Goal: Answer question/provide support

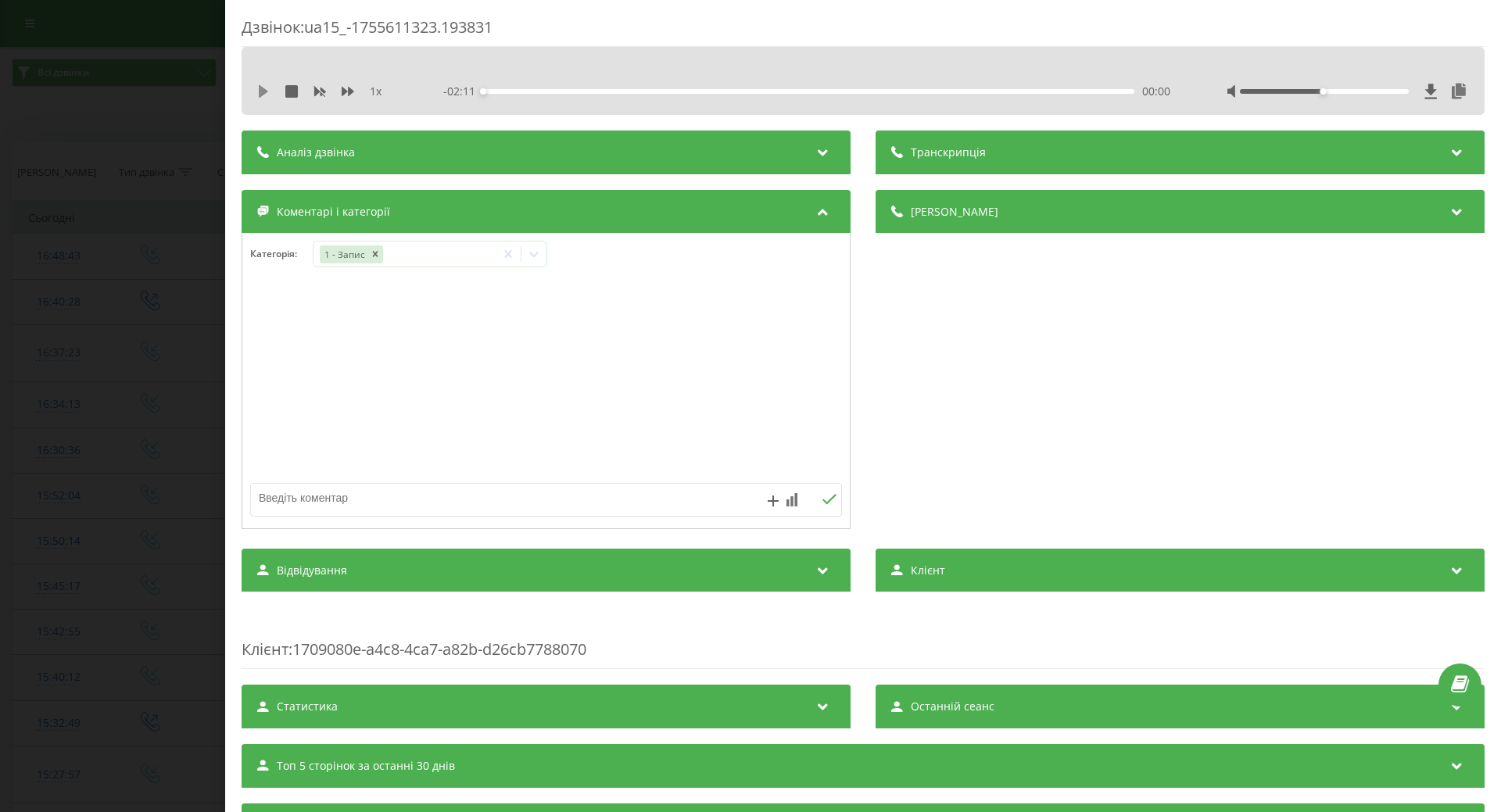
click at [264, 92] on icon at bounding box center [264, 92] width 10 height 12
click at [924, 91] on div "00:00" at bounding box center [809, 91] width 652 height 4
click at [950, 92] on div "01:30" at bounding box center [809, 91] width 652 height 4
click at [967, 89] on div "01:36" at bounding box center [809, 91] width 652 height 4
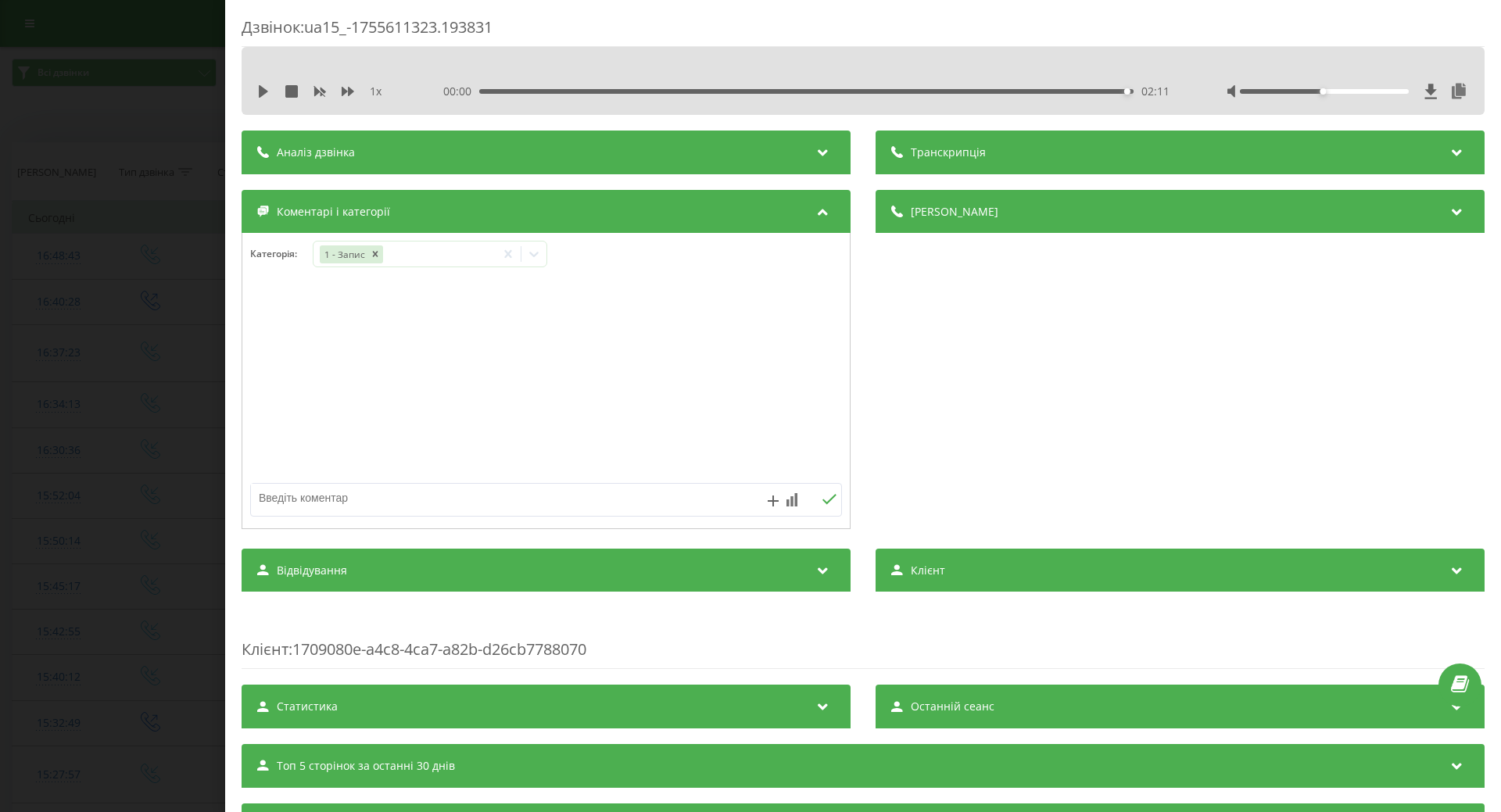
click at [75, 133] on div "Дзвінок : ua15_-1755611323.193831 1 x 00:00 02:11 02:11 Транскрипція Для AI-ана…" at bounding box center [750, 406] width 1501 height 812
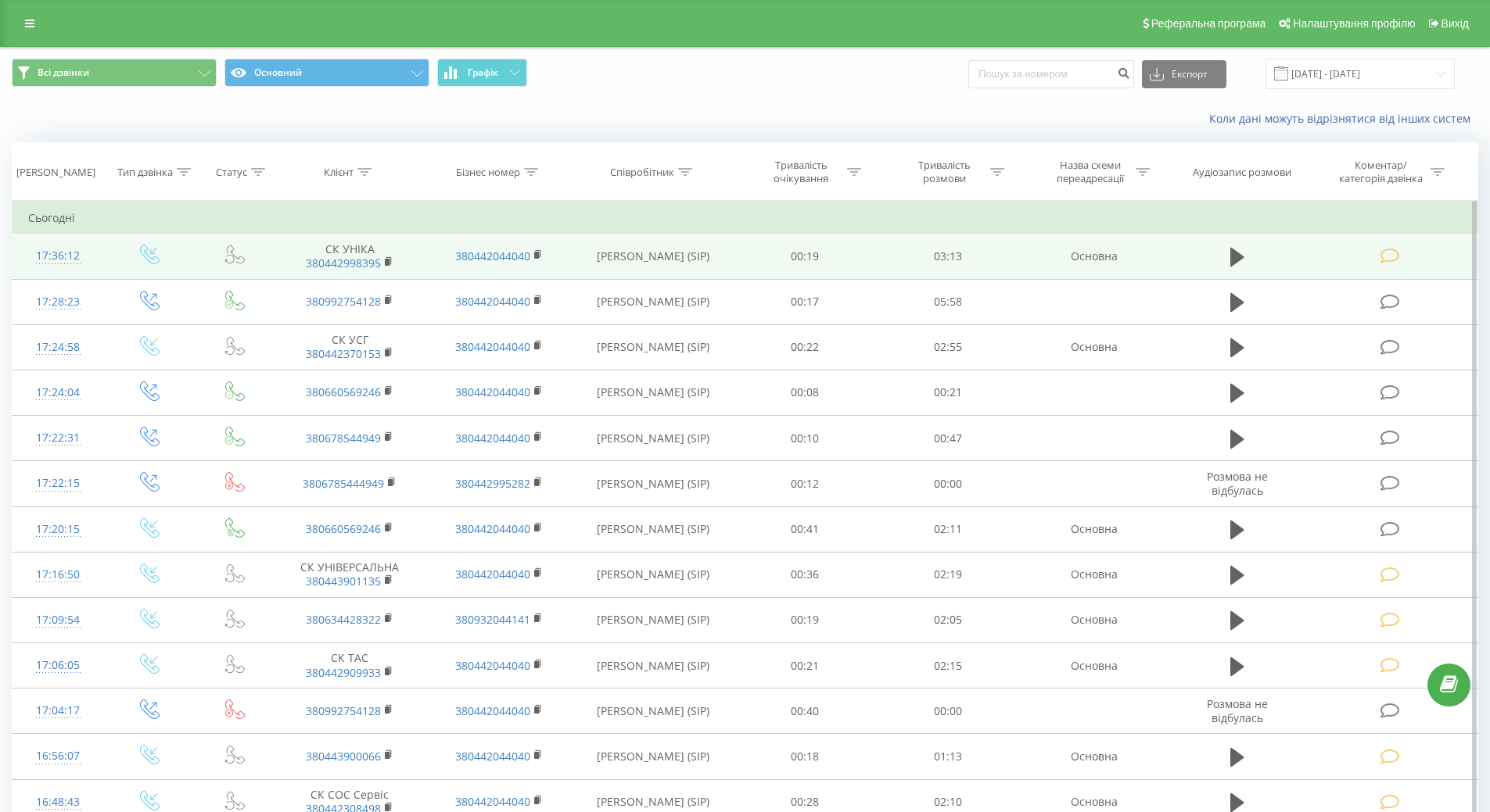
click at [1387, 255] on icon at bounding box center [1390, 256] width 20 height 16
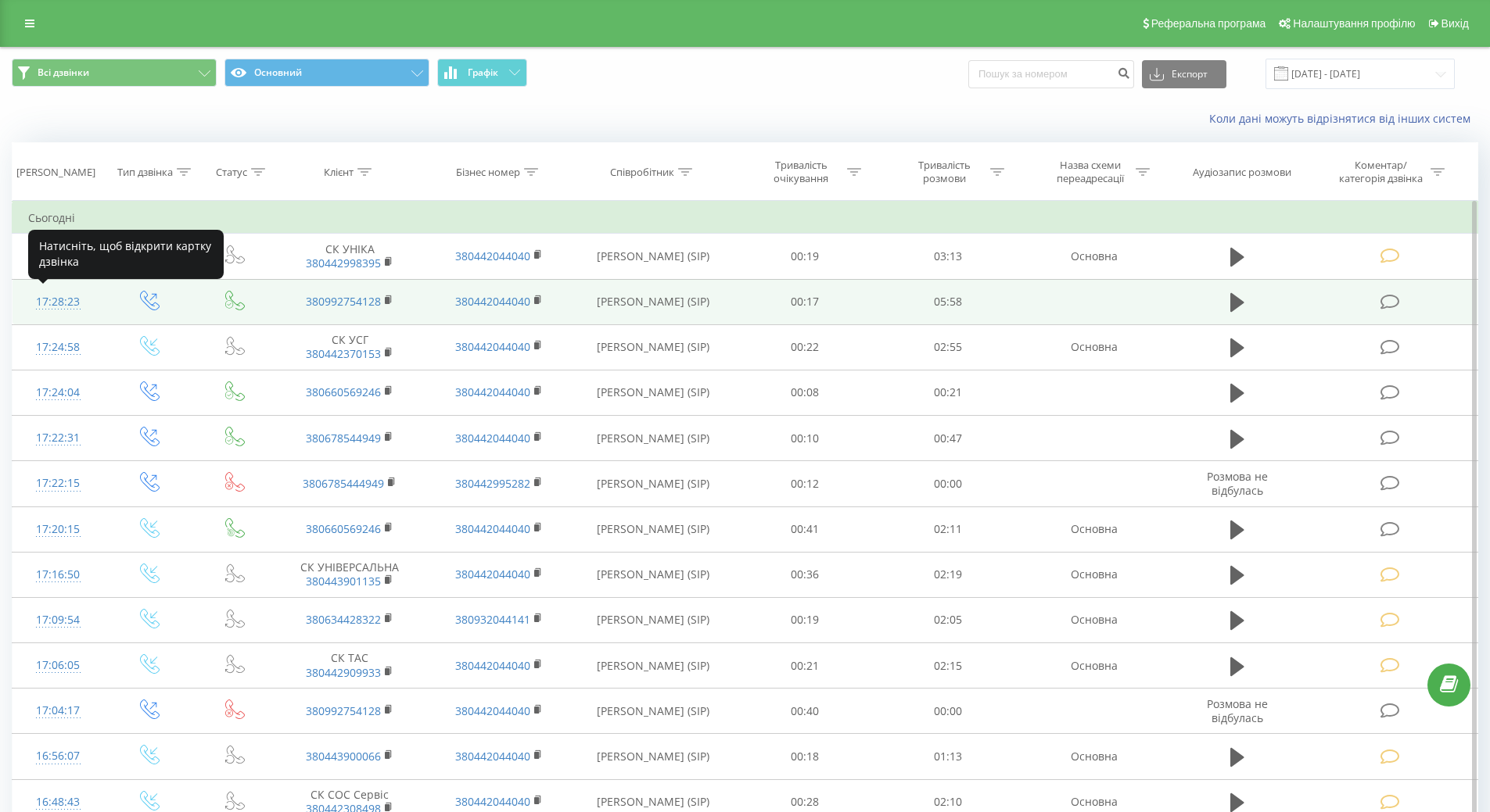
click at [47, 295] on div "17:28:23" at bounding box center [59, 301] width 60 height 30
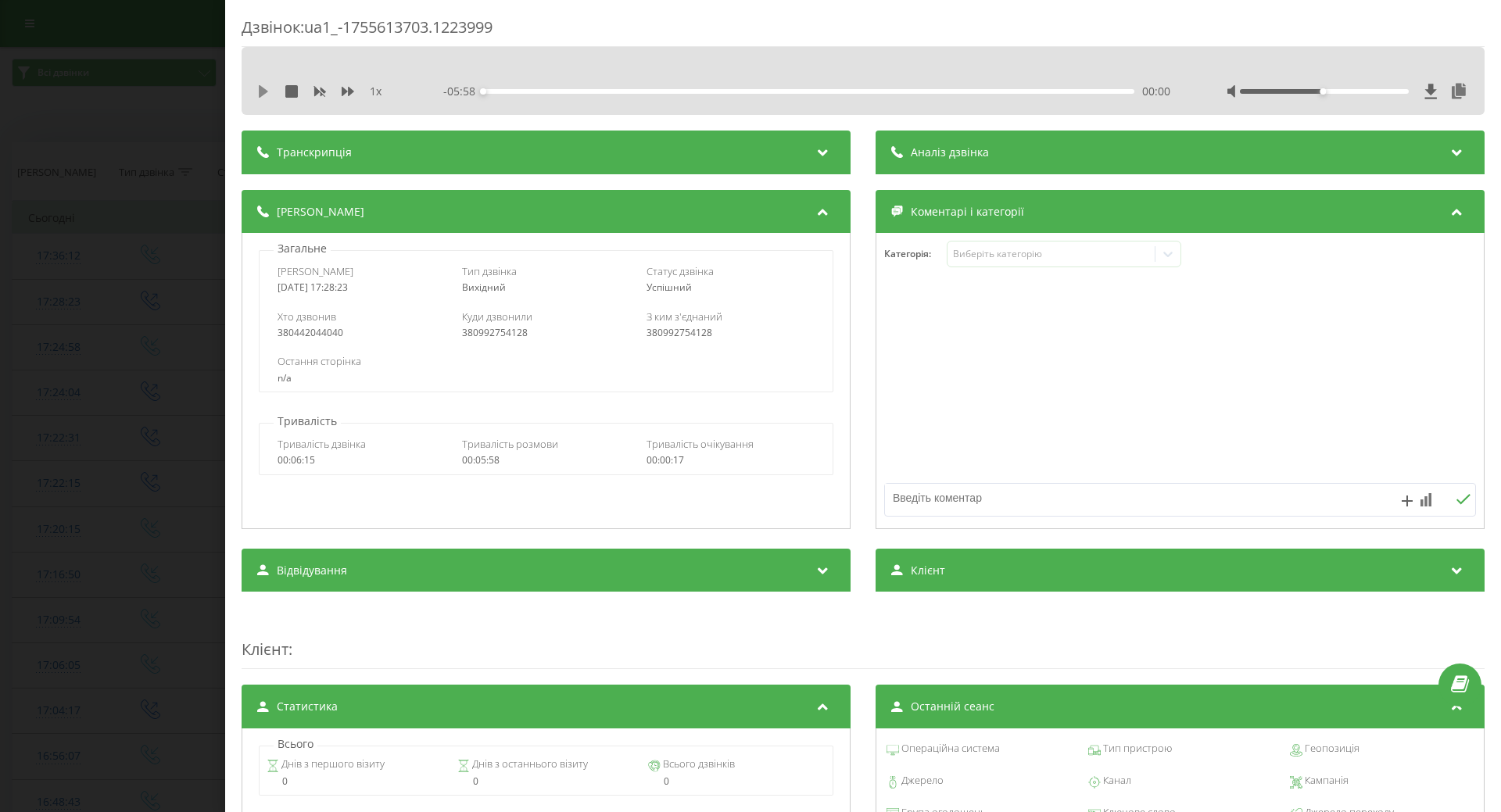
click at [258, 91] on icon at bounding box center [264, 92] width 12 height 12
click at [1175, 256] on div at bounding box center [1167, 254] width 25 height 25
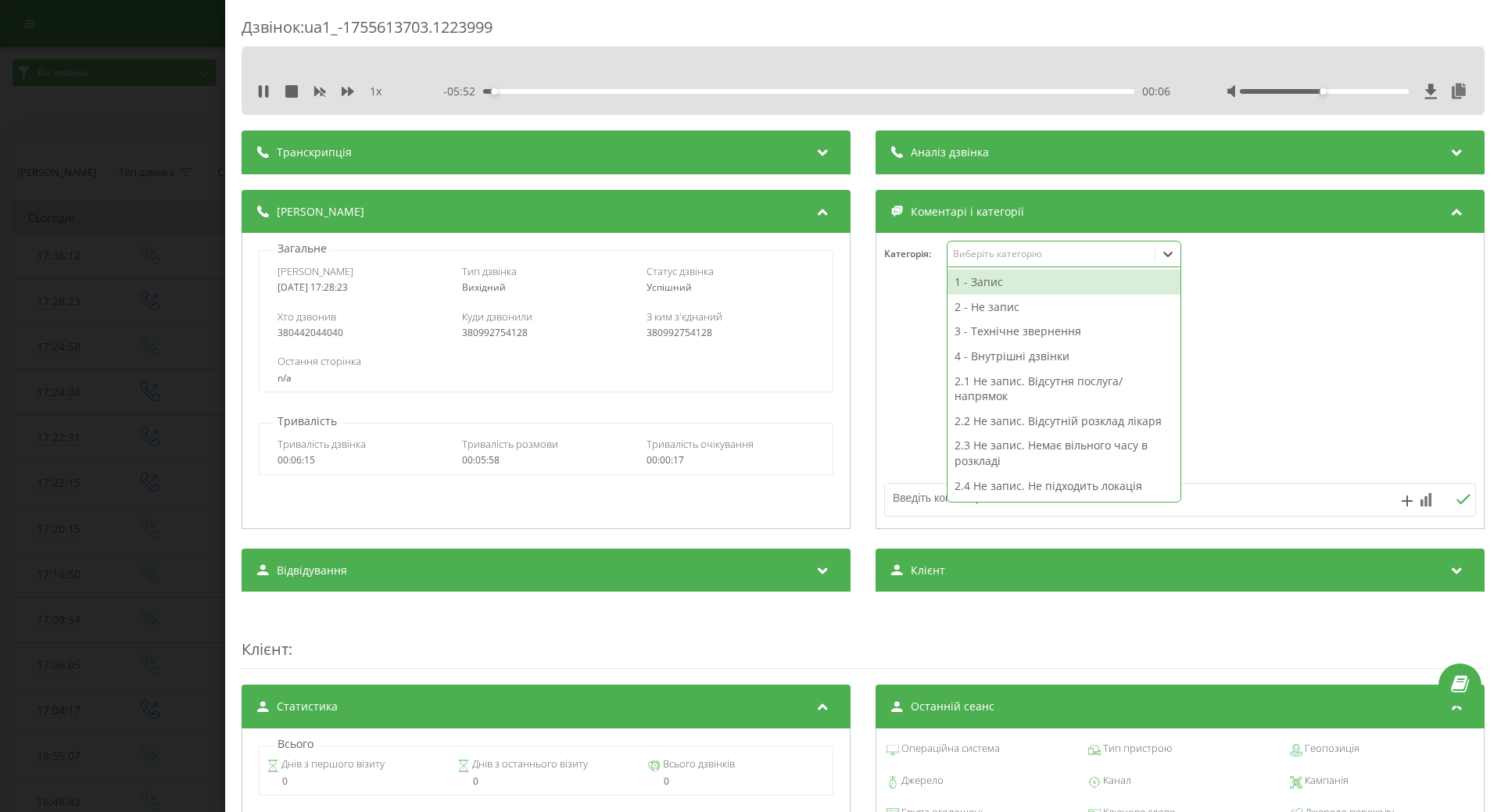
click at [1167, 257] on icon at bounding box center [1168, 254] width 16 height 16
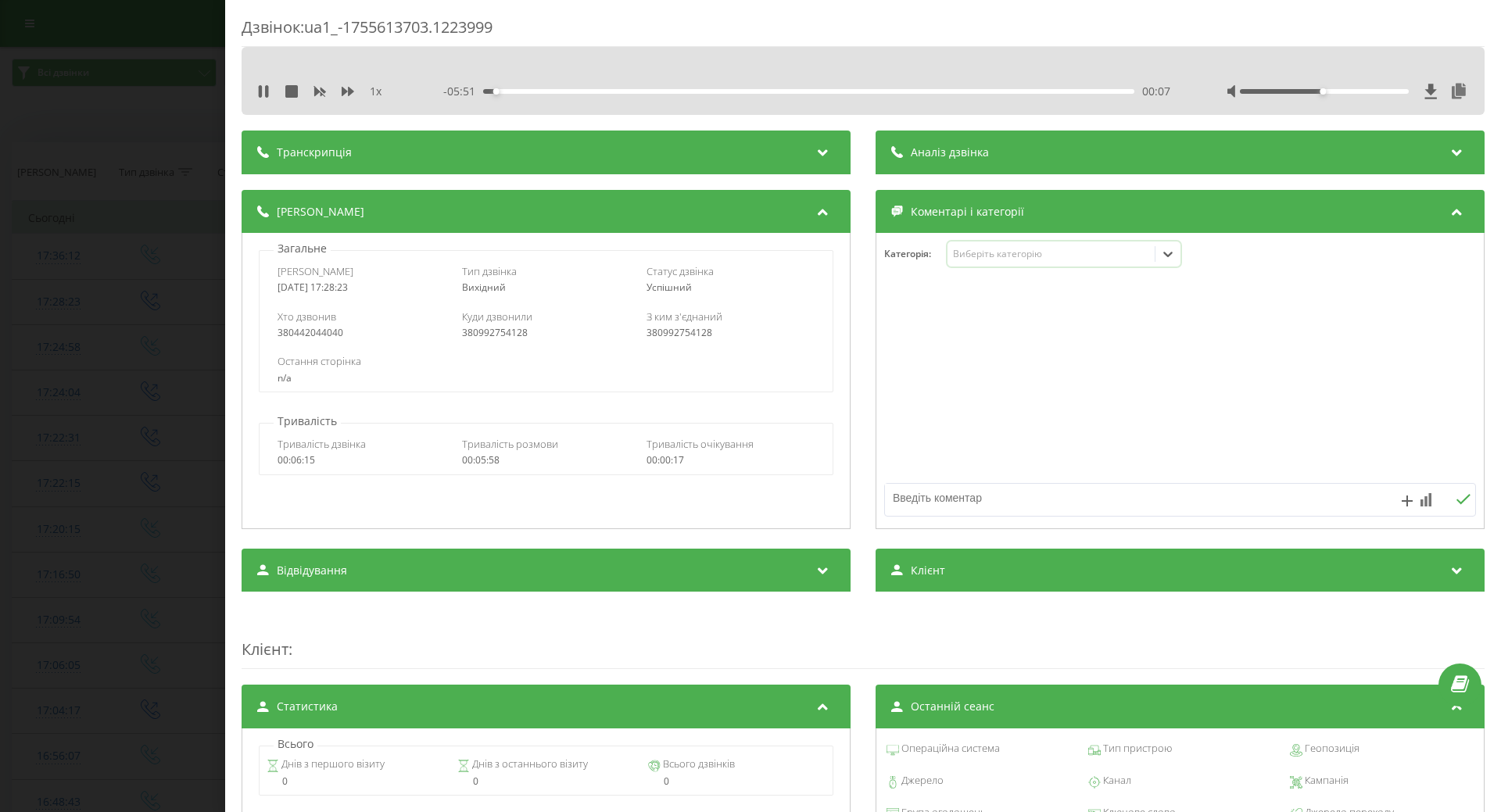
click at [1164, 255] on icon at bounding box center [1168, 254] width 10 height 5
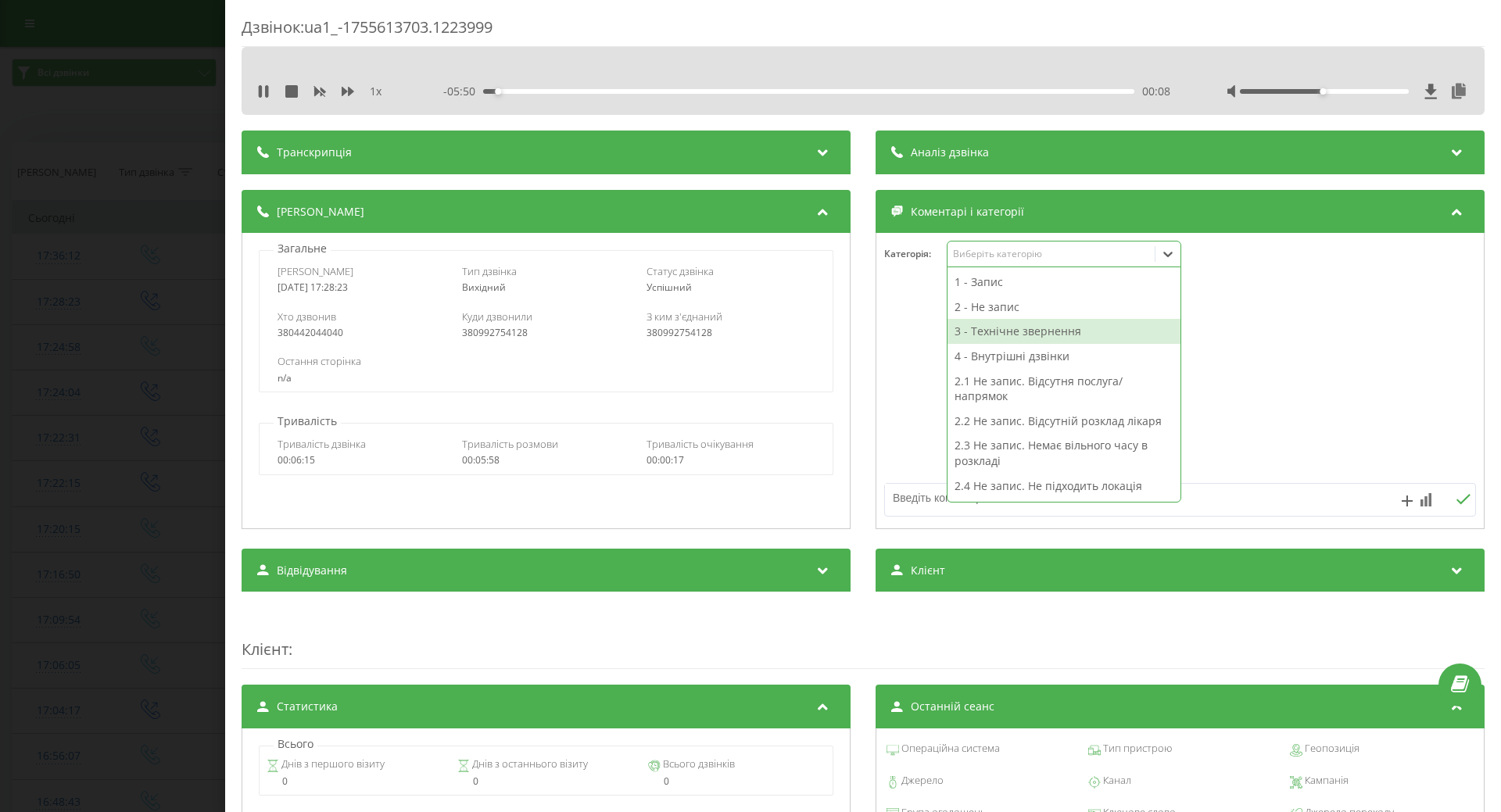
click at [1009, 322] on div "3 - Технічне звернення" at bounding box center [1065, 331] width 233 height 25
drag, startPoint x: 1285, startPoint y: 355, endPoint x: 991, endPoint y: 495, distance: 325.6
click at [1284, 355] on div at bounding box center [1180, 381] width 607 height 187
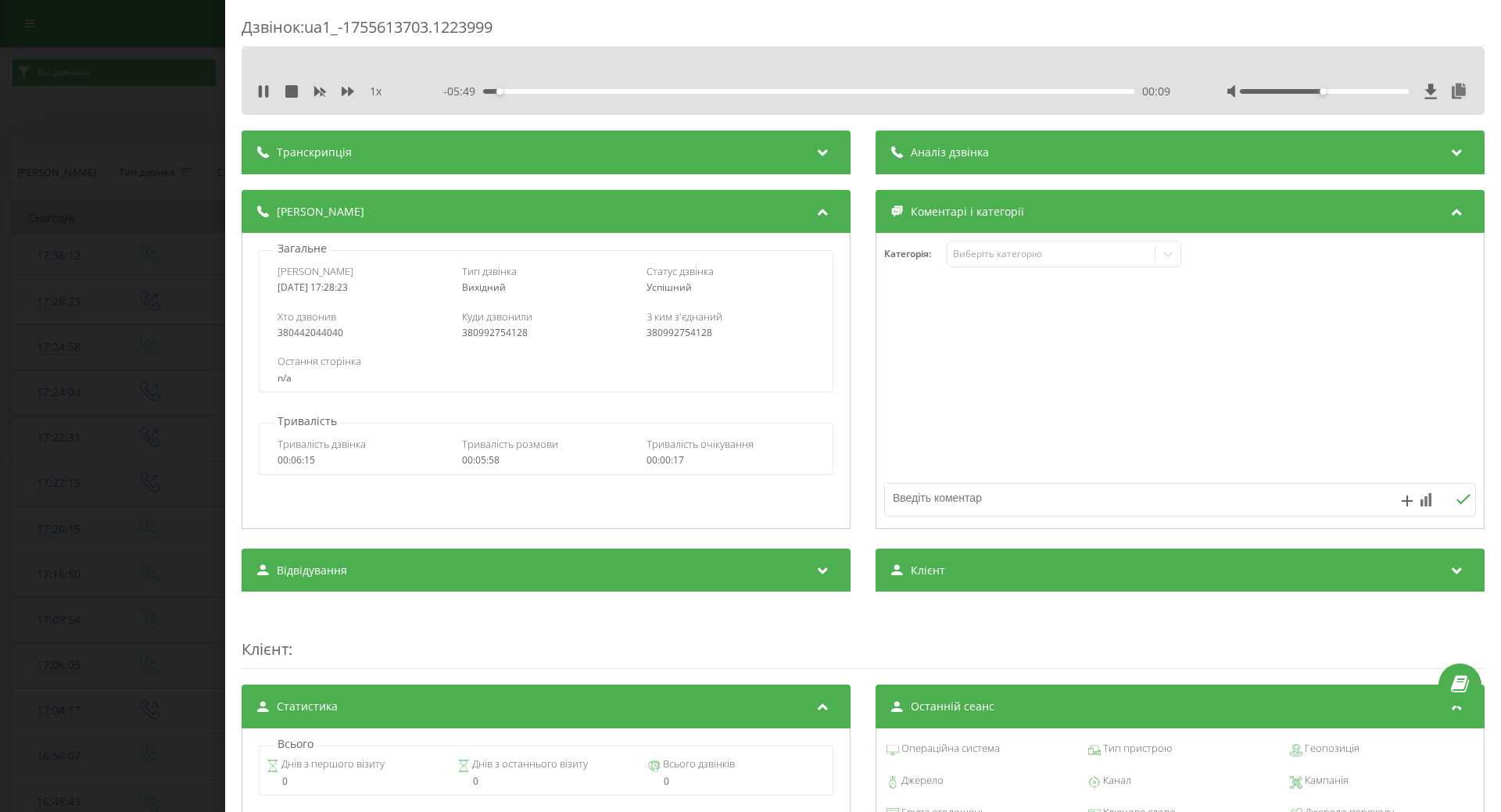
click at [983, 498] on textarea at bounding box center [1121, 498] width 473 height 29
type textarea "щ"
type textarea "щодо залишку на рахунку"
click at [1457, 498] on icon at bounding box center [1464, 499] width 14 height 10
click at [143, 362] on div "Дзвінок : ua1_-1755613703.1223999 1 x - 05:36 00:22 00:22 Транскрипція Для AI-а…" at bounding box center [750, 406] width 1501 height 812
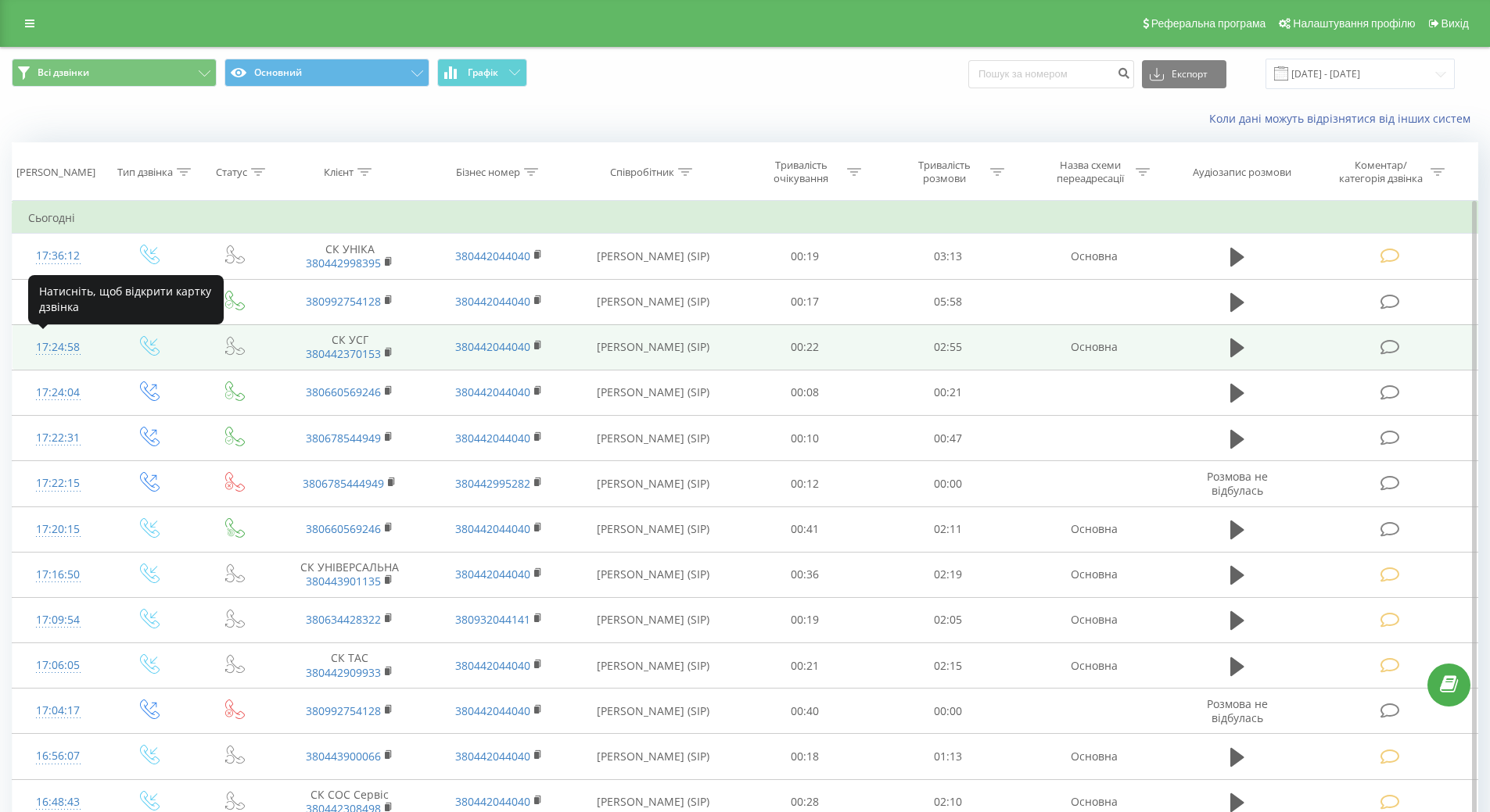
click at [60, 350] on div "17:24:58" at bounding box center [59, 347] width 60 height 30
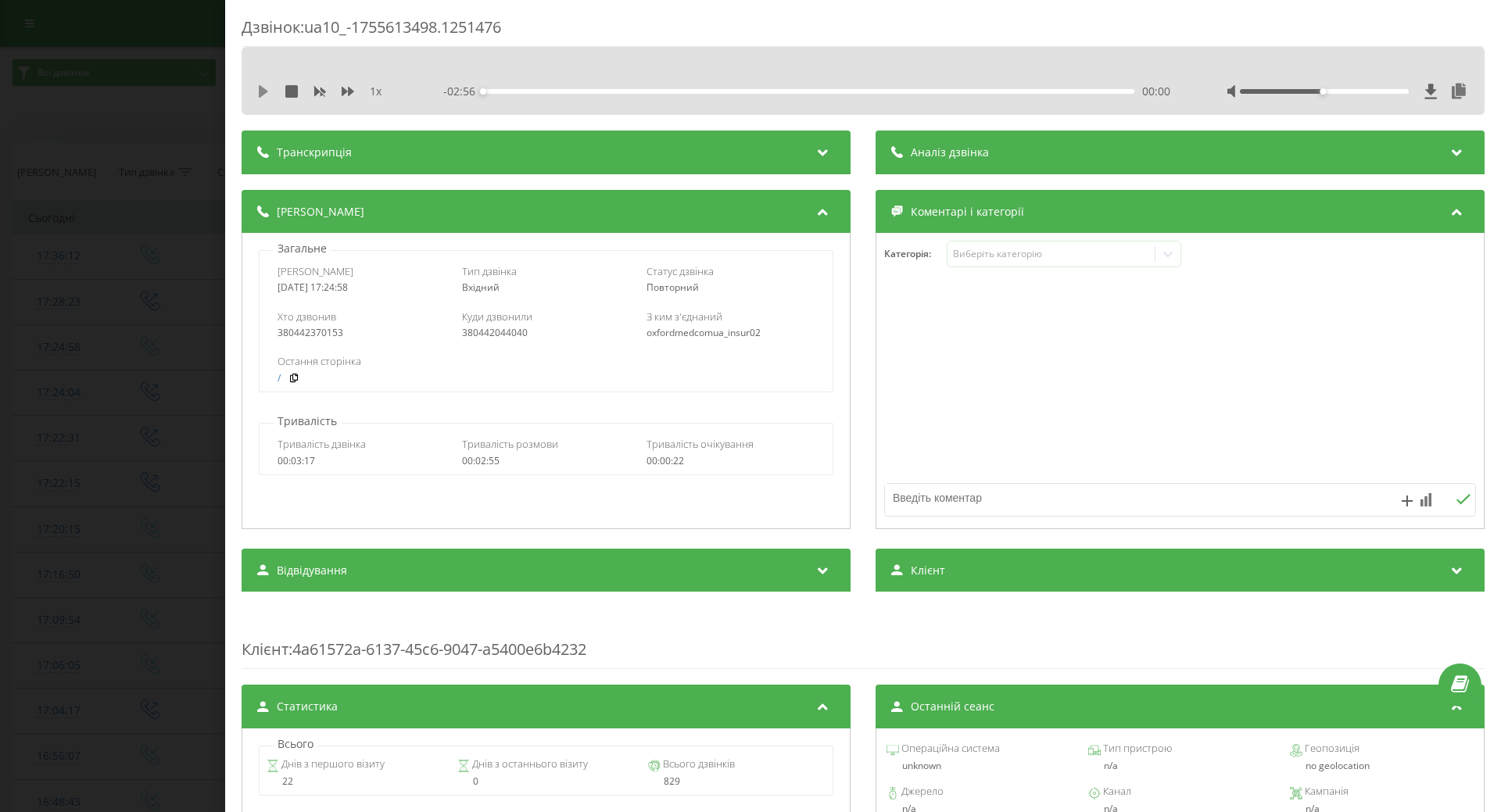
click at [263, 94] on icon at bounding box center [264, 92] width 10 height 12
click at [995, 253] on div "Виберіть категорію" at bounding box center [1051, 254] width 195 height 12
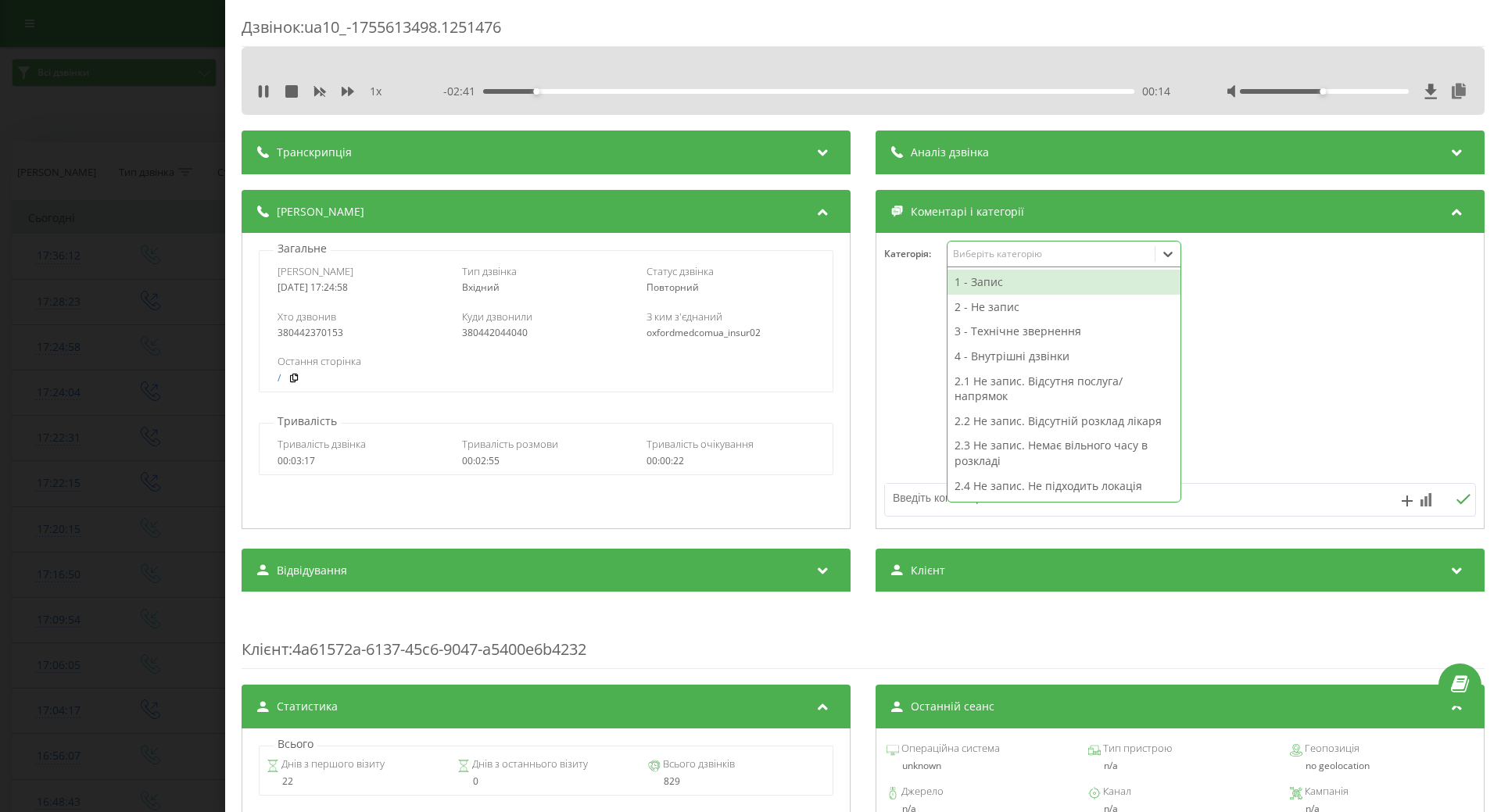
click at [976, 279] on div "1 - Запис" at bounding box center [1065, 282] width 233 height 25
click at [901, 304] on div at bounding box center [1180, 381] width 607 height 187
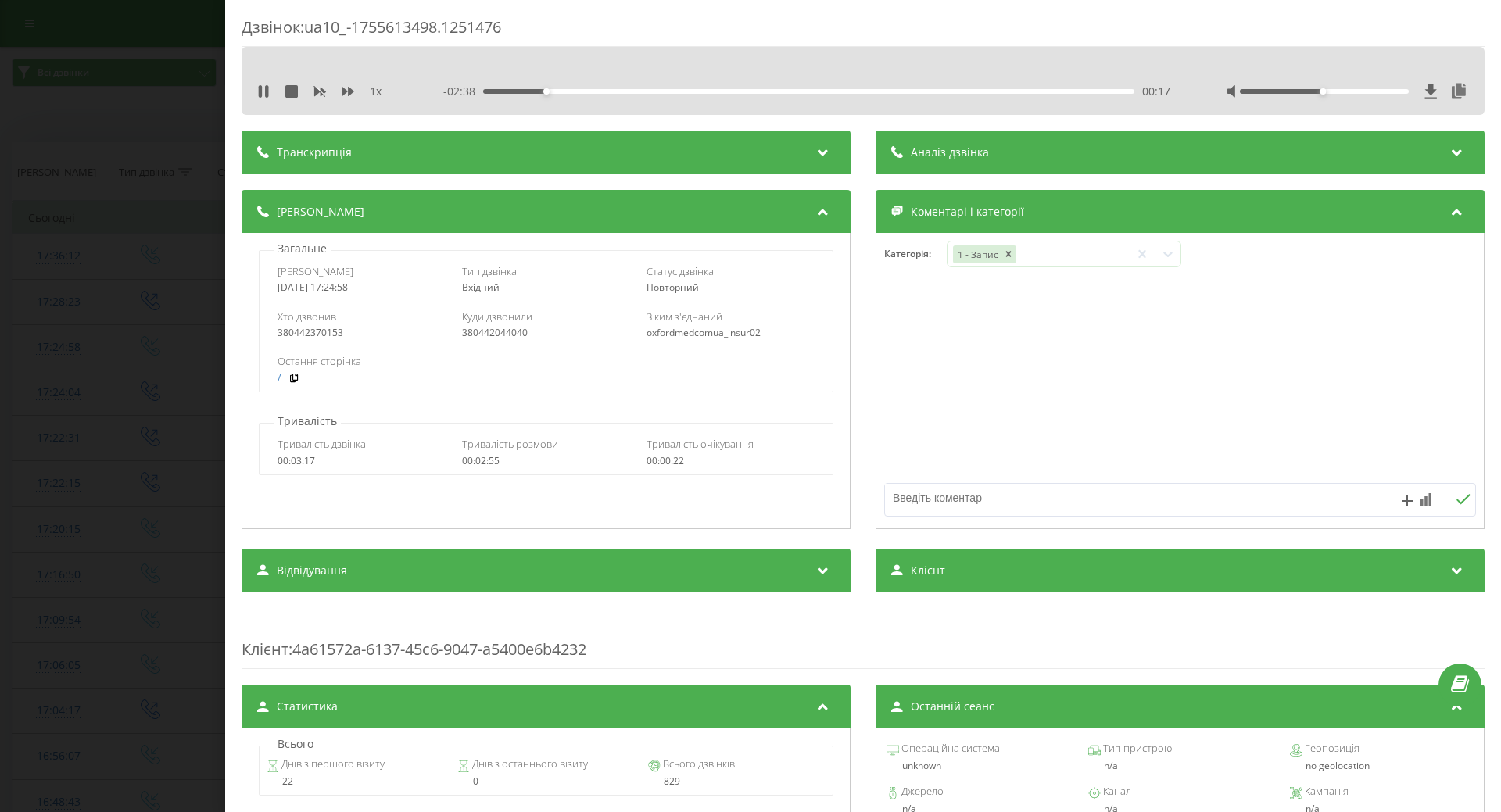
click at [62, 360] on div "Дзвінок : ua10_-1755613498.1251476 1 x - 02:38 00:17 00:17 Транскрипція Для AI-…" at bounding box center [750, 406] width 1501 height 812
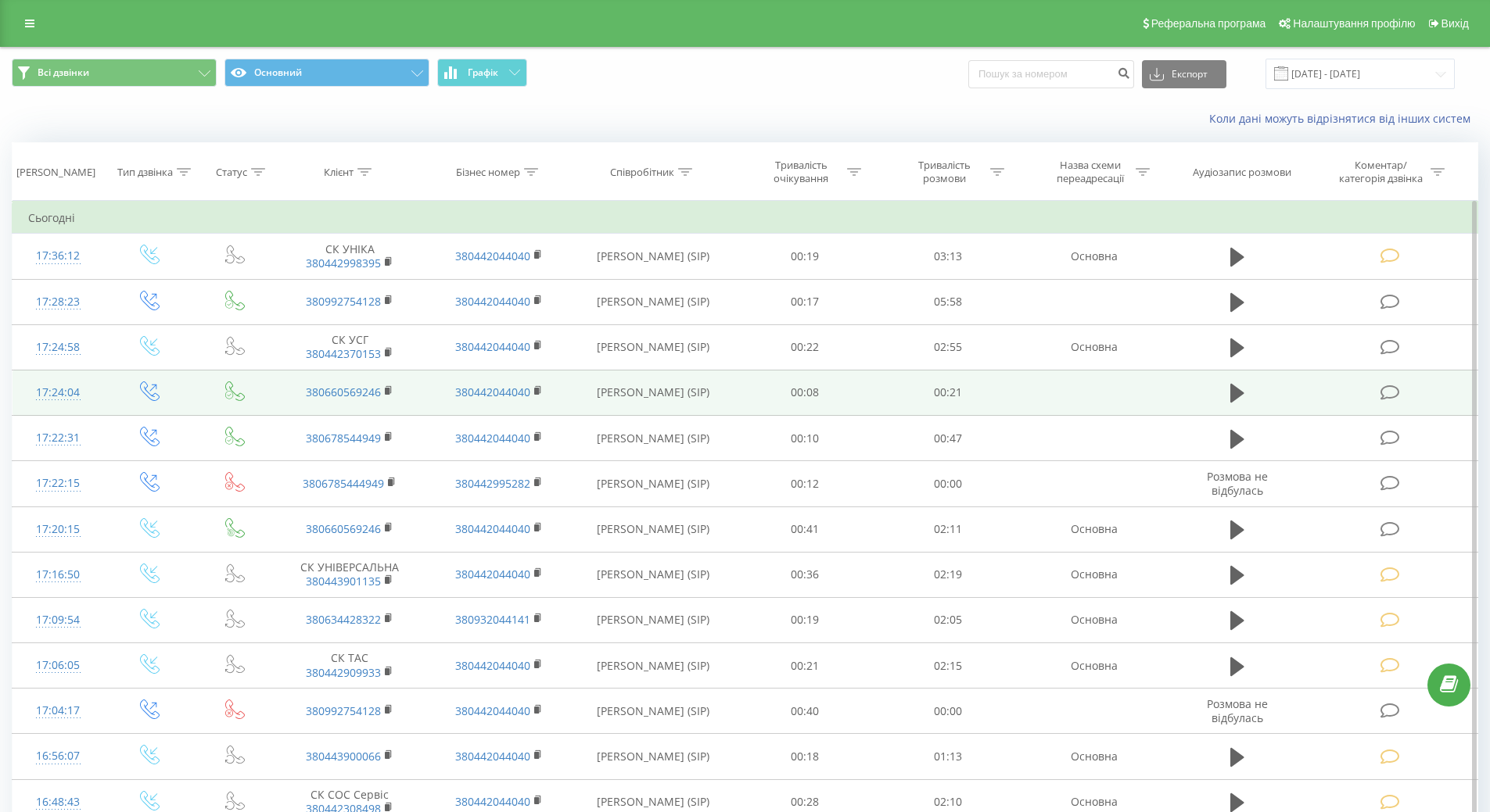
click at [59, 398] on div "17:24:04" at bounding box center [59, 392] width 60 height 30
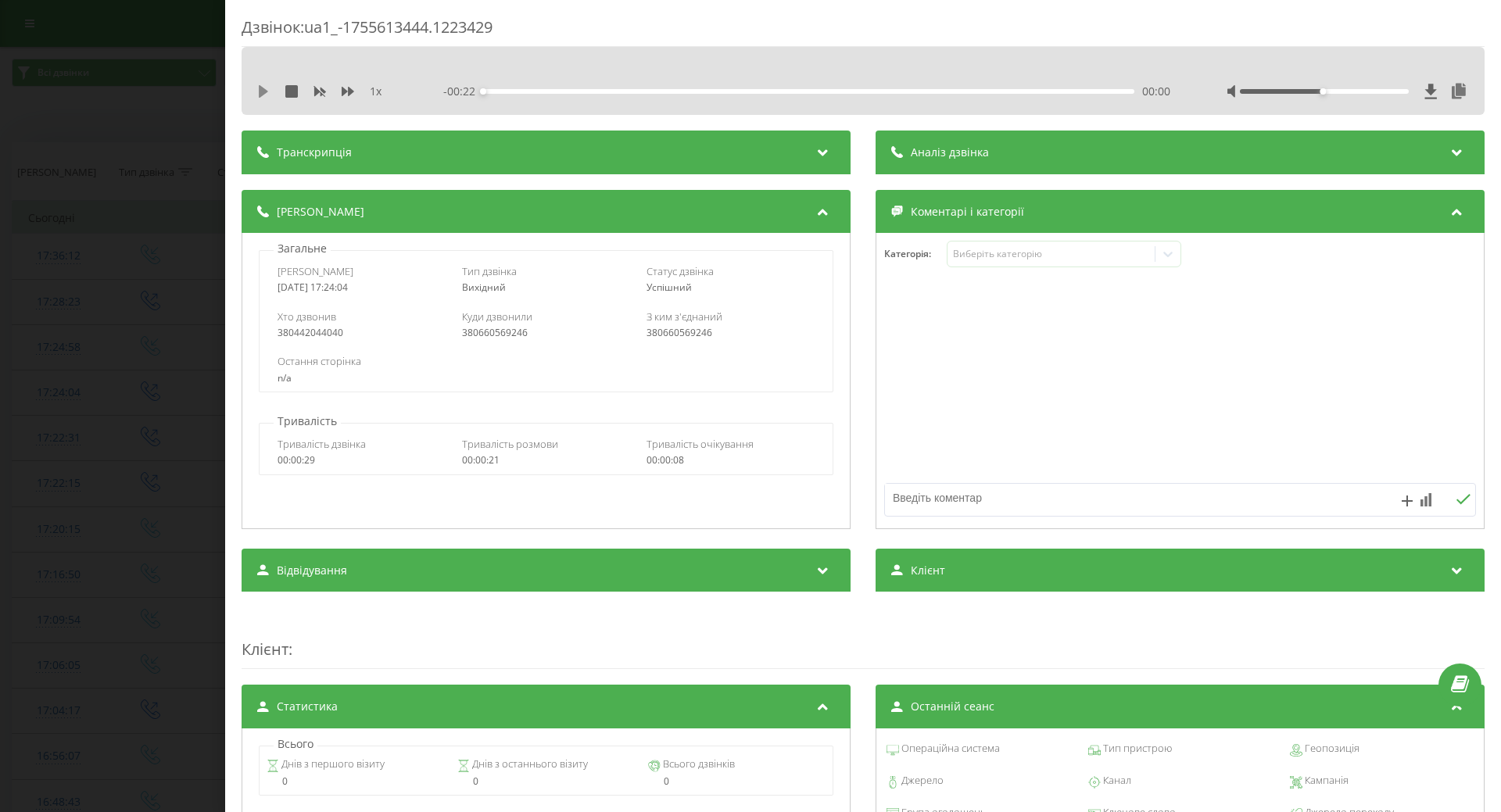
click at [265, 97] on icon at bounding box center [264, 92] width 12 height 12
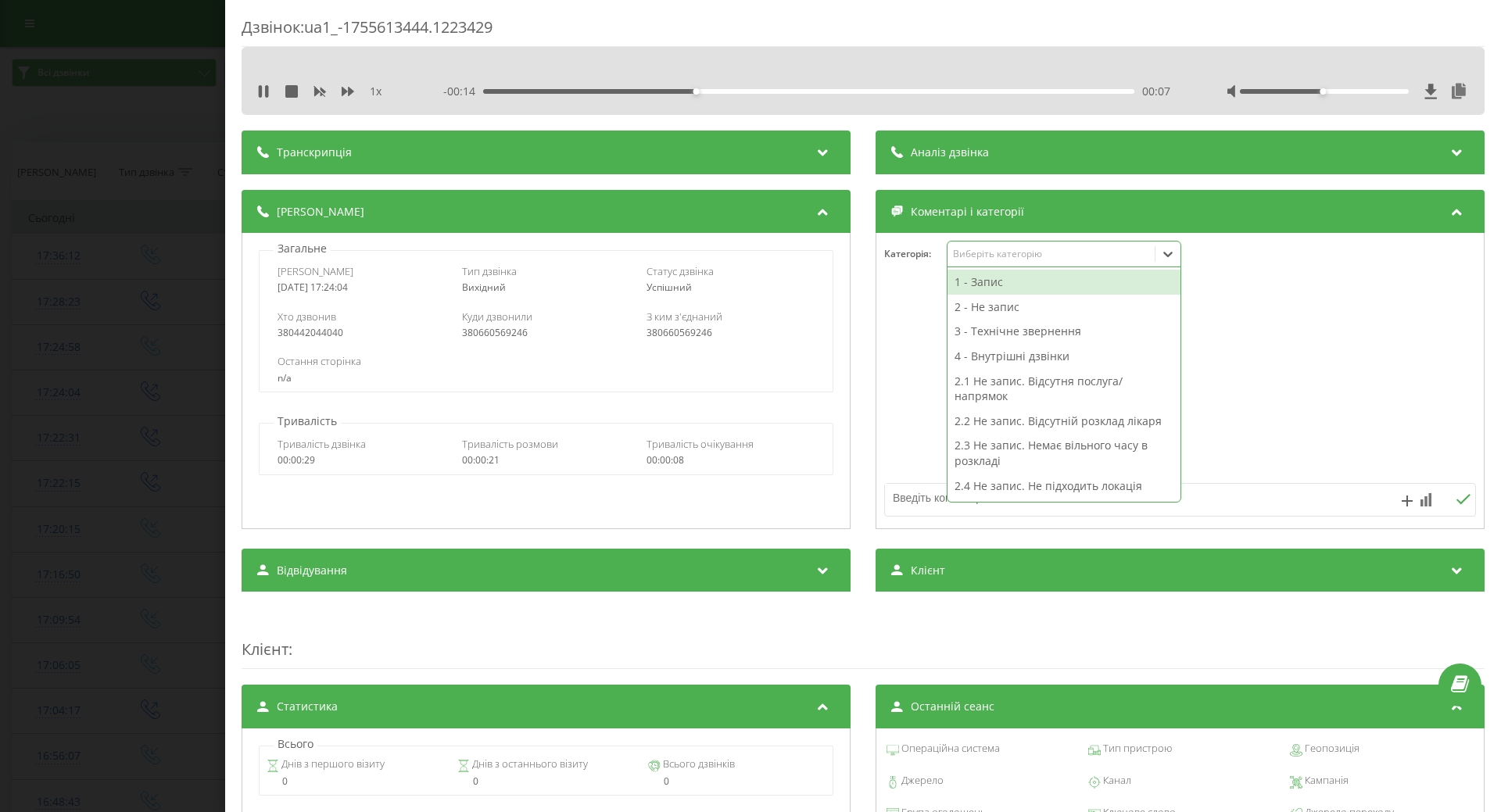
click at [1167, 257] on icon at bounding box center [1168, 254] width 16 height 16
click at [999, 330] on div "3 - Технічне звернення" at bounding box center [1065, 331] width 233 height 25
drag, startPoint x: 865, startPoint y: 370, endPoint x: 874, endPoint y: 372, distance: 9.2
click at [869, 372] on div "Деталі дзвінка Загальне Дата дзвінка 2025-08-19 17:24:04 Тип дзвінка Вихідний С…" at bounding box center [863, 361] width 1243 height 343
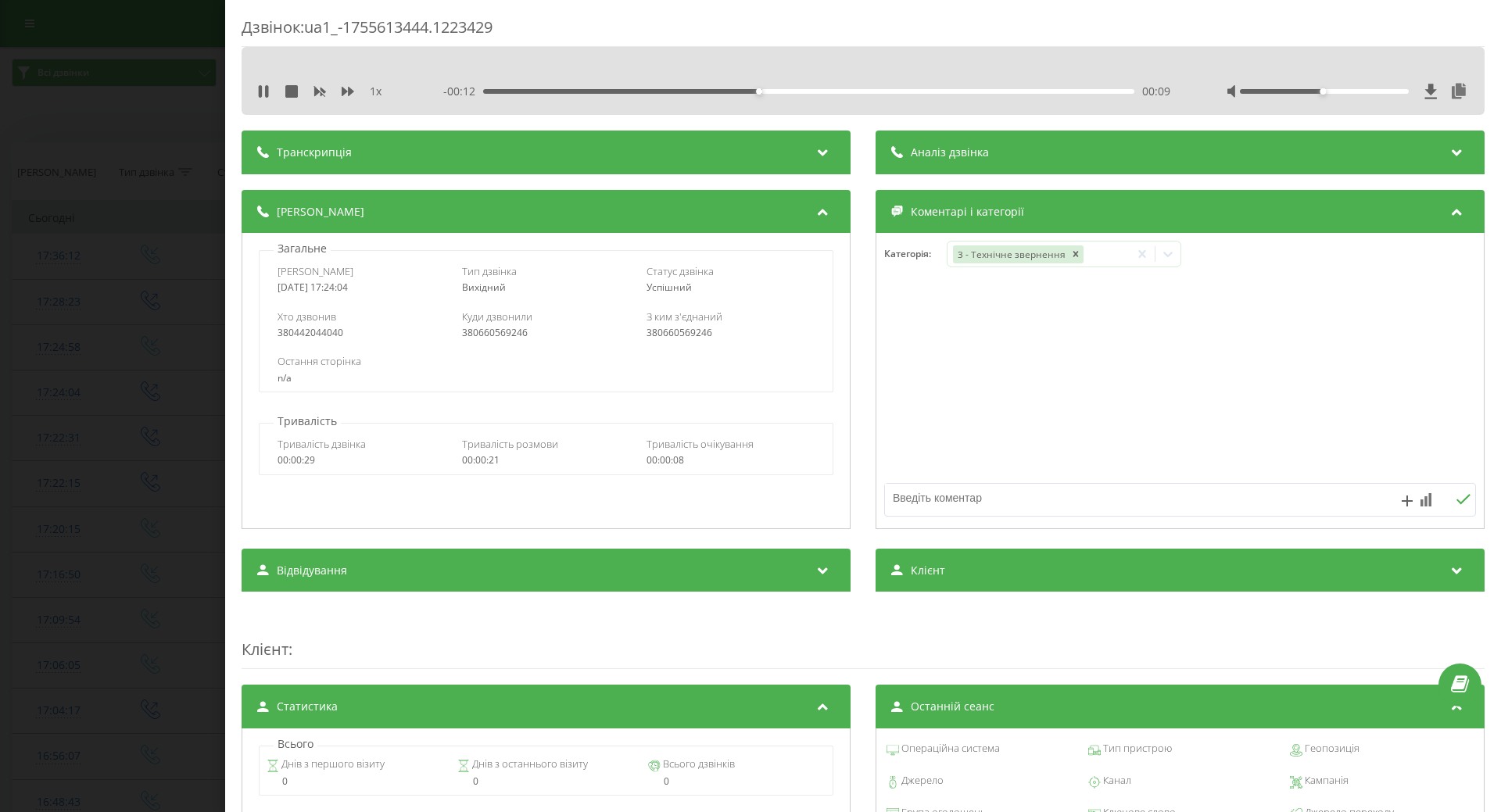
click at [917, 504] on textarea at bounding box center [1121, 498] width 473 height 29
type textarea "заміна препарату"
click at [1456, 502] on icon at bounding box center [1463, 499] width 15 height 11
click at [42, 439] on div "Дзвінок : ua1_-1755613444.1223429 1 x - 00:05 00:16 00:16 Транскрипція Для AI-а…" at bounding box center [750, 406] width 1501 height 812
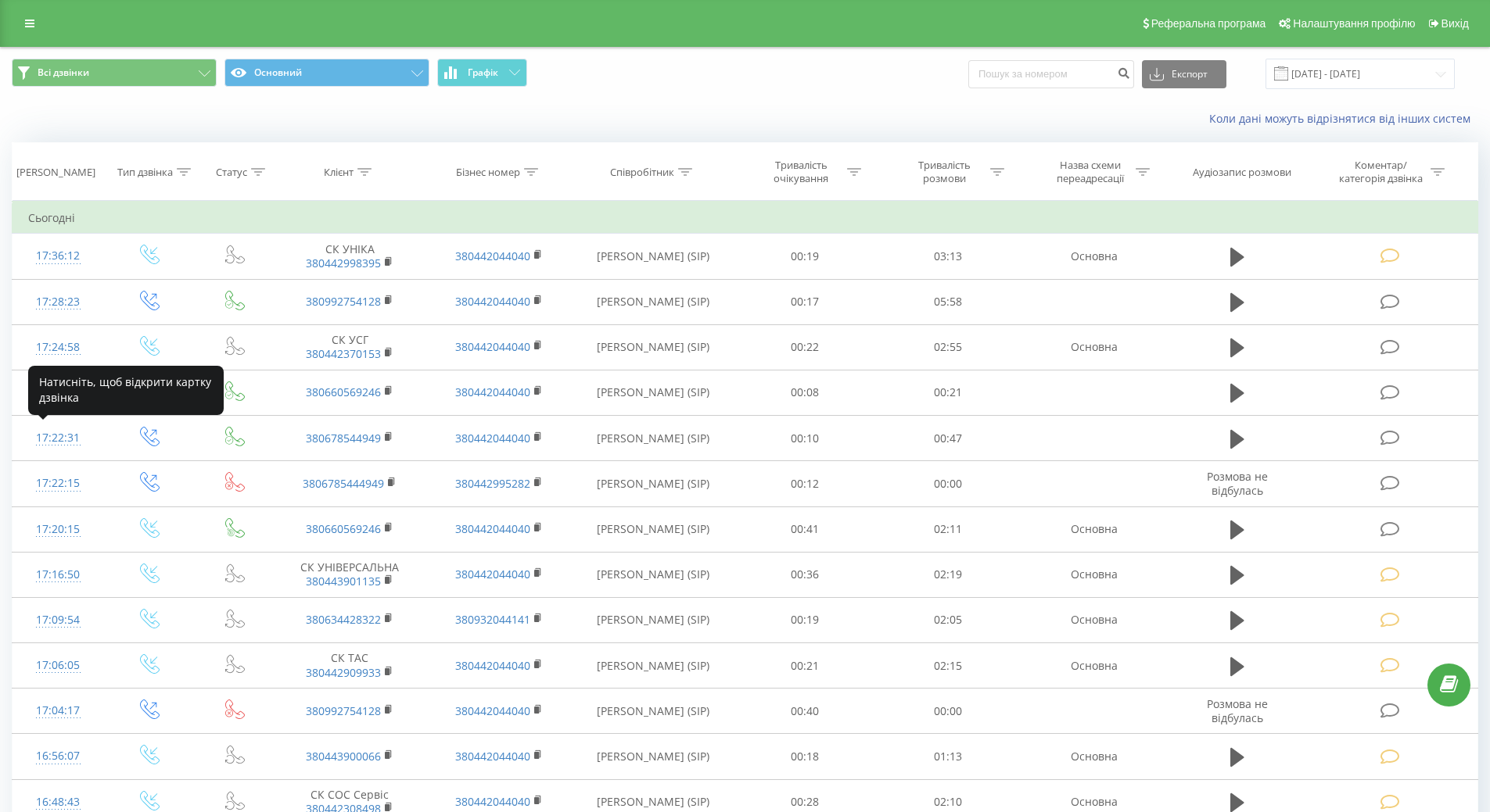
click at [42, 439] on div "17:22:31" at bounding box center [59, 438] width 60 height 30
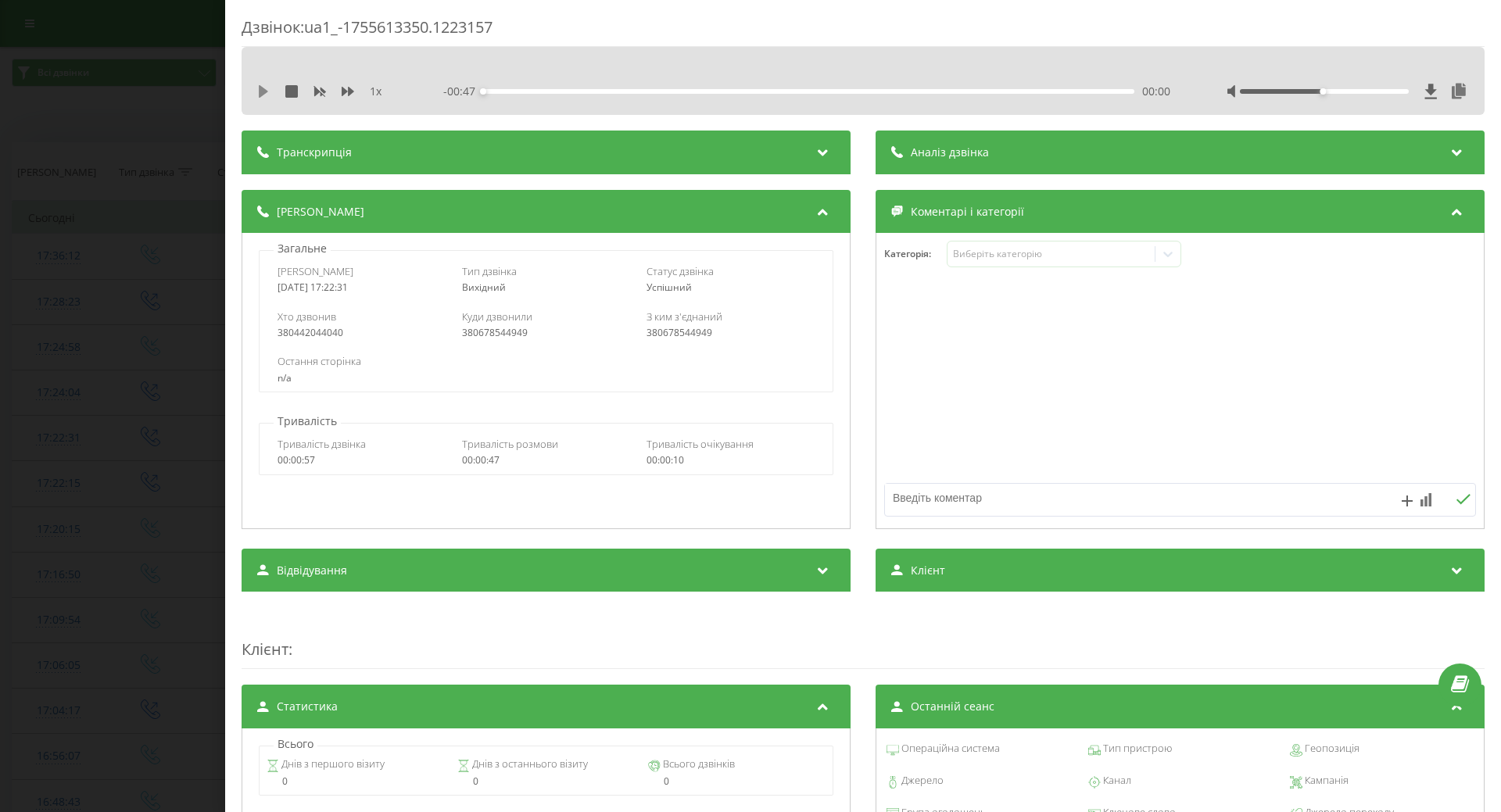
click at [264, 94] on icon at bounding box center [264, 92] width 12 height 12
click at [1161, 265] on div at bounding box center [1167, 254] width 25 height 25
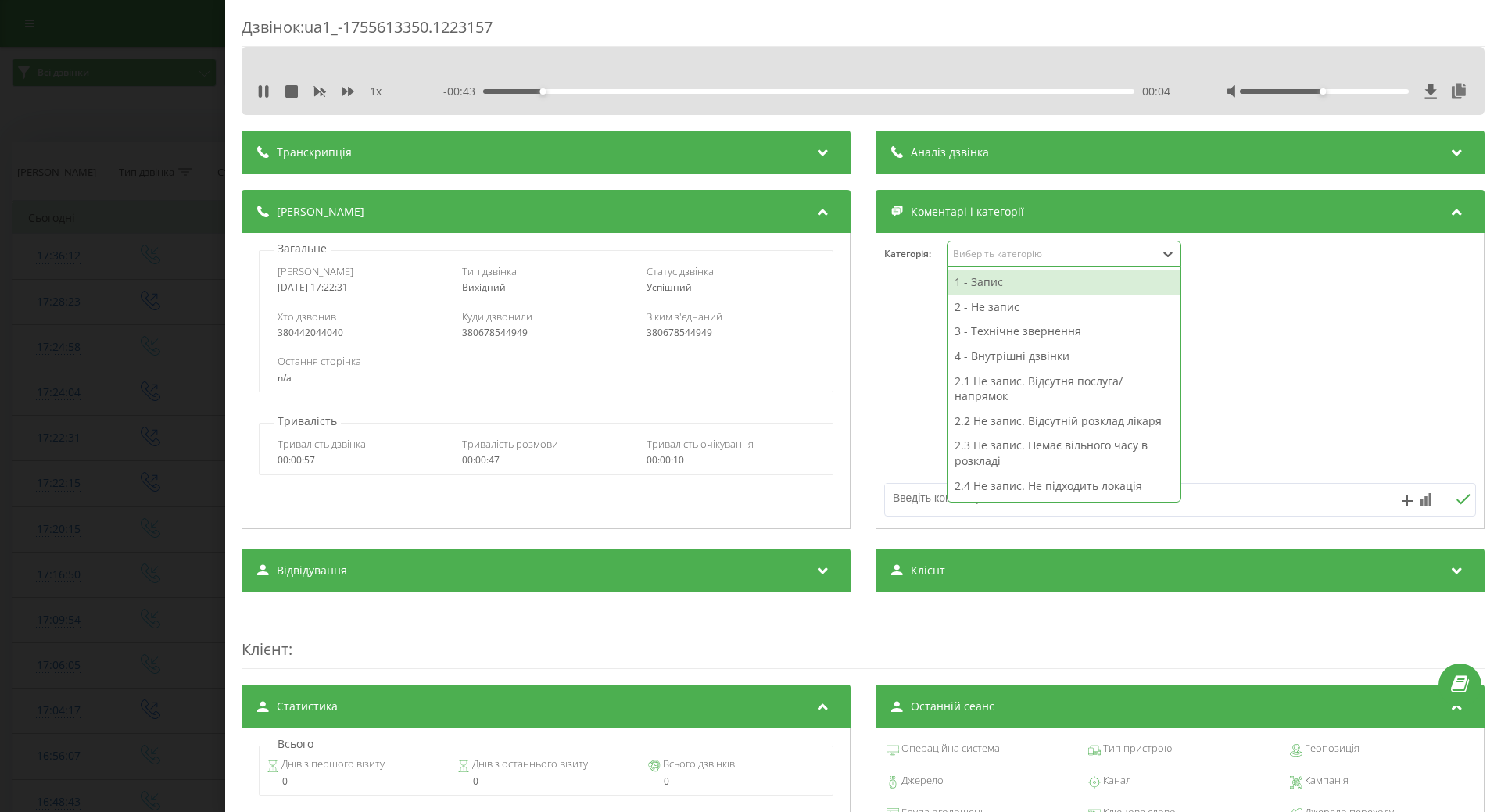
click at [1068, 350] on div "4 - Внутрішні дзвінки" at bounding box center [1065, 356] width 233 height 25
drag, startPoint x: 1256, startPoint y: 373, endPoint x: 1130, endPoint y: 404, distance: 129.8
click at [1250, 374] on div at bounding box center [1180, 381] width 607 height 187
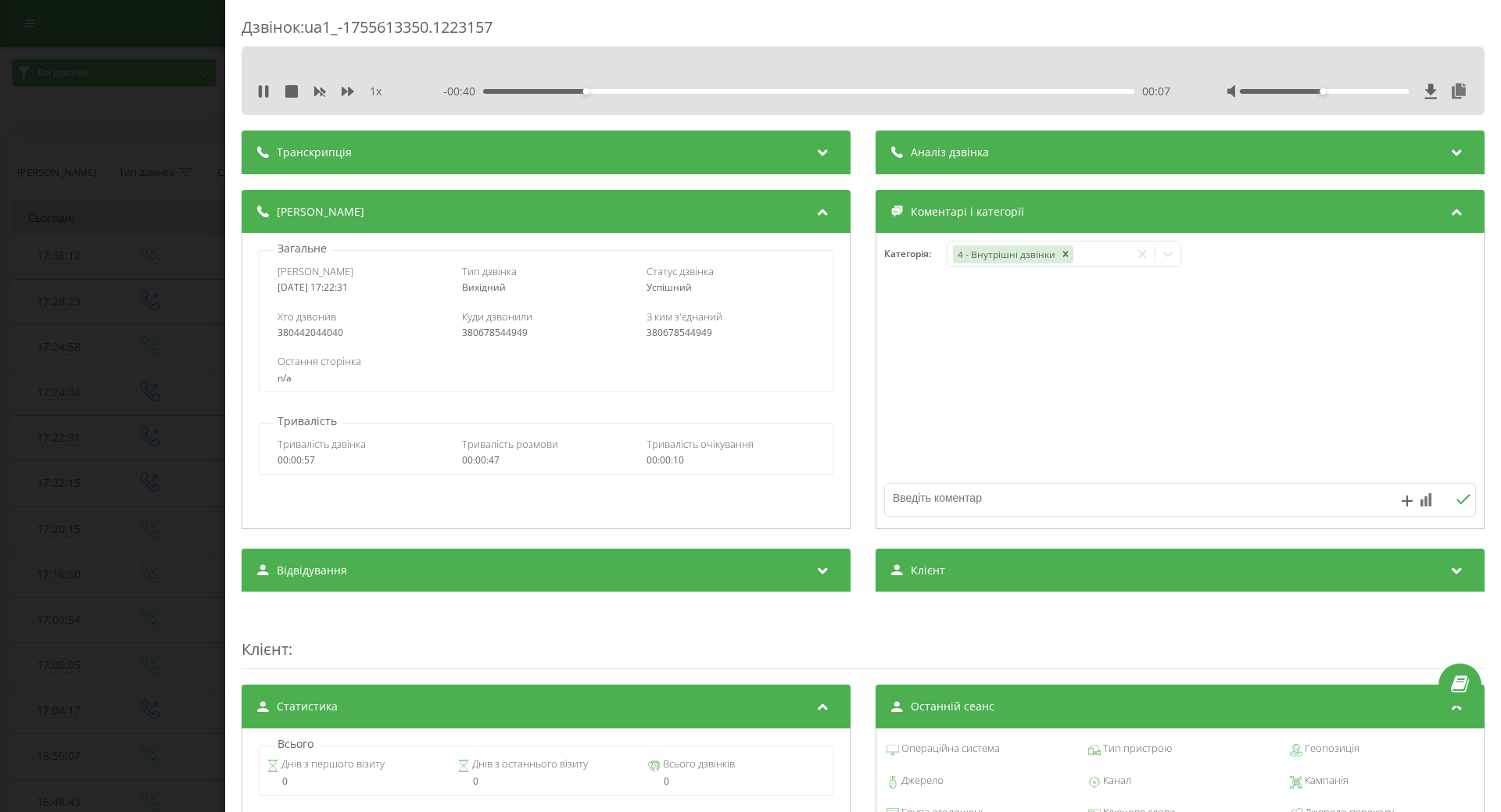
click at [1021, 499] on textarea at bounding box center [1121, 498] width 473 height 29
type textarea "заміна препарату"
click at [1456, 497] on icon at bounding box center [1463, 499] width 15 height 11
click at [159, 434] on div "Дзвінок : ua1_-1755613350.1223157 1 x - 00:30 00:17 00:17 Транскрипція Для AI-а…" at bounding box center [750, 406] width 1501 height 812
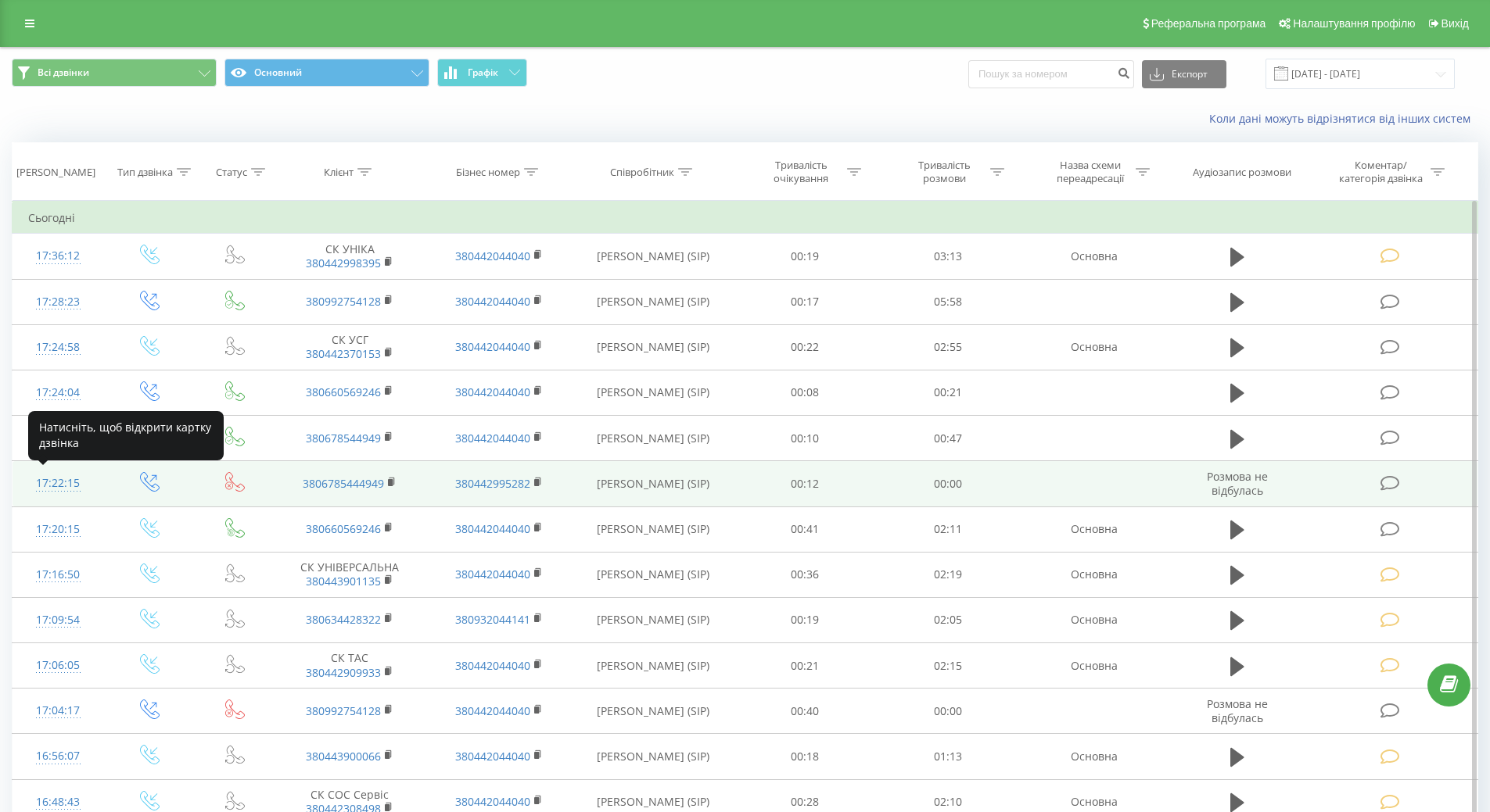
click at [58, 486] on div "17:22:15" at bounding box center [59, 483] width 60 height 30
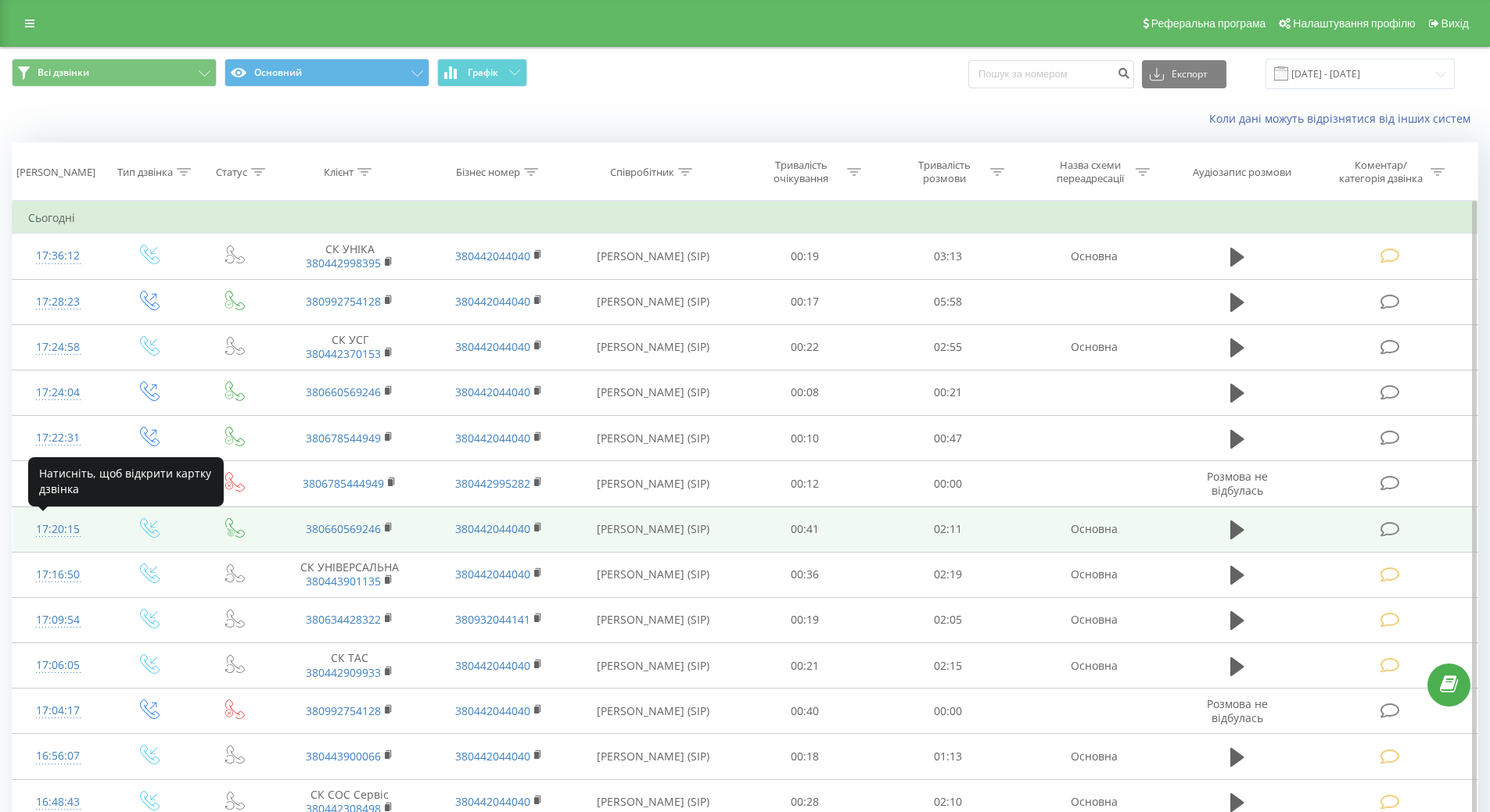
click at [45, 526] on div "17:20:15" at bounding box center [59, 529] width 60 height 30
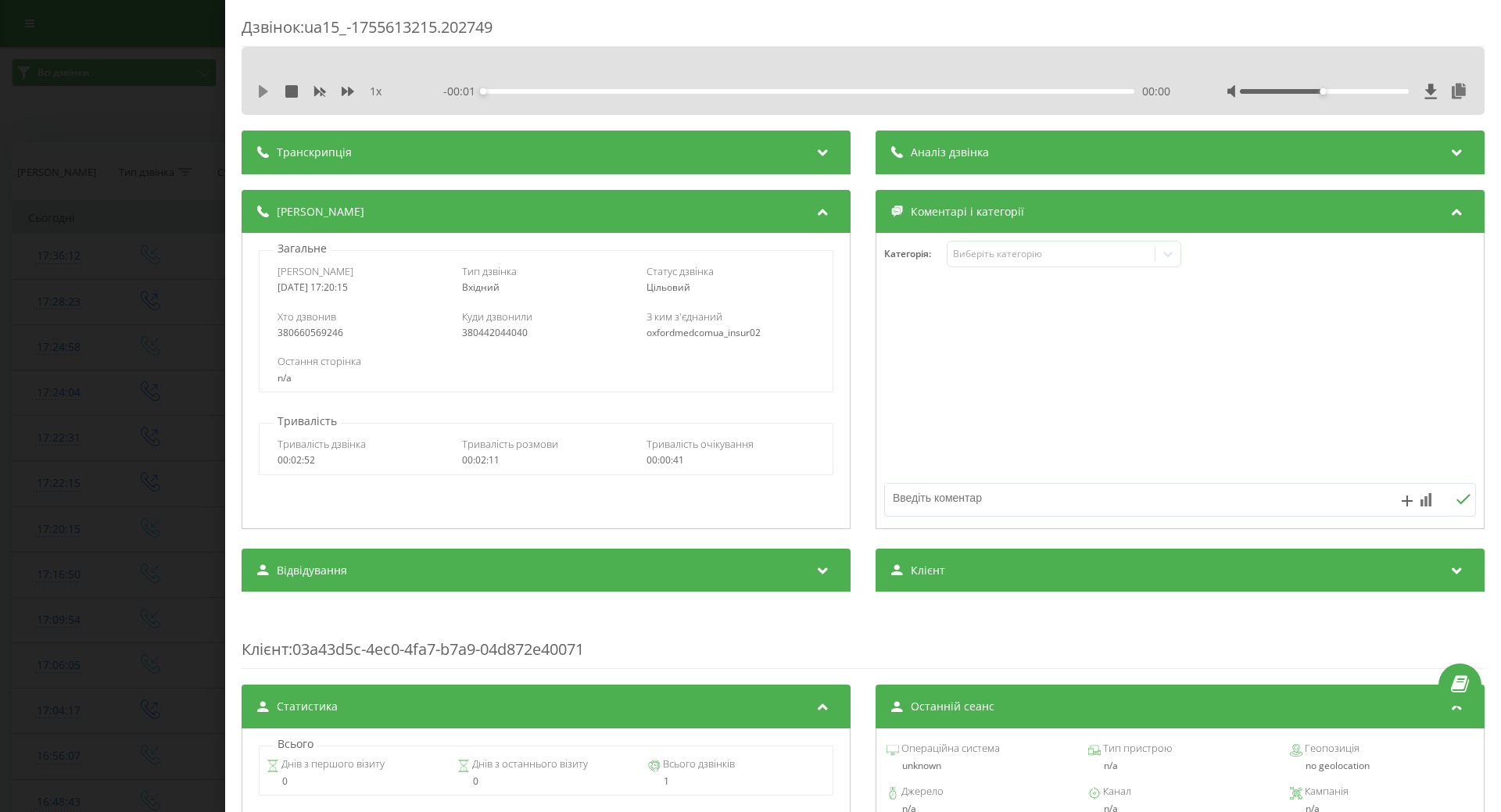
click at [265, 86] on icon at bounding box center [264, 92] width 12 height 12
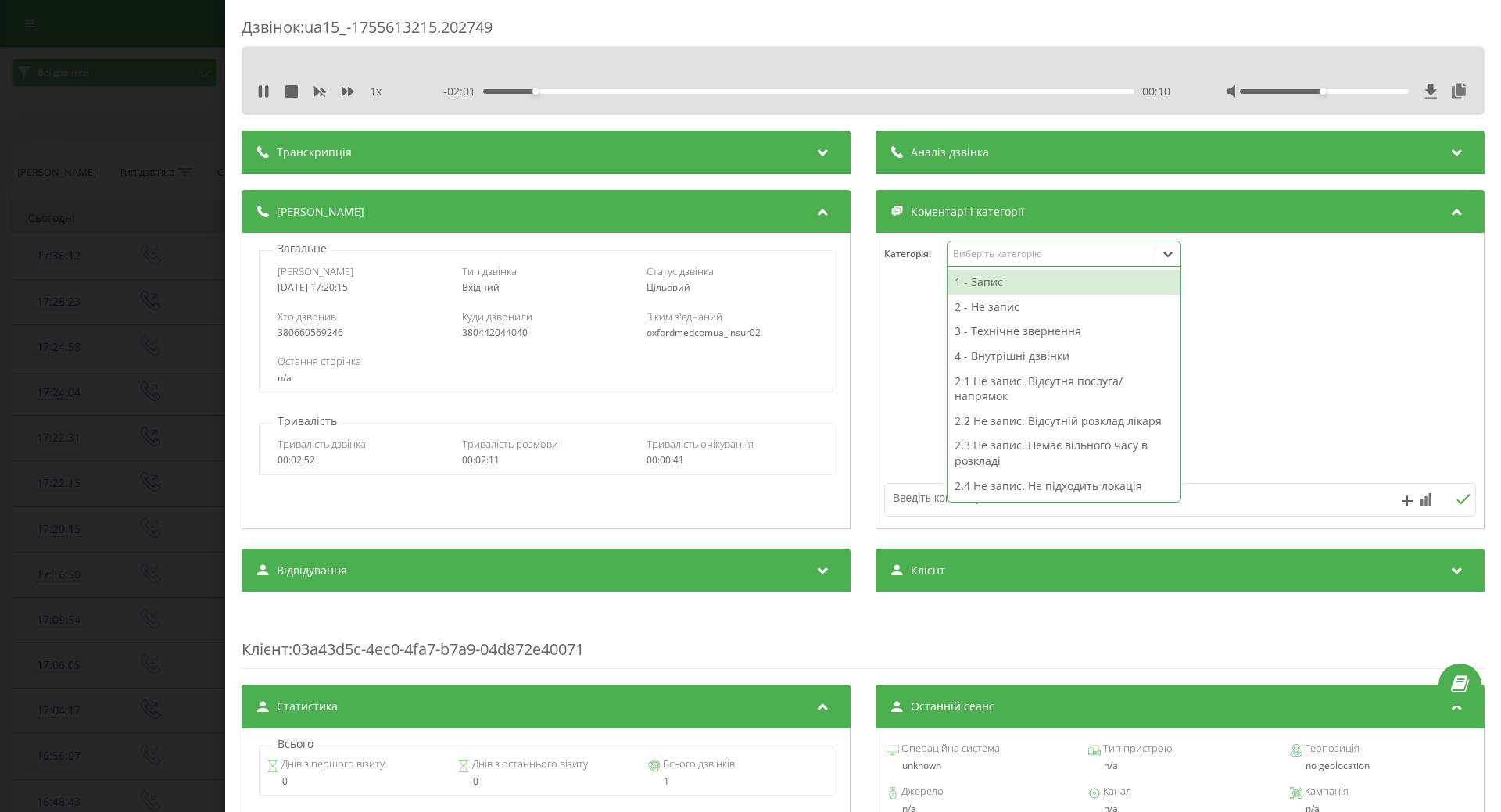
click at [1167, 254] on icon at bounding box center [1168, 254] width 16 height 16
drag, startPoint x: 999, startPoint y: 325, endPoint x: 1199, endPoint y: 365, distance: 204.0
click at [1008, 330] on div "3 - Технічне звернення" at bounding box center [1065, 331] width 233 height 25
click at [1257, 368] on div at bounding box center [1180, 381] width 607 height 187
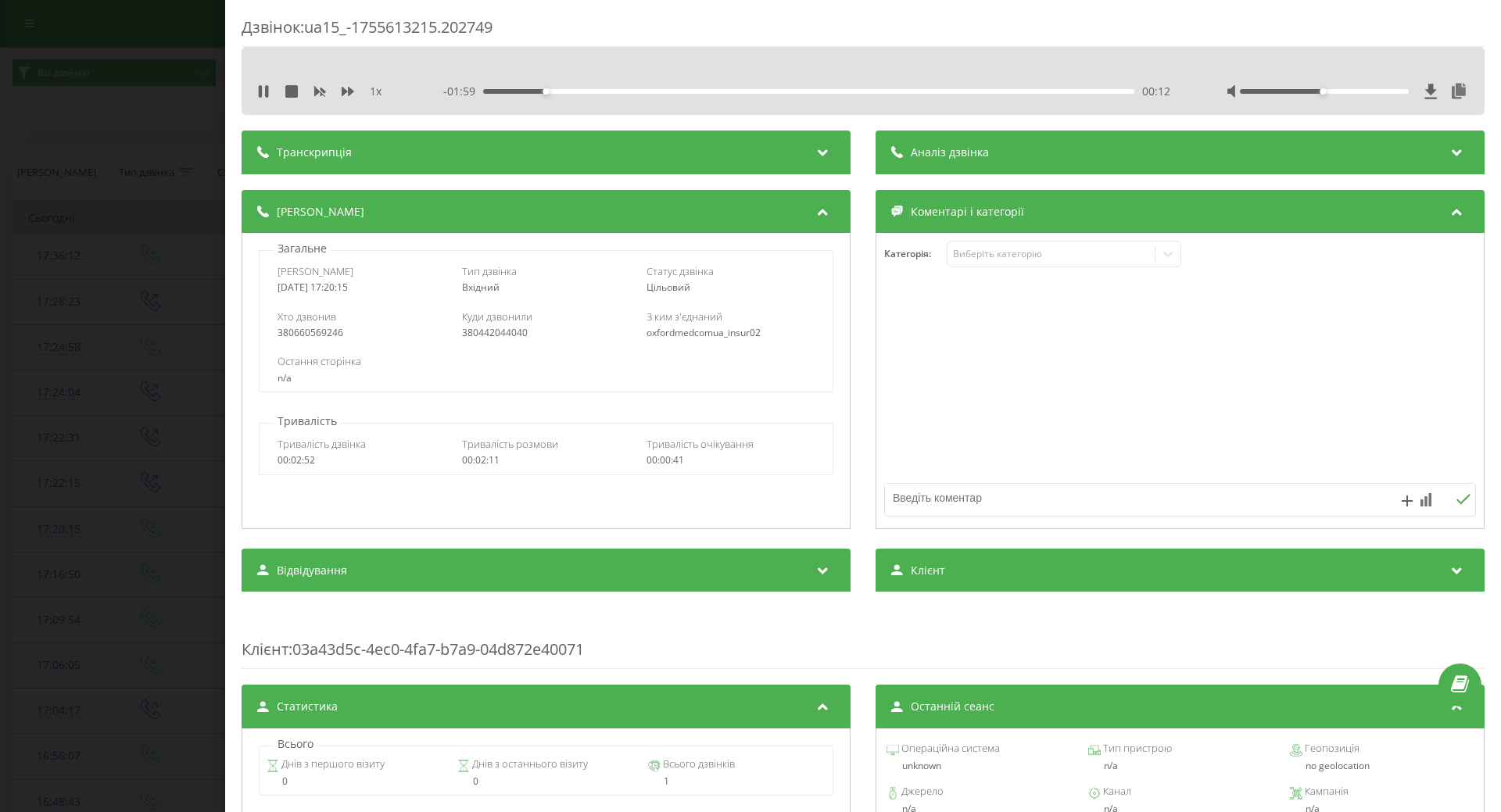
drag, startPoint x: 1027, startPoint y: 498, endPoint x: 1014, endPoint y: 498, distance: 13.0
click at [1014, 498] on textarea at bounding box center [1121, 498] width 473 height 29
type textarea "щодо заміни препарату"
click at [1459, 498] on icon at bounding box center [1463, 499] width 15 height 11
click at [86, 422] on div "Дзвінок : ua15_-1755613215.202749 1 x - 01:48 00:23 00:23 Транскрипція Для AI-а…" at bounding box center [750, 406] width 1501 height 812
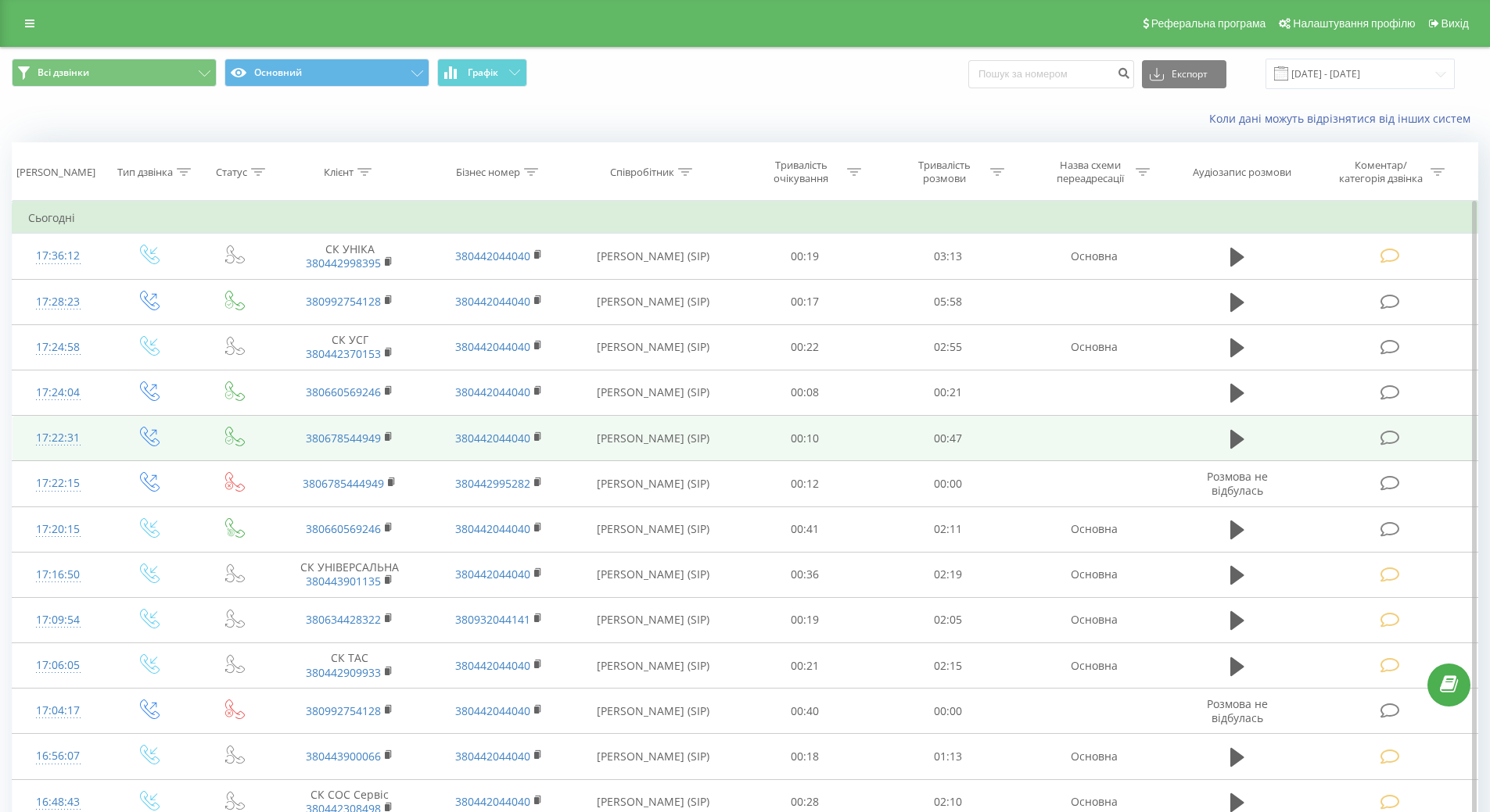
click at [66, 440] on div "17:22:31" at bounding box center [59, 438] width 60 height 30
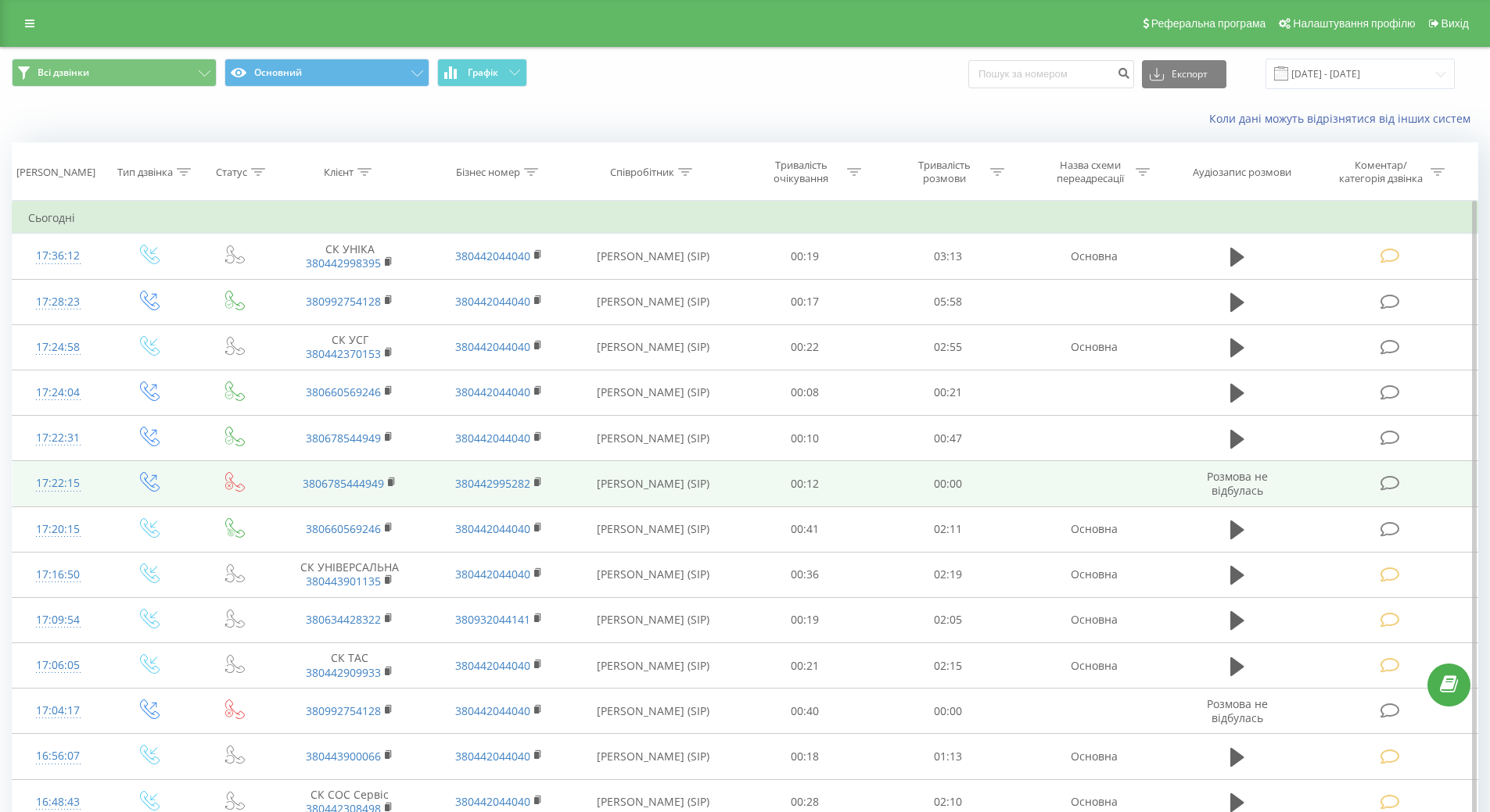
click at [42, 481] on div "17:22:15" at bounding box center [59, 483] width 60 height 30
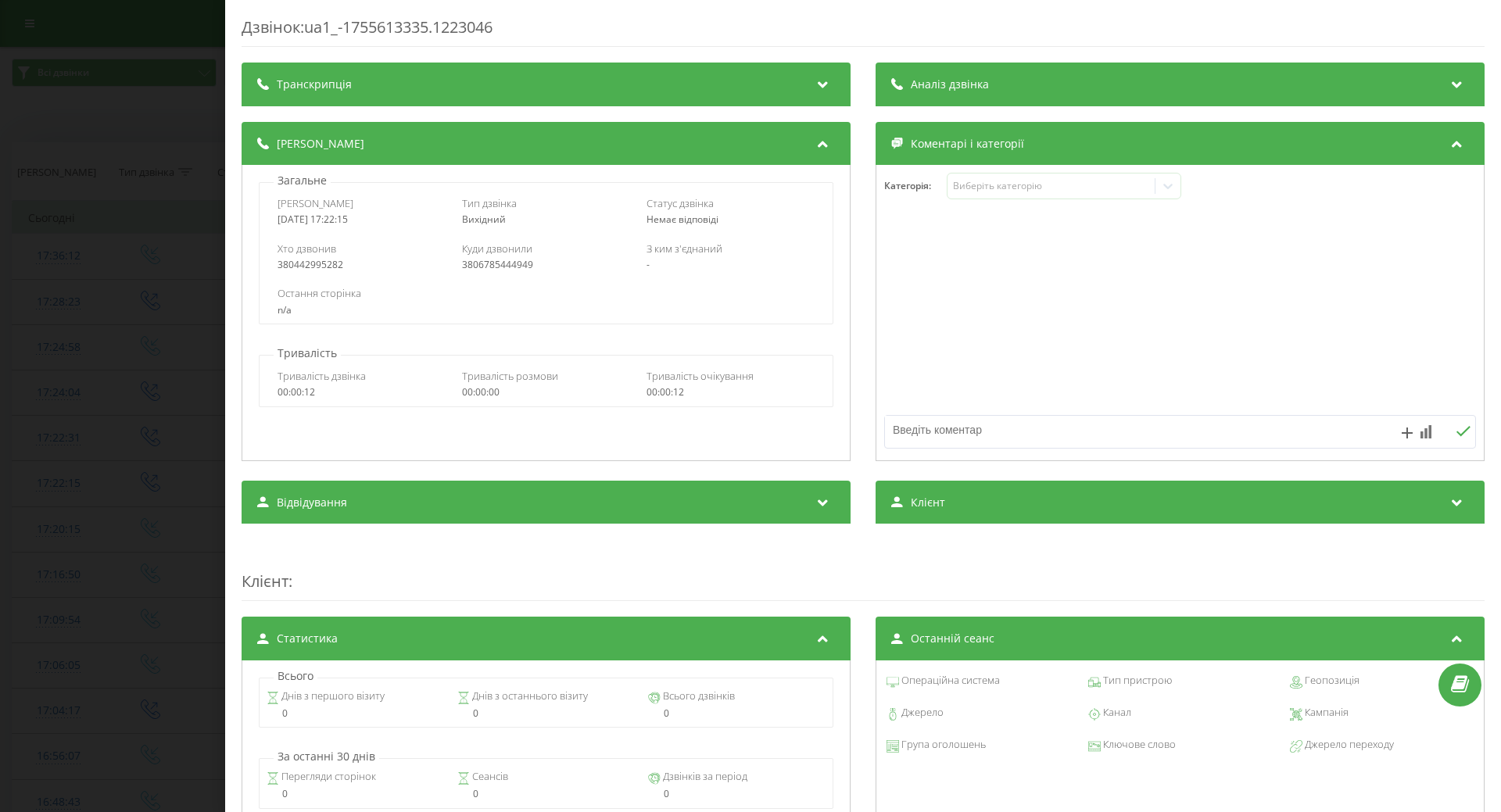
click at [56, 432] on div "Дзвінок : ua1_-1755613335.1223046 Транскрипція Для AI-аналізу майбутніх дзвінкі…" at bounding box center [750, 406] width 1501 height 812
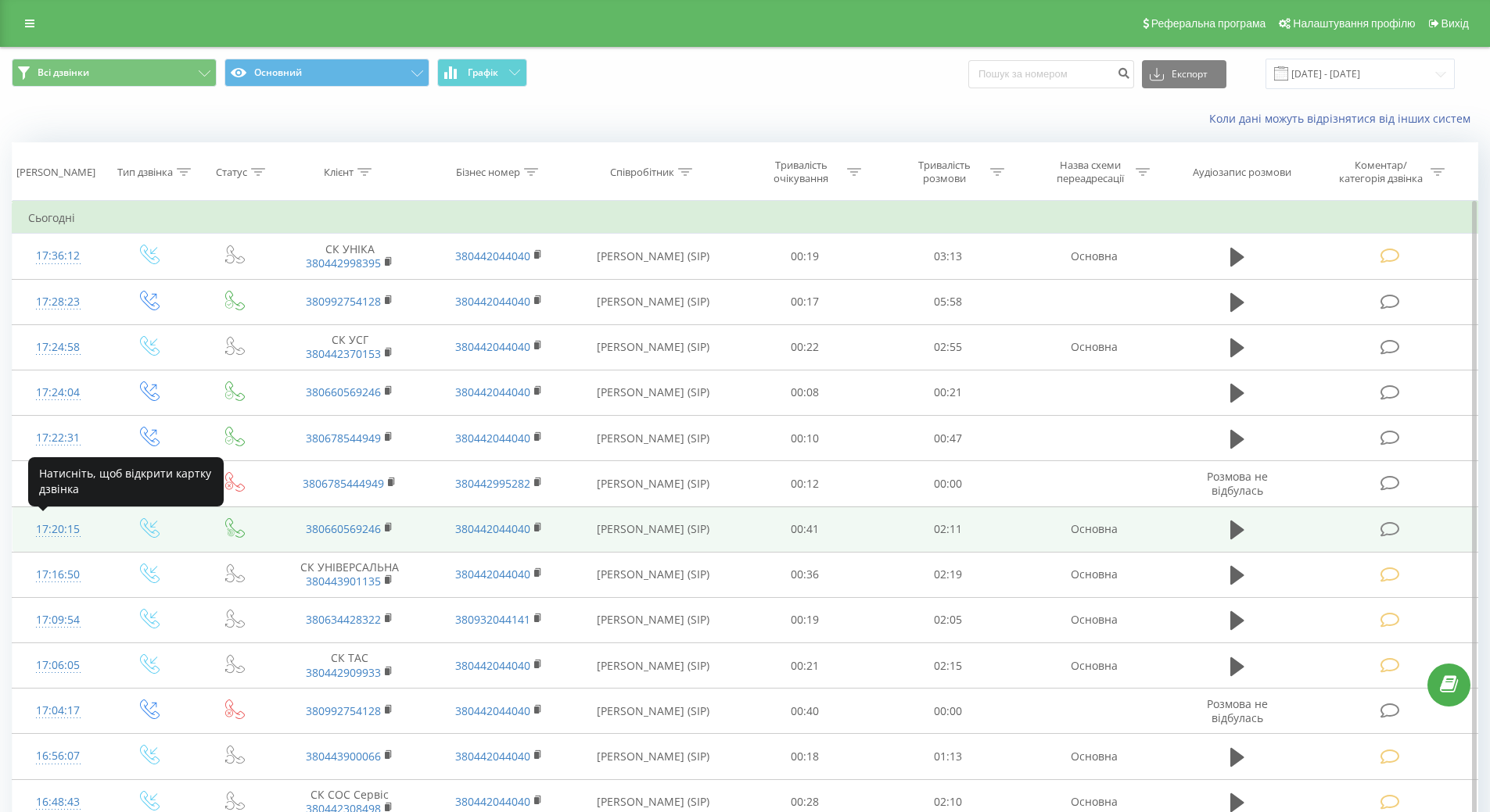
click at [51, 534] on div "17:20:15" at bounding box center [59, 529] width 60 height 30
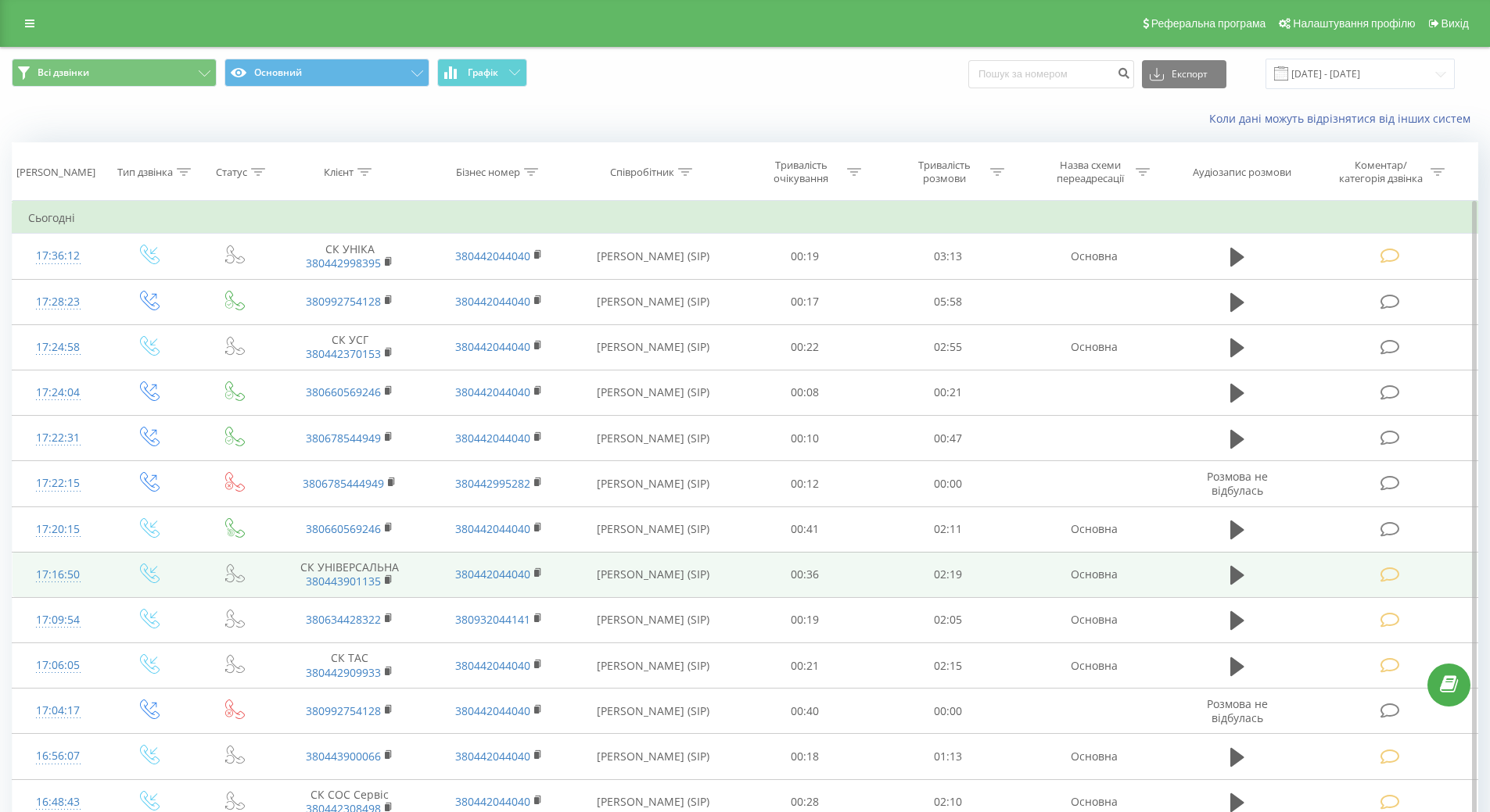
click at [61, 573] on div "17:16:50" at bounding box center [59, 574] width 60 height 30
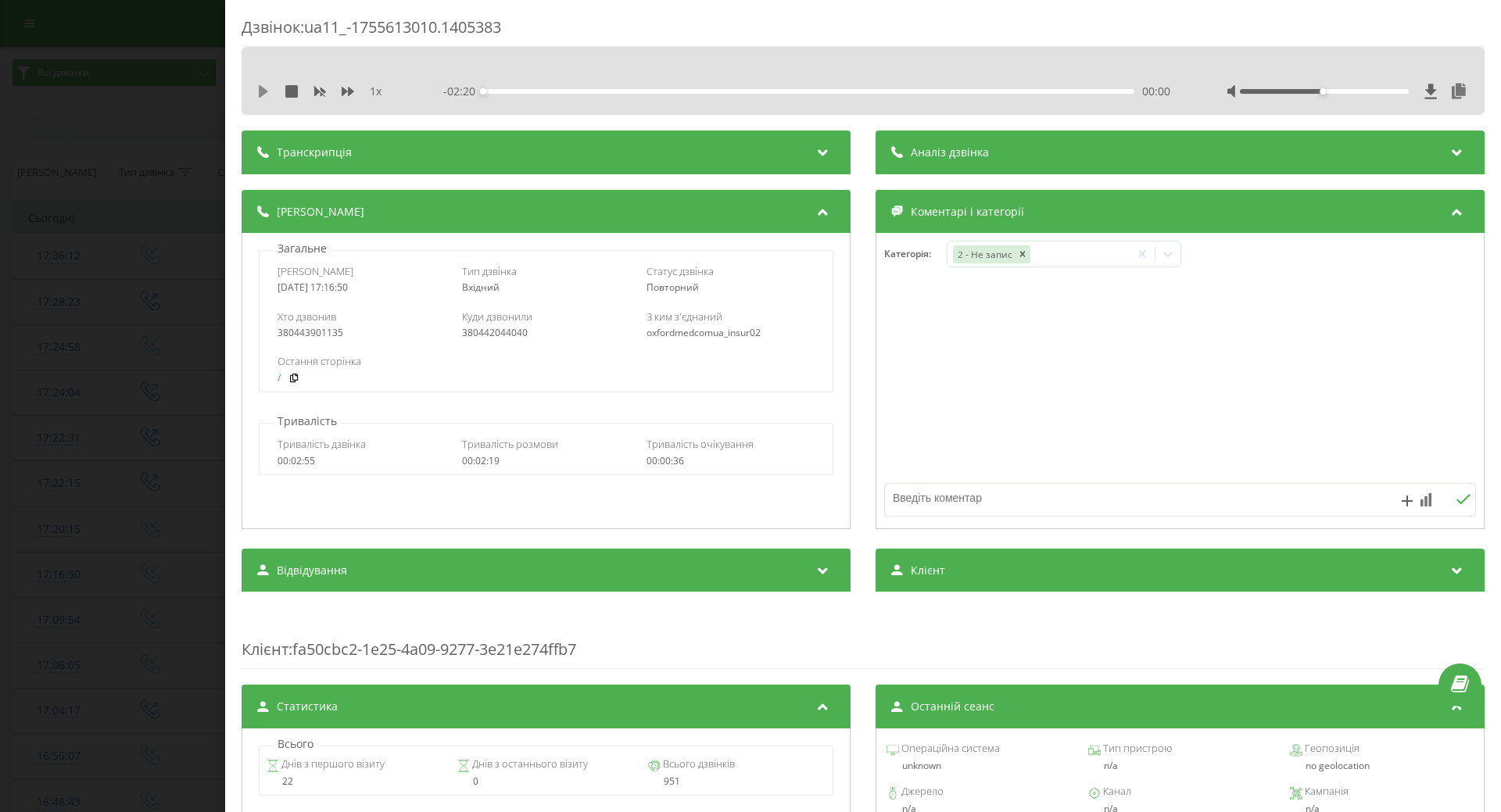
click at [261, 87] on icon at bounding box center [264, 92] width 10 height 12
click at [262, 91] on icon at bounding box center [261, 92] width 3 height 12
click at [256, 98] on div "1 x - 02:17 00:02 00:02" at bounding box center [863, 91] width 1220 height 23
click at [256, 94] on div "1 x - 02:17 00:02 00:02" at bounding box center [863, 91] width 1220 height 23
click at [261, 92] on icon at bounding box center [264, 92] width 10 height 12
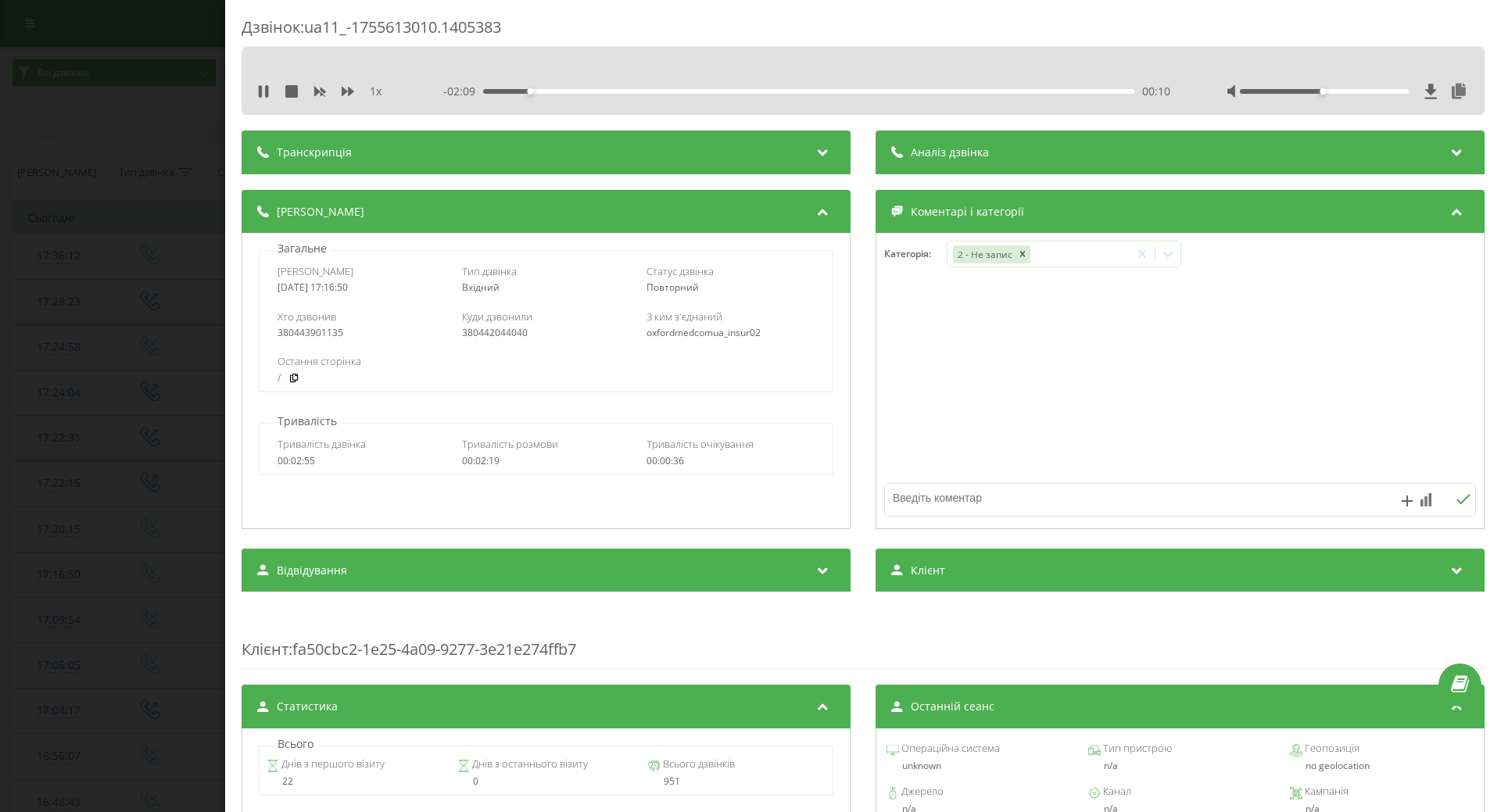
click at [956, 497] on textarea at bounding box center [1121, 498] width 473 height 29
type textarea "надана інф. щодо прийому лікаря"
click at [1457, 503] on icon at bounding box center [1464, 499] width 14 height 10
click at [259, 88] on icon at bounding box center [261, 92] width 3 height 12
click at [89, 327] on div "Дзвінок : ua11_-1755613010.1405383 1 x - 01:58 00:21 00:21 Транскрипція Для AI-…" at bounding box center [750, 406] width 1501 height 812
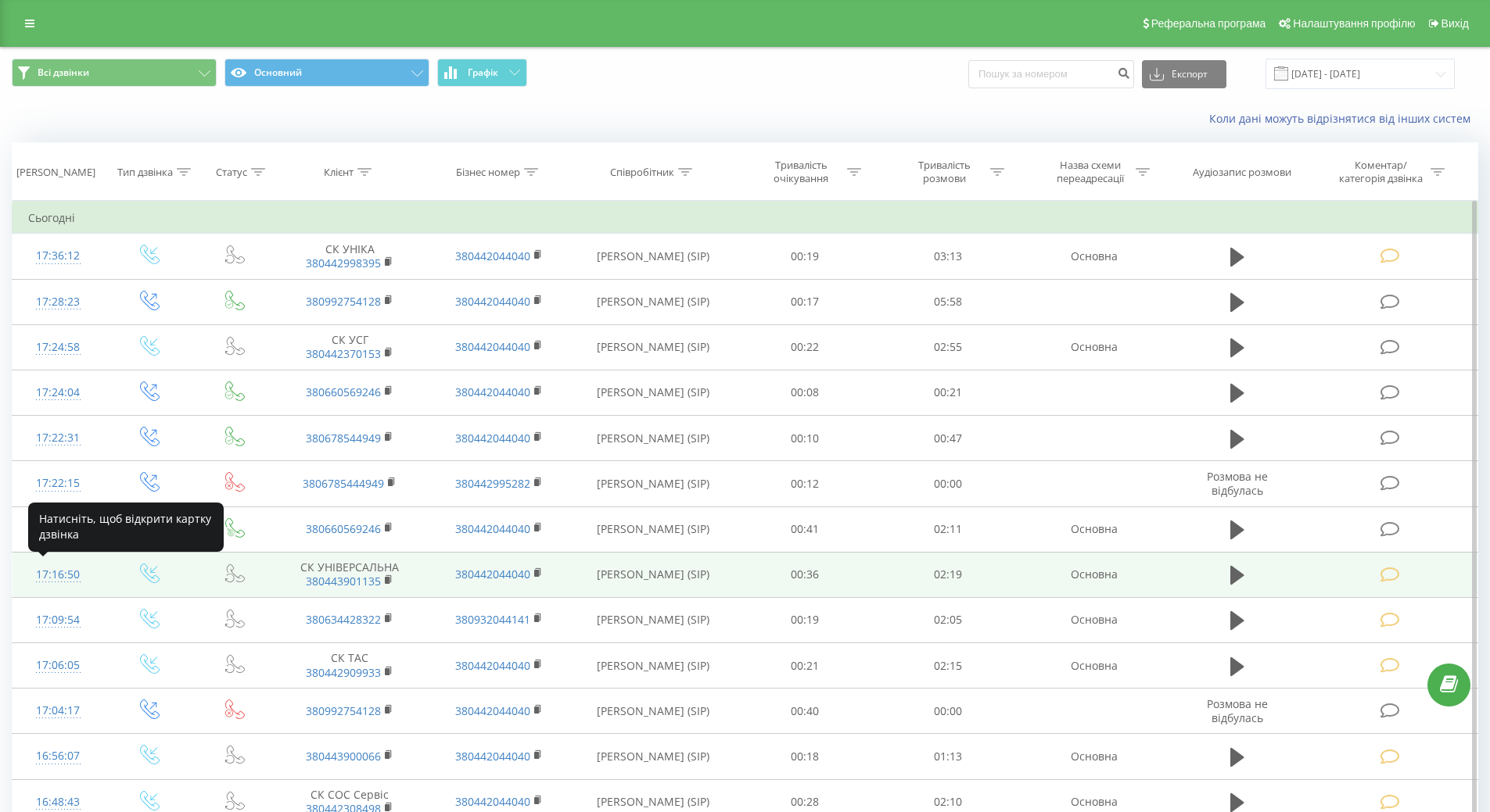
click at [53, 571] on div "17:16:50" at bounding box center [59, 574] width 60 height 30
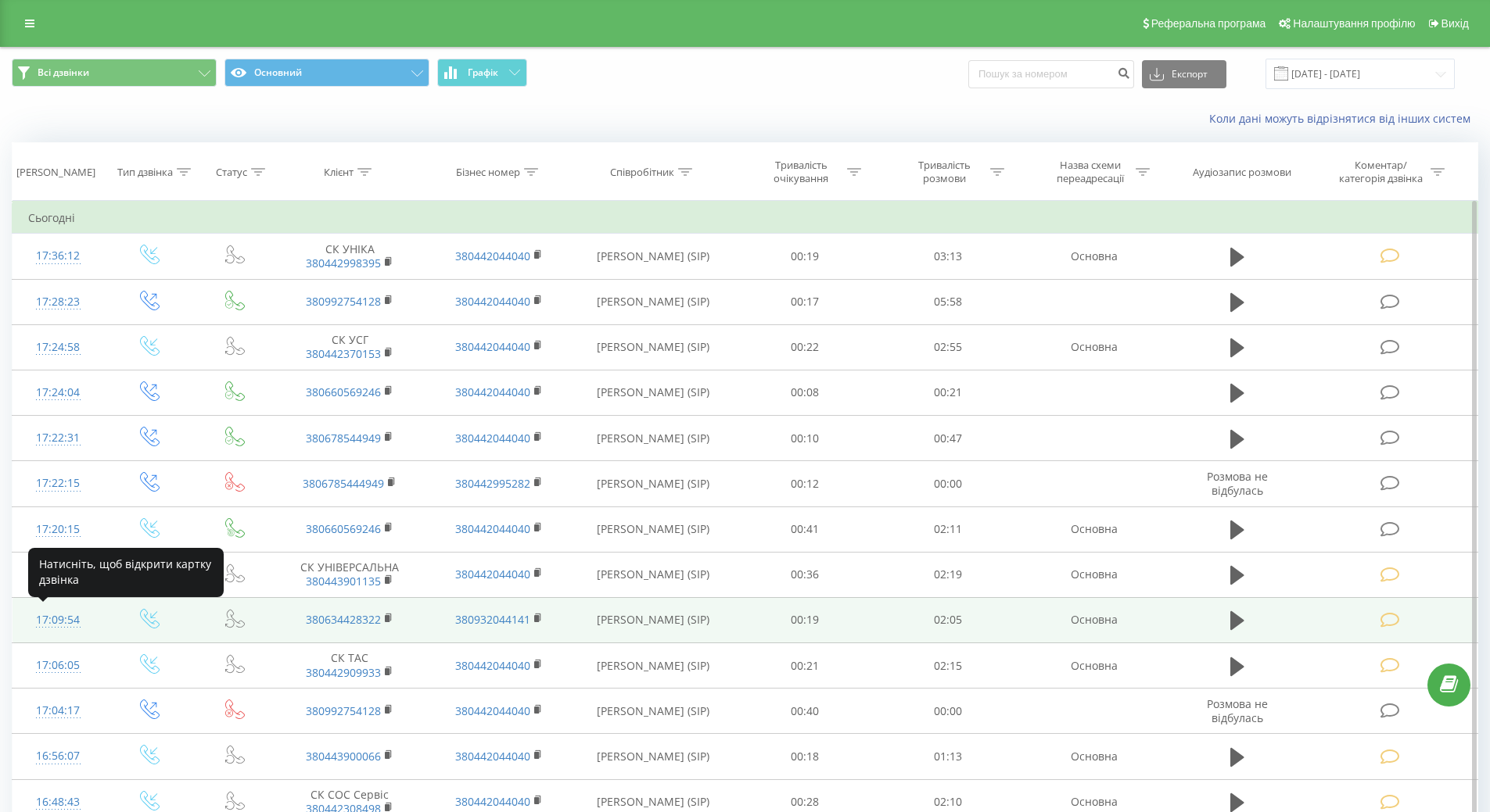
click at [56, 619] on div "17:09:54" at bounding box center [59, 619] width 60 height 30
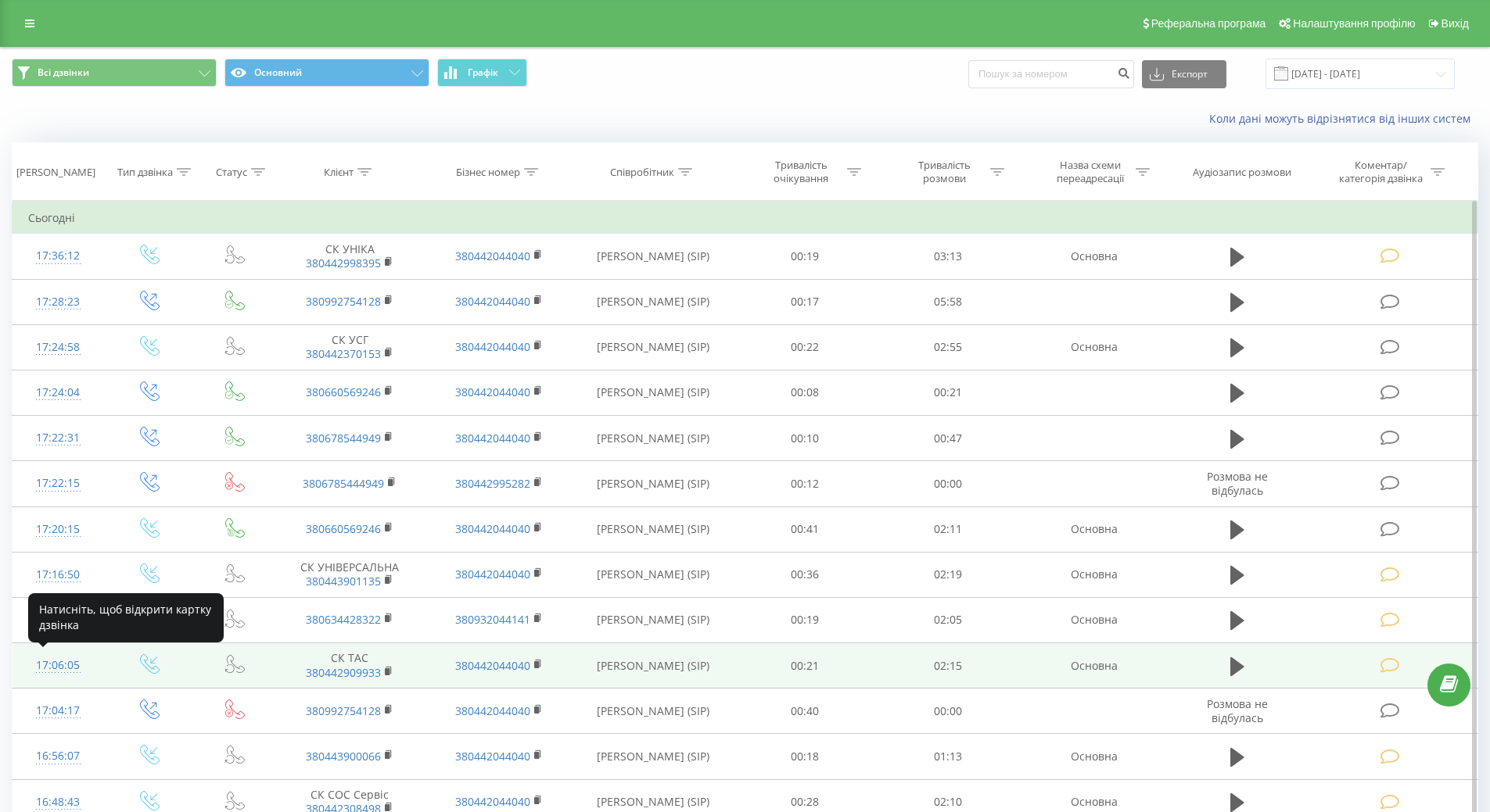
click at [60, 661] on div "17:06:05" at bounding box center [59, 665] width 60 height 30
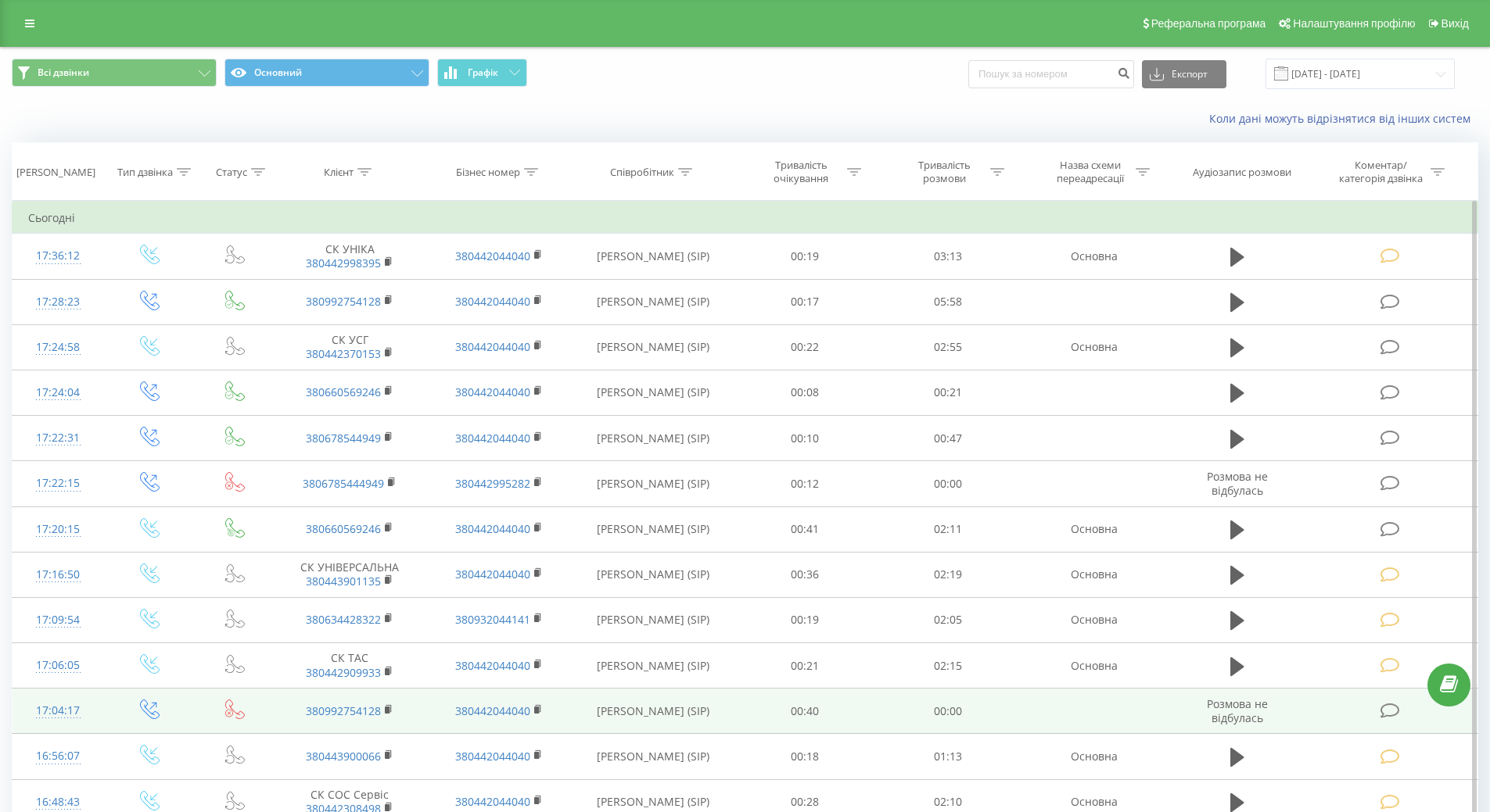
click at [57, 705] on div "17:04:17" at bounding box center [59, 710] width 60 height 30
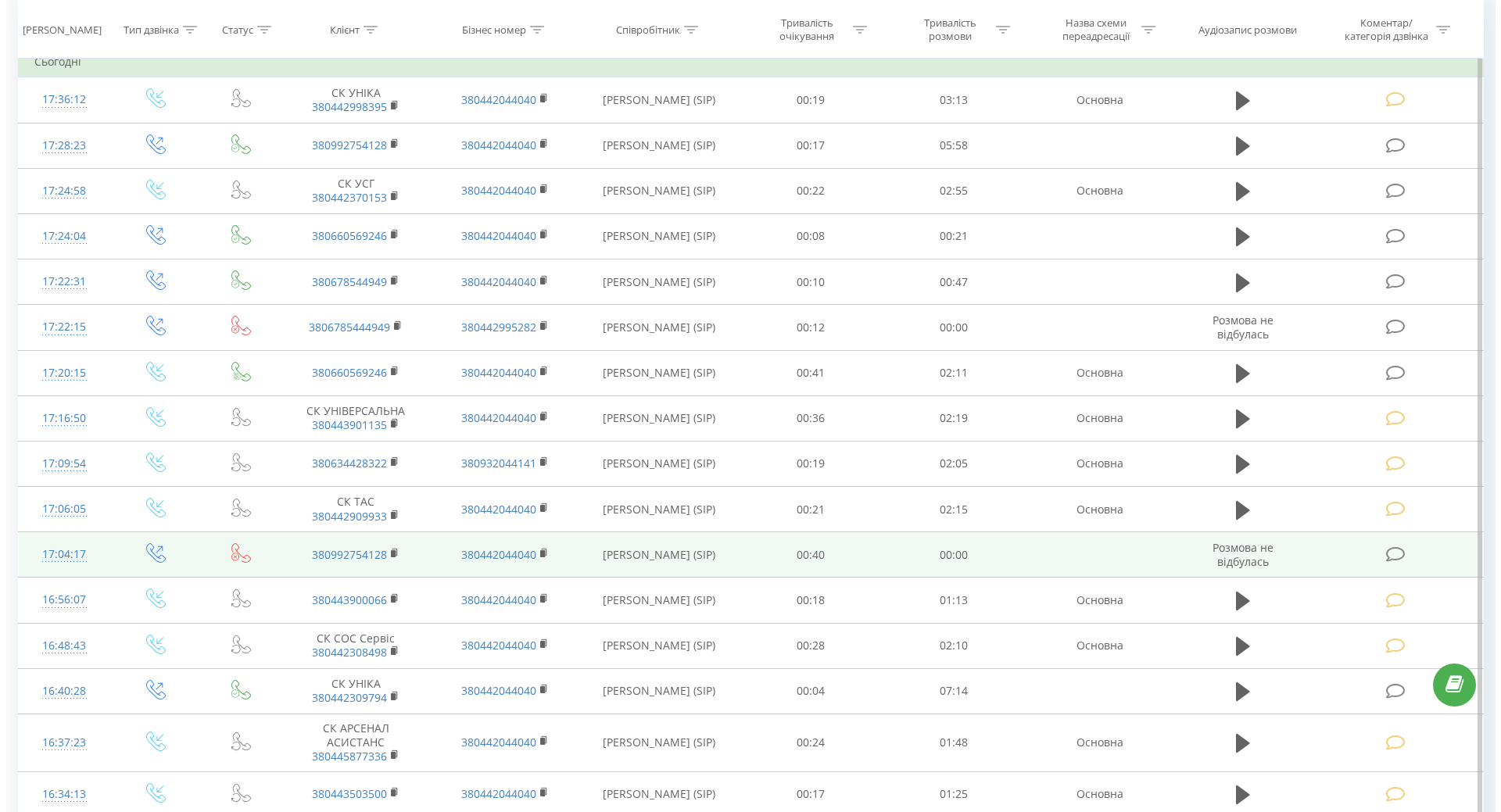
scroll to position [313, 0]
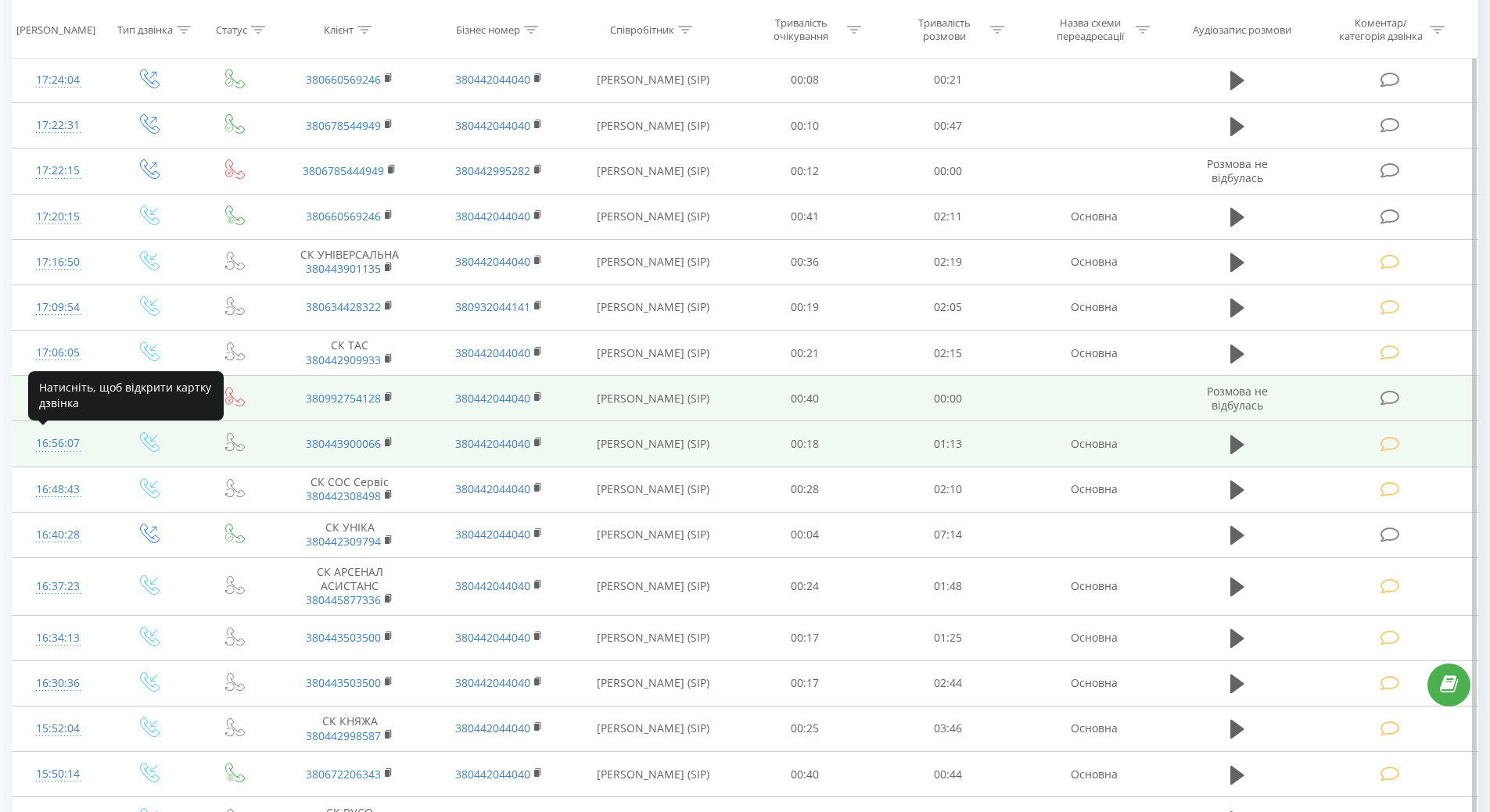
click at [55, 446] on div "16:56:07" at bounding box center [59, 443] width 60 height 30
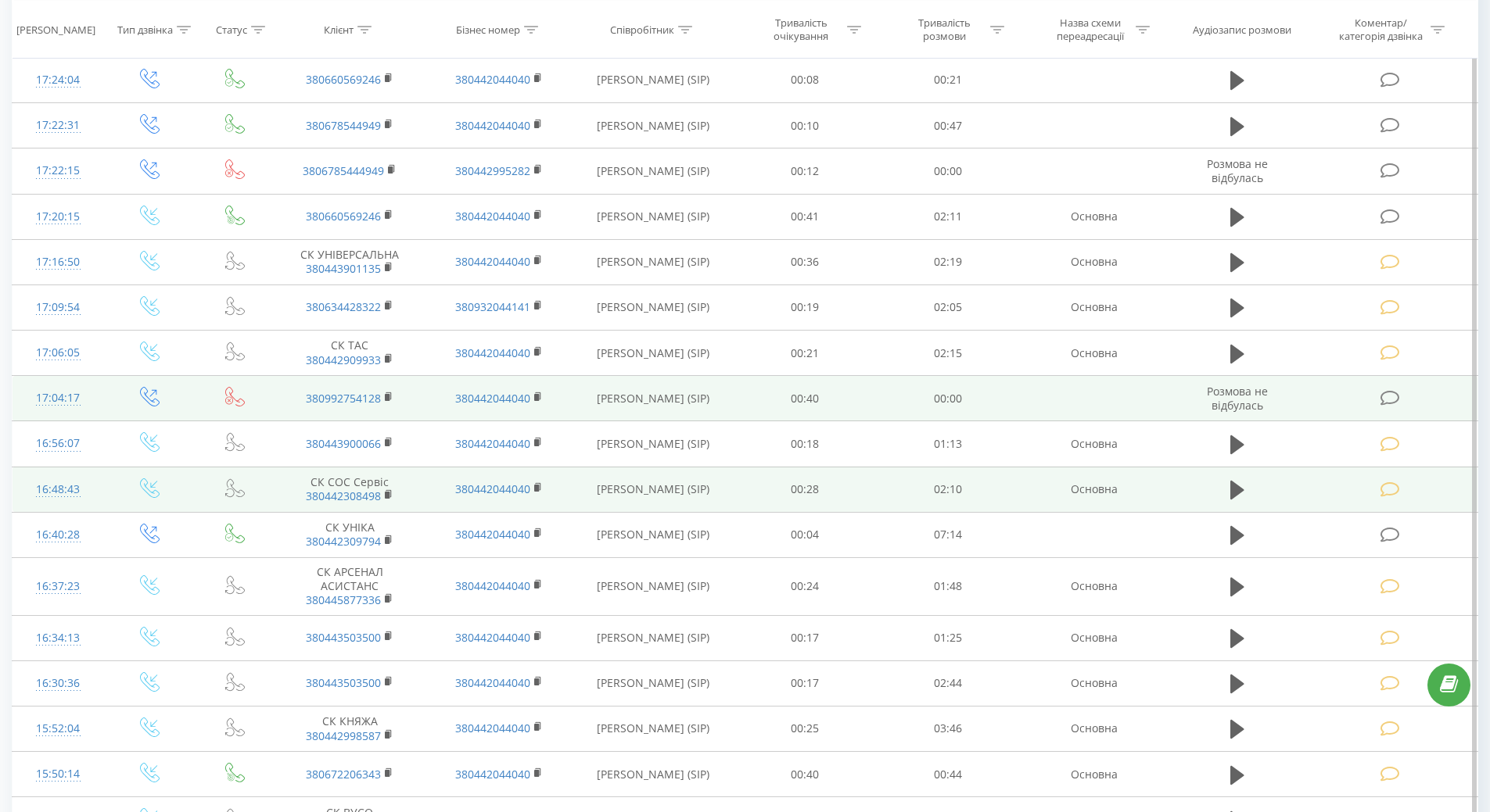
click at [46, 492] on div "16:48:43" at bounding box center [59, 489] width 60 height 30
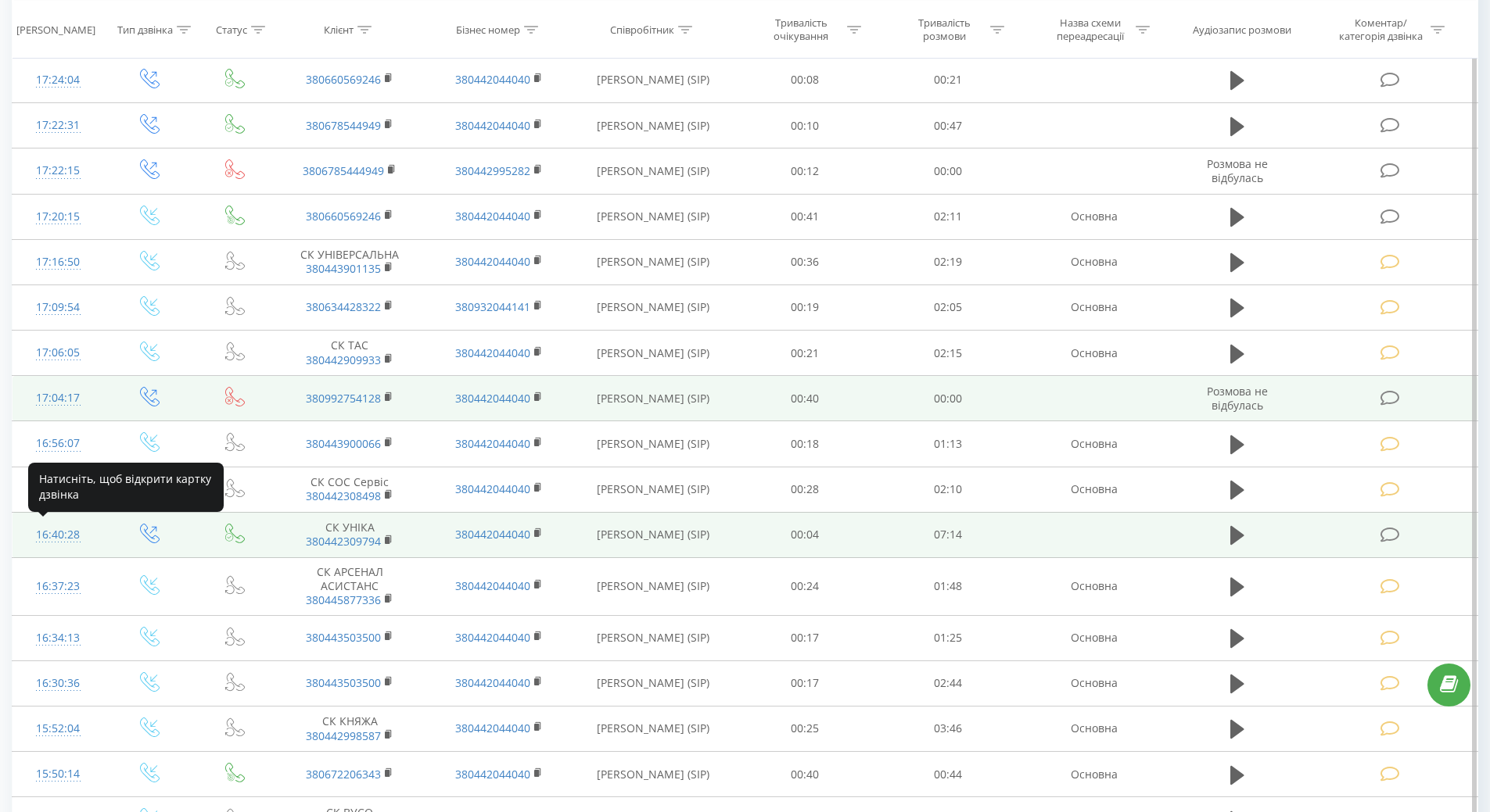
click at [50, 538] on div "16:40:28" at bounding box center [59, 535] width 60 height 30
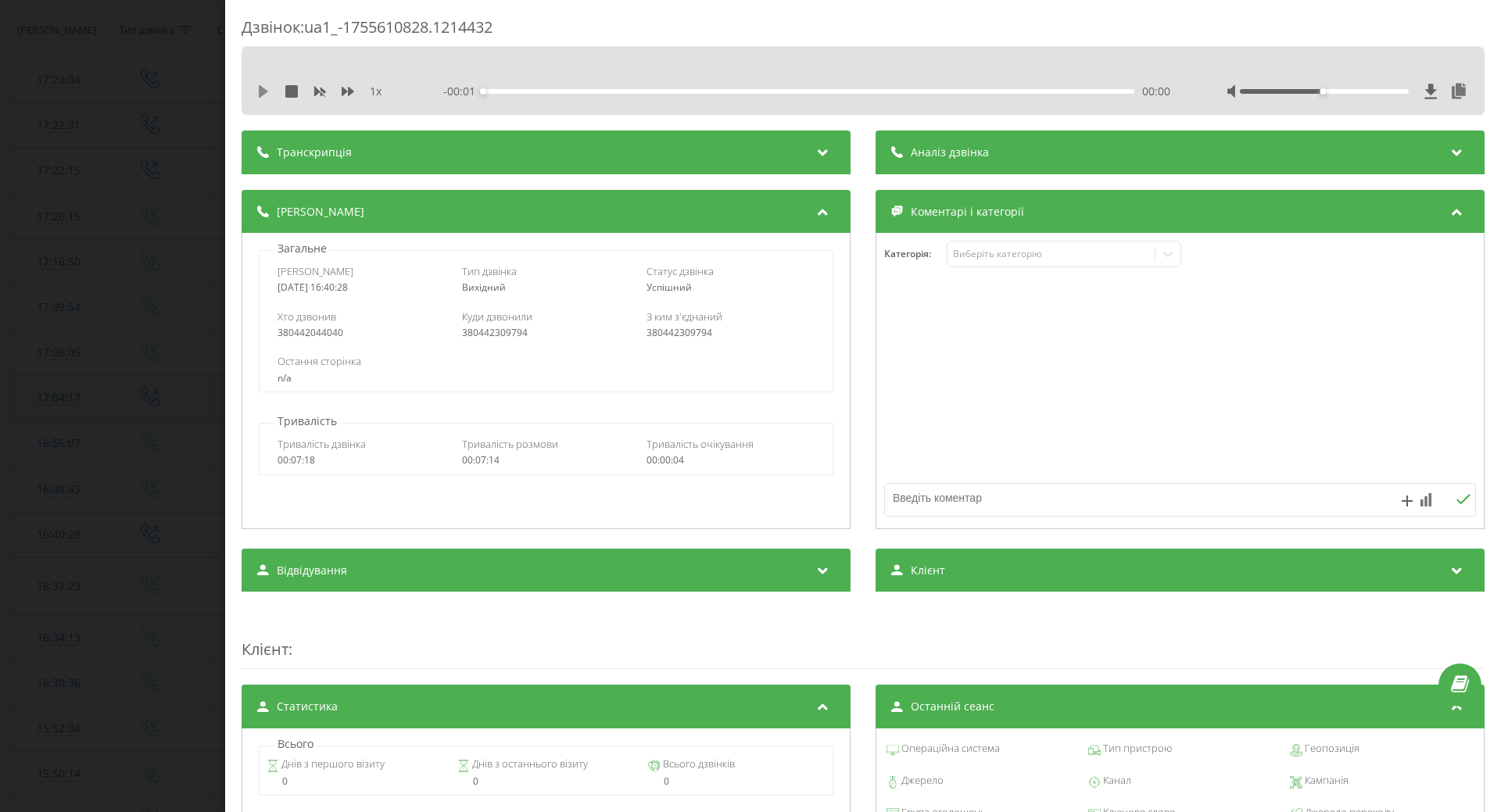
click at [261, 95] on icon at bounding box center [264, 92] width 10 height 12
click at [995, 257] on div "Виберіть категорію" at bounding box center [1051, 254] width 195 height 12
click at [530, 90] on div "00:32" at bounding box center [809, 91] width 652 height 4
click at [509, 89] on div "00:35" at bounding box center [809, 91] width 652 height 4
click at [531, 91] on div "00:19" at bounding box center [809, 91] width 652 height 4
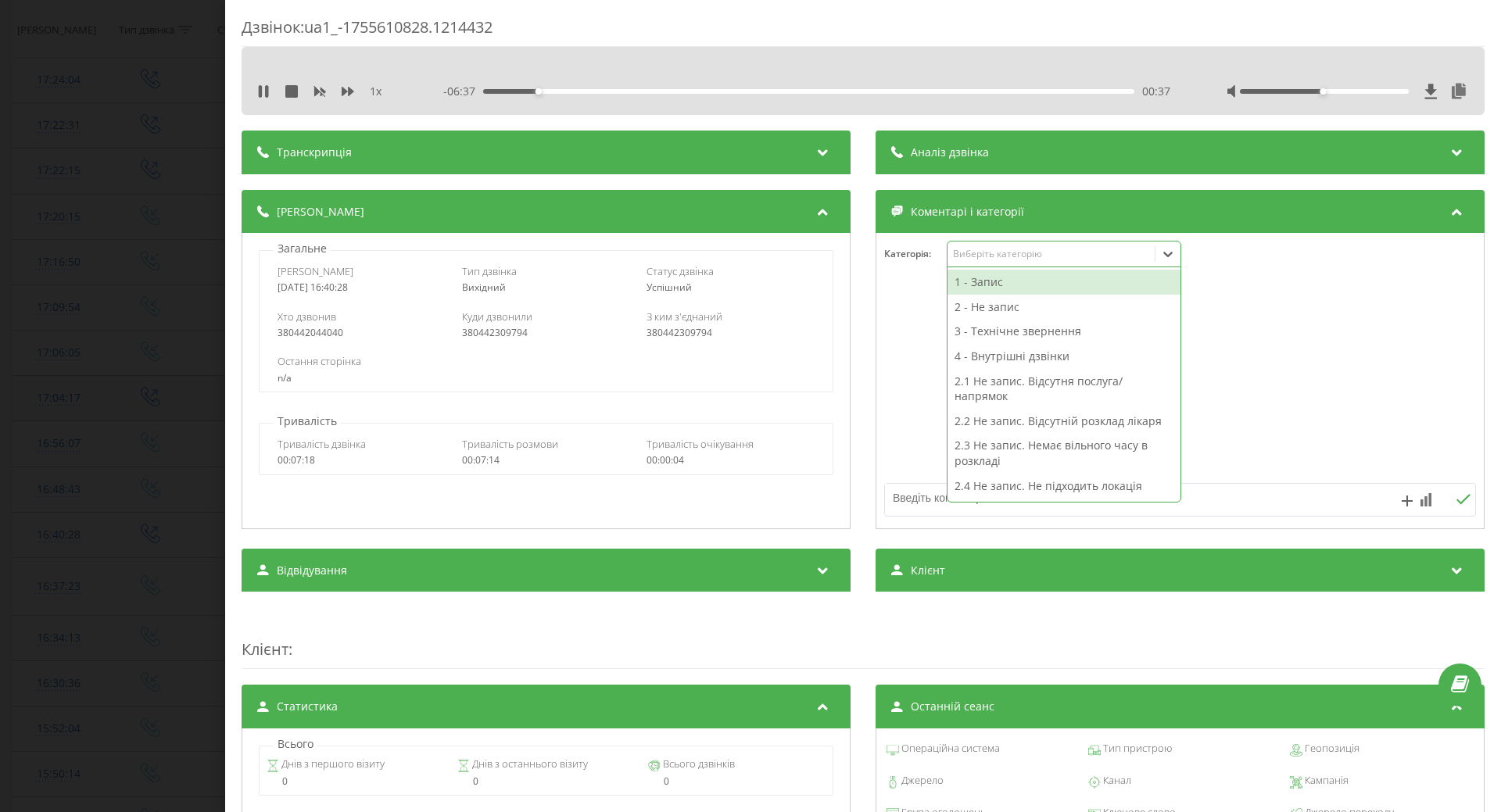
drag, startPoint x: 1167, startPoint y: 252, endPoint x: 1139, endPoint y: 270, distance: 33.3
click at [1165, 255] on icon at bounding box center [1168, 254] width 10 height 5
drag, startPoint x: 971, startPoint y: 327, endPoint x: 939, endPoint y: 331, distance: 32.2
click at [968, 327] on div "3 - Технічне звернення" at bounding box center [1065, 331] width 233 height 25
click at [927, 339] on div at bounding box center [1180, 381] width 607 height 187
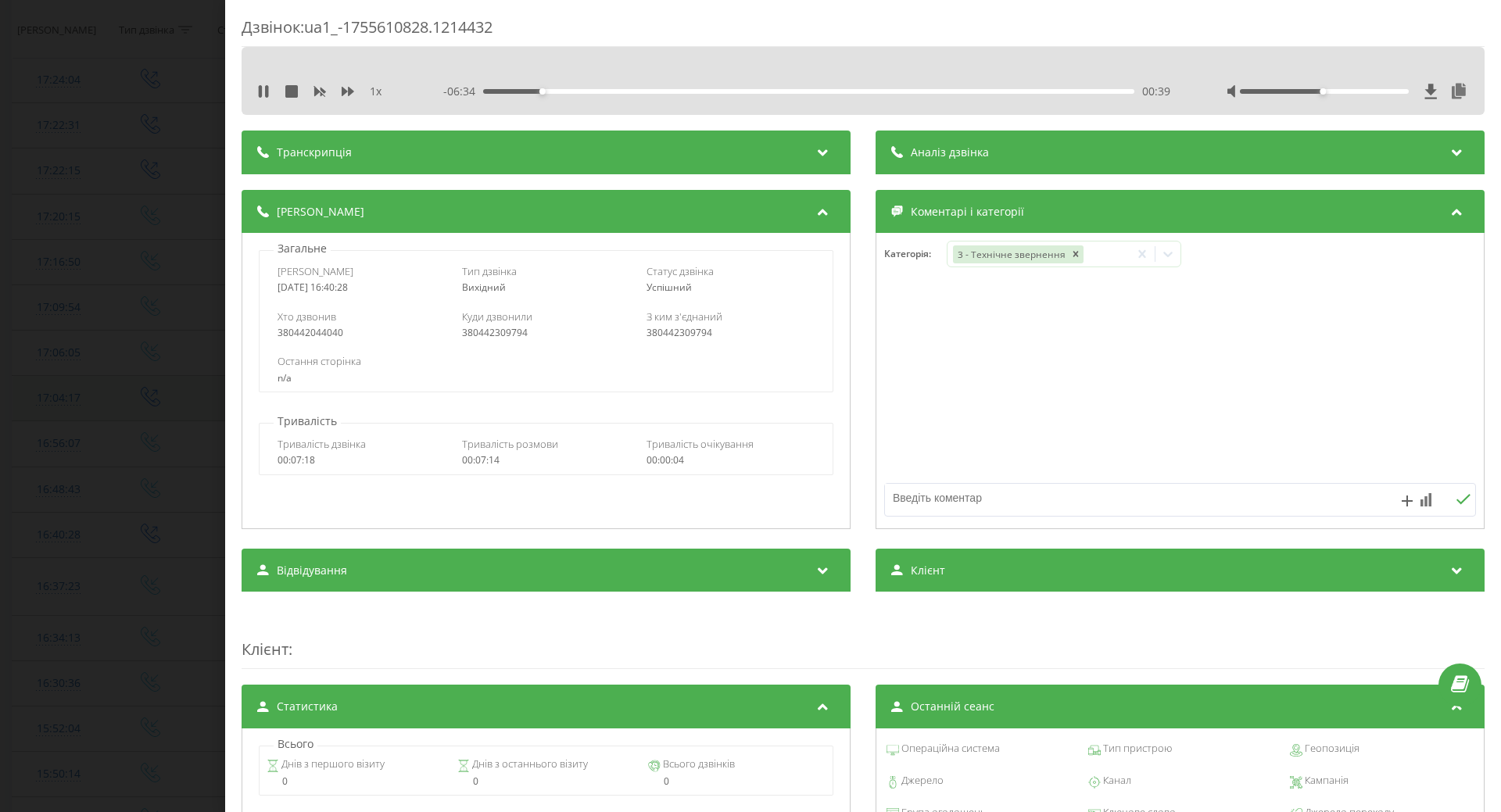
click at [892, 498] on textarea at bounding box center [1121, 498] width 473 height 29
type textarea "гарантація Рекало"
click at [1456, 500] on icon at bounding box center [1463, 499] width 15 height 11
click at [162, 432] on div "Дзвінок : ua1_-1755610828.1214432 1 x - 06:24 00:49 00:49 Транскрипція Для AI-а…" at bounding box center [750, 406] width 1501 height 812
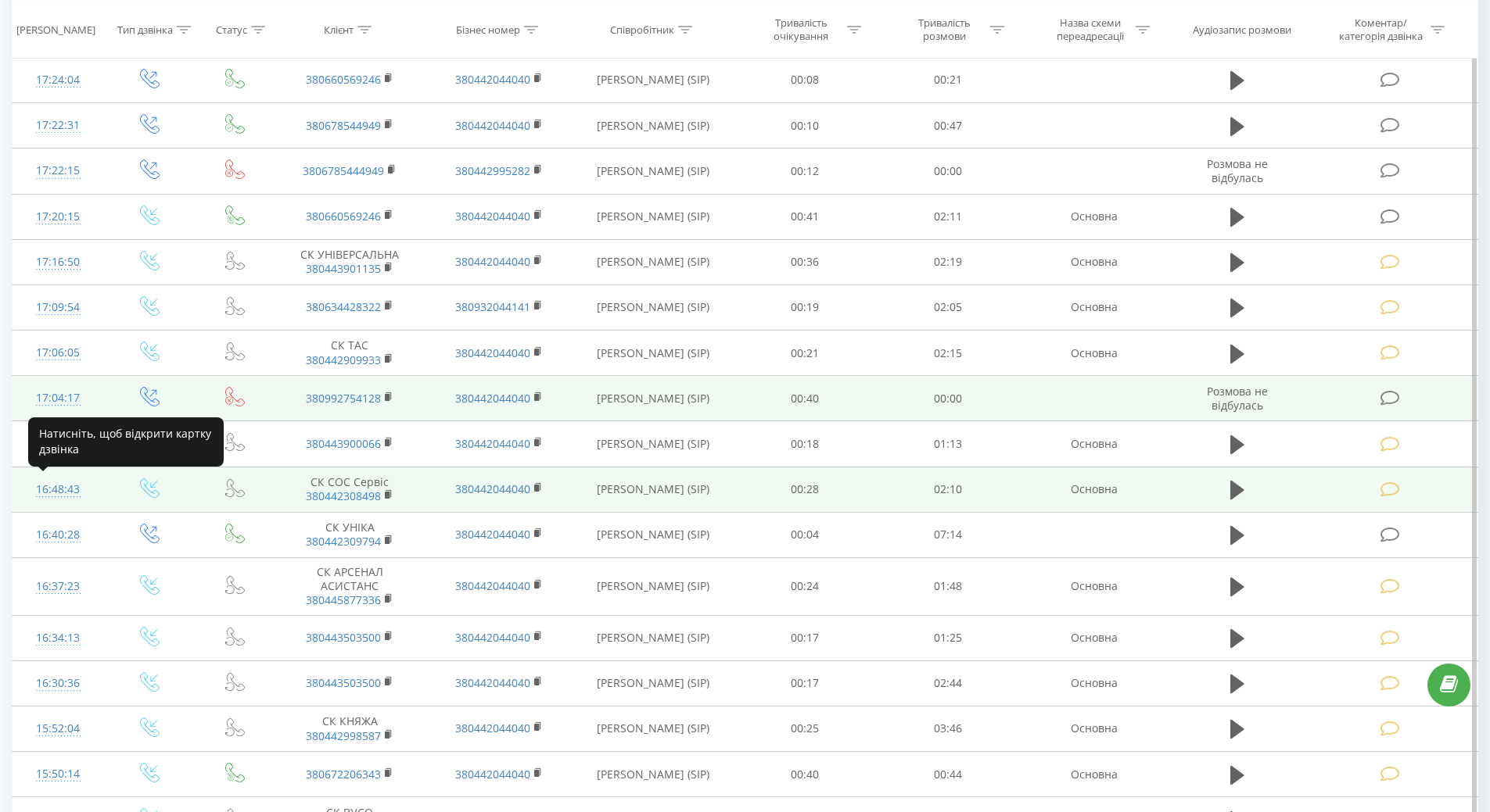
click at [61, 489] on div "16:48:43" at bounding box center [59, 489] width 60 height 30
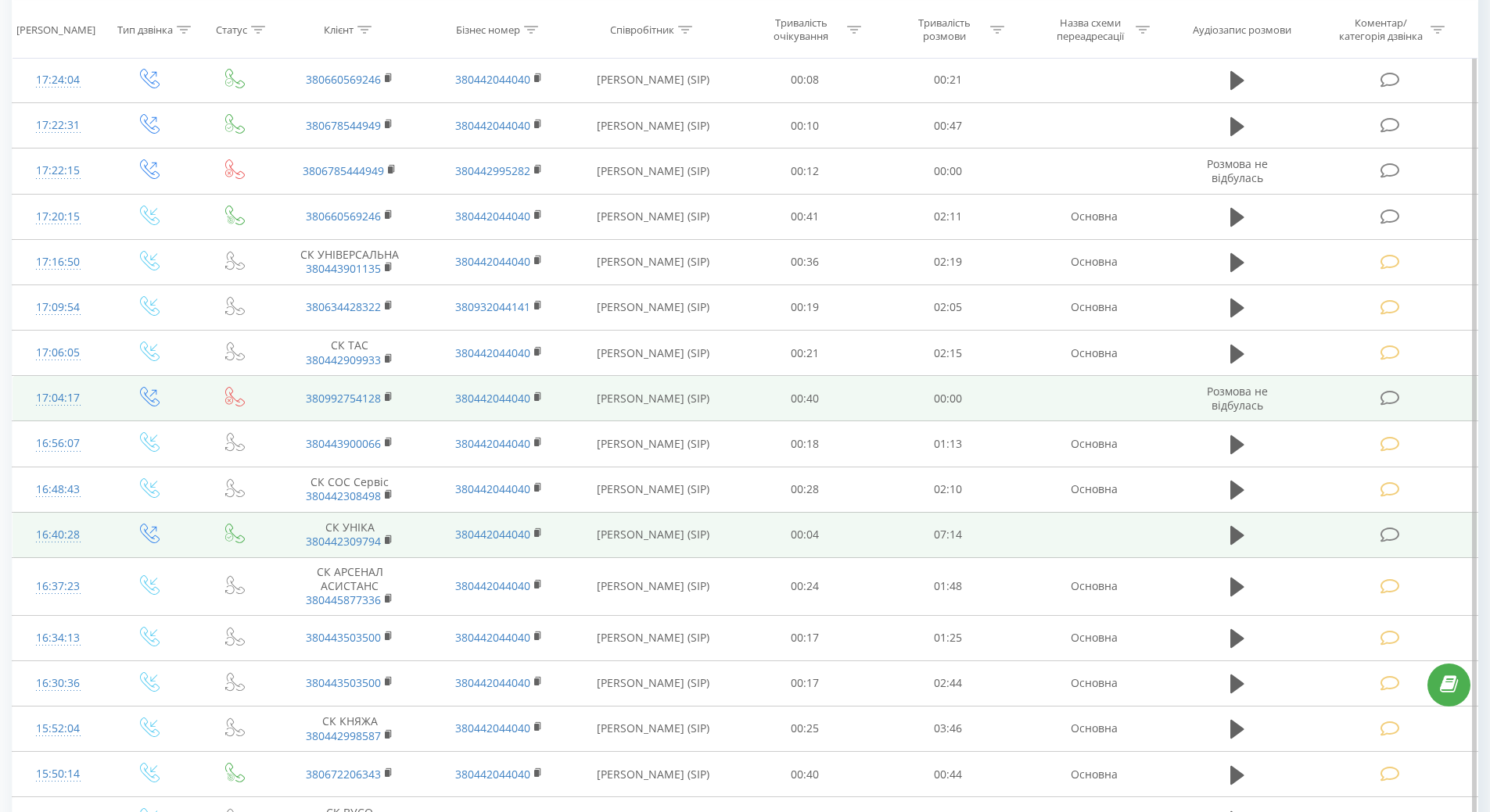
click at [59, 535] on div "16:40:28" at bounding box center [59, 535] width 60 height 30
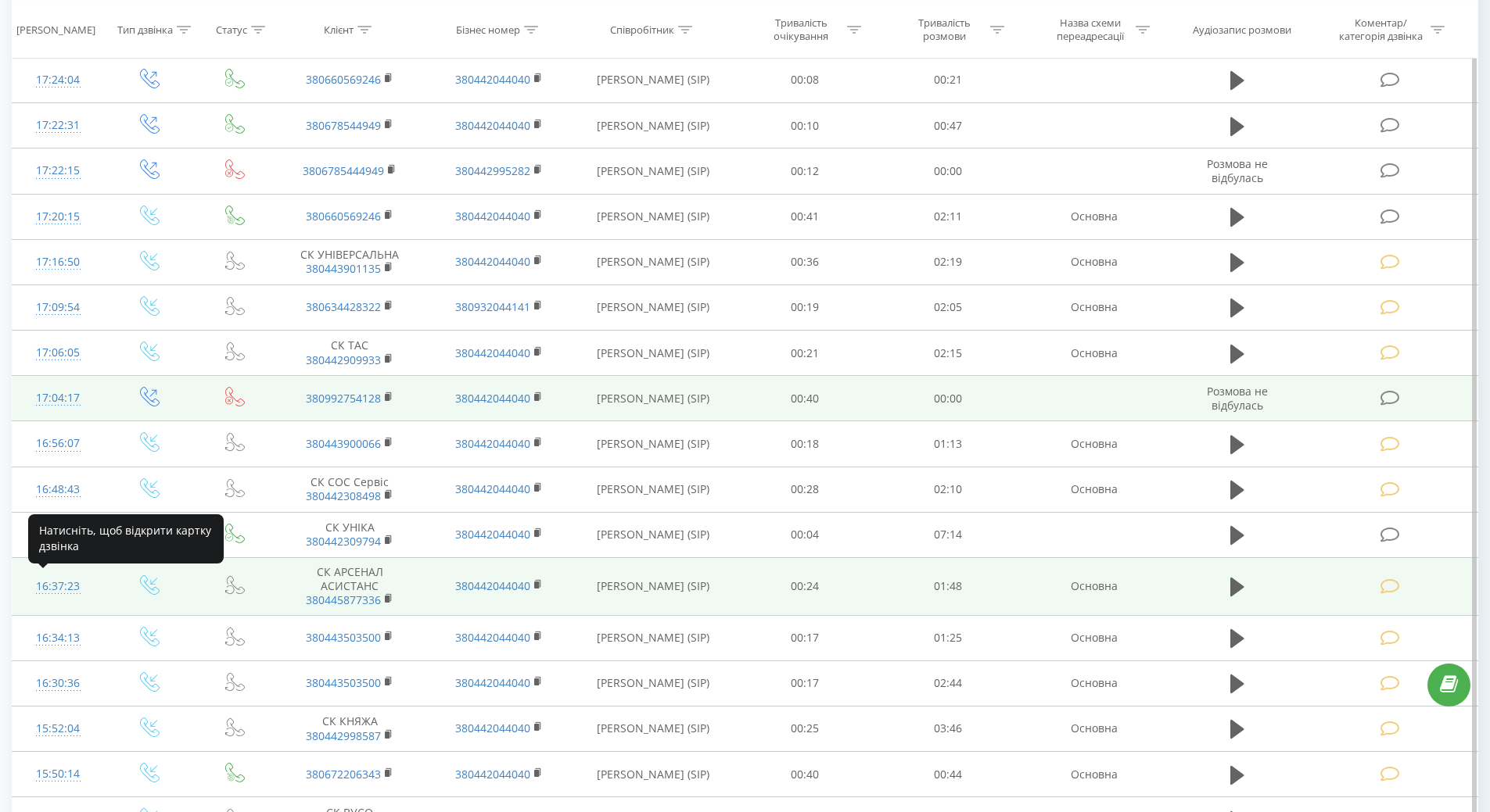
click at [54, 585] on div "16:37:23" at bounding box center [59, 586] width 60 height 30
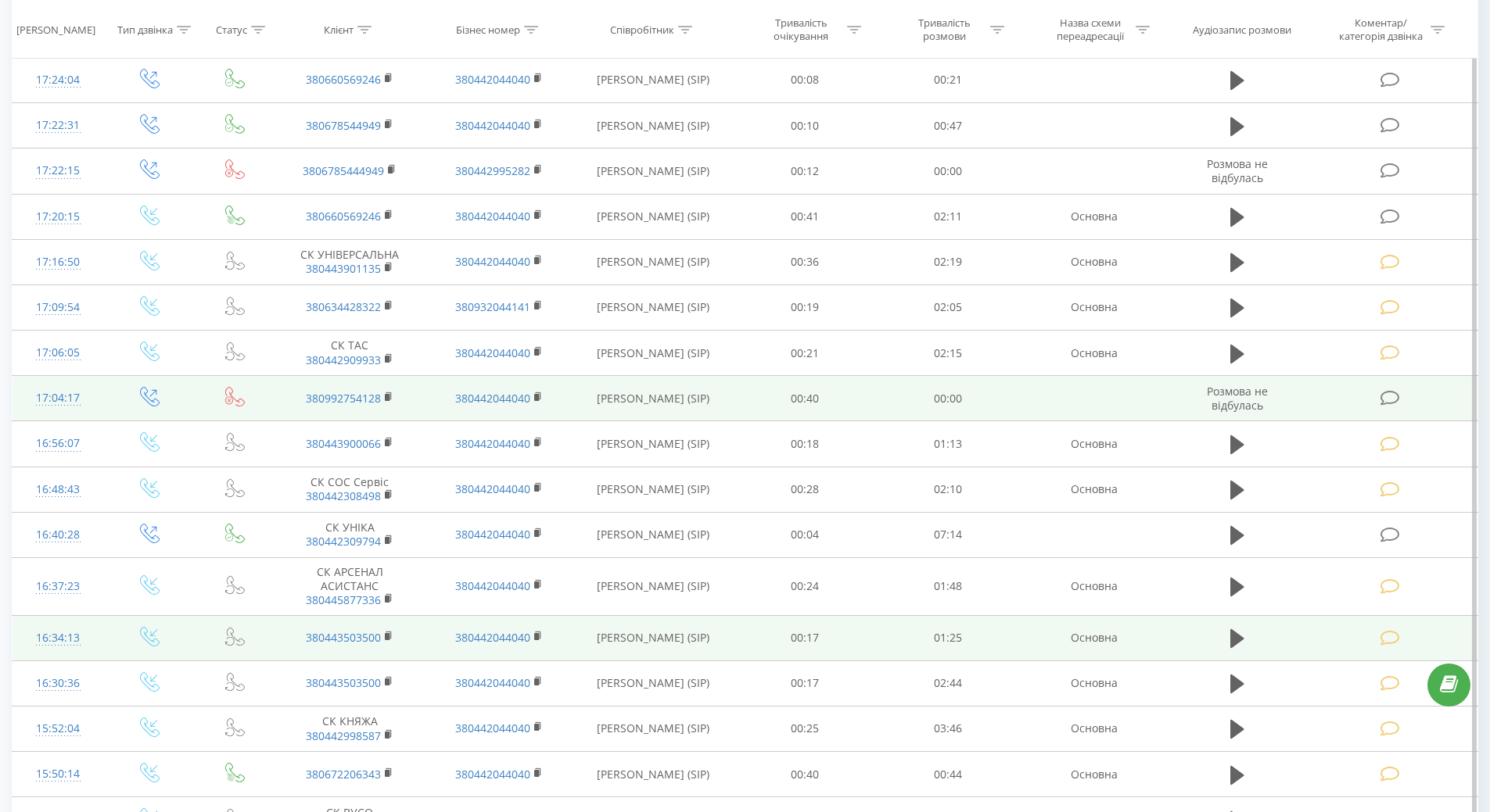
click at [54, 637] on div "16:34:13" at bounding box center [59, 638] width 60 height 30
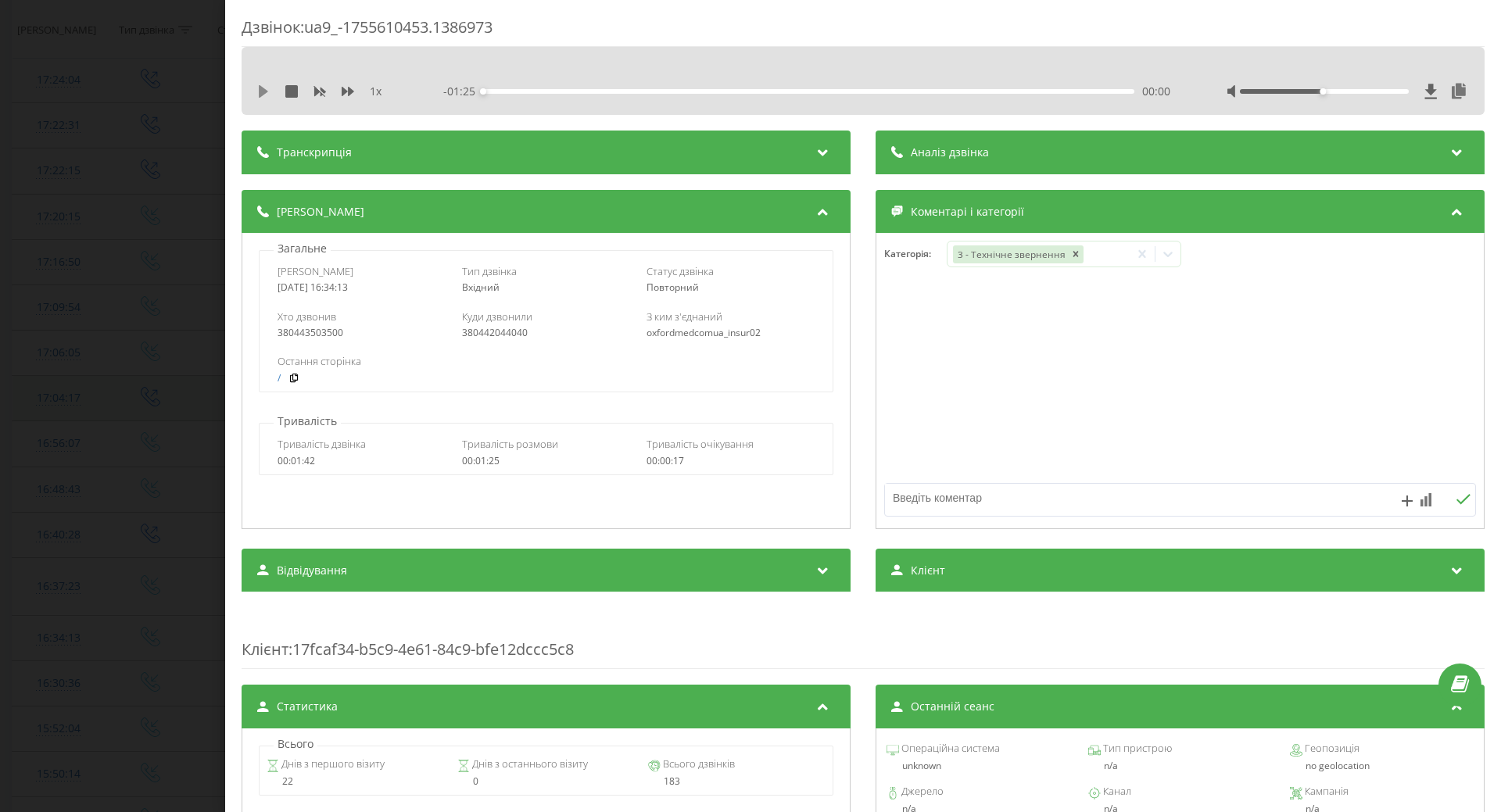
click at [260, 94] on icon at bounding box center [264, 92] width 10 height 12
click at [1171, 257] on icon at bounding box center [1168, 254] width 16 height 16
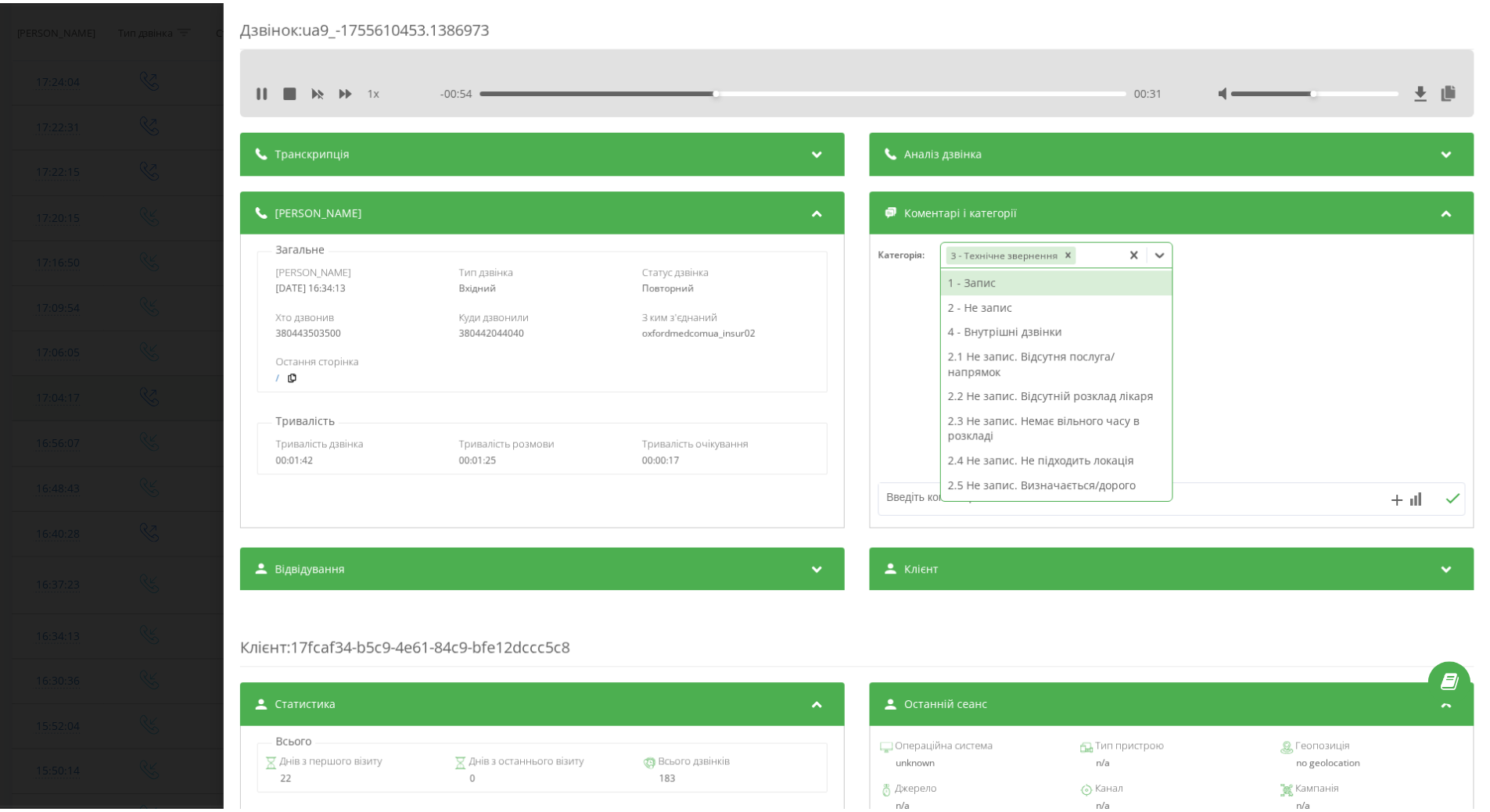
scroll to position [78, 0]
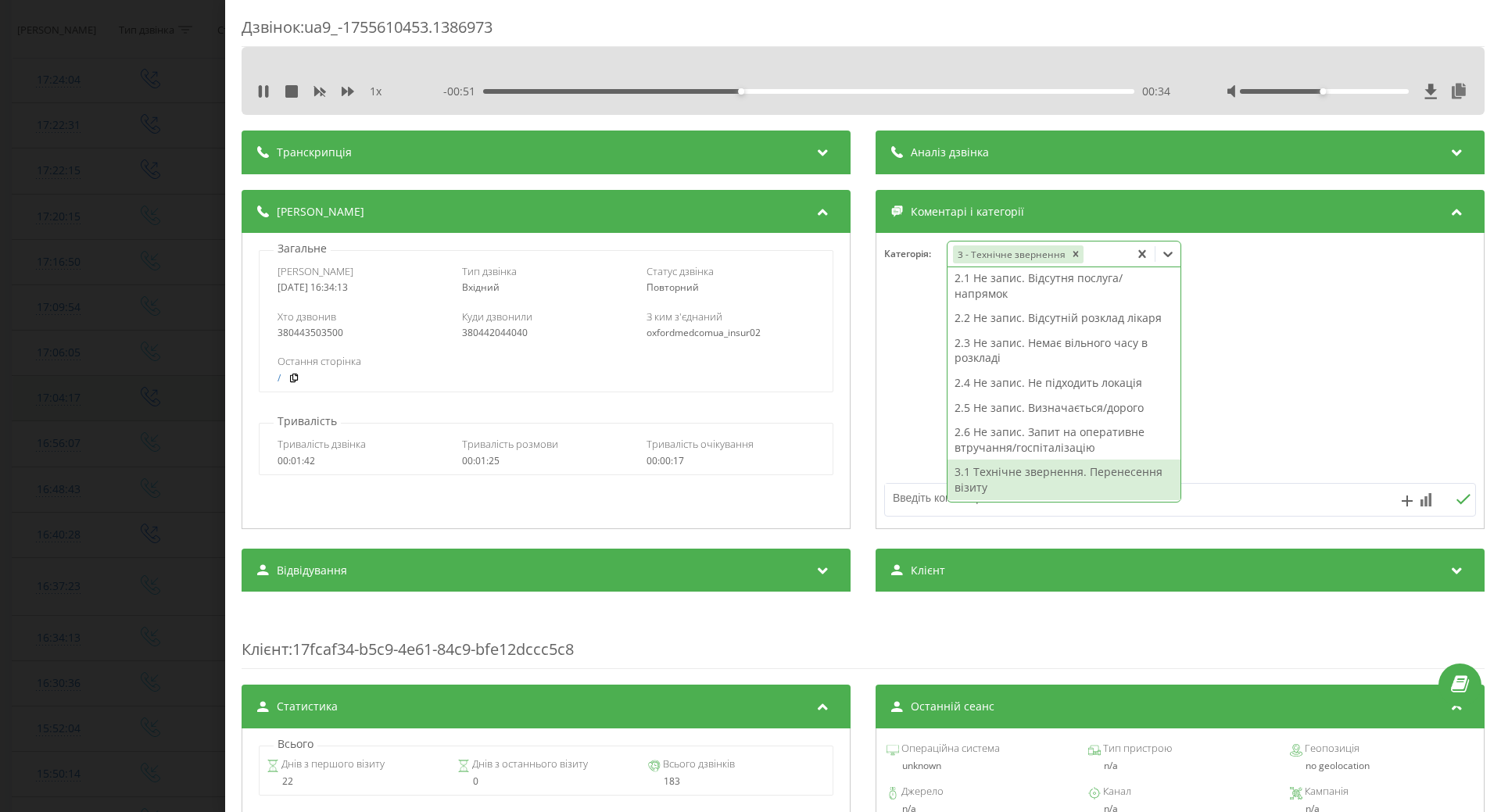
drag, startPoint x: 1070, startPoint y: 476, endPoint x: 1154, endPoint y: 461, distance: 85.3
click at [1071, 477] on div "3.1 Технічне звернення. Перенесення візиту" at bounding box center [1065, 479] width 233 height 40
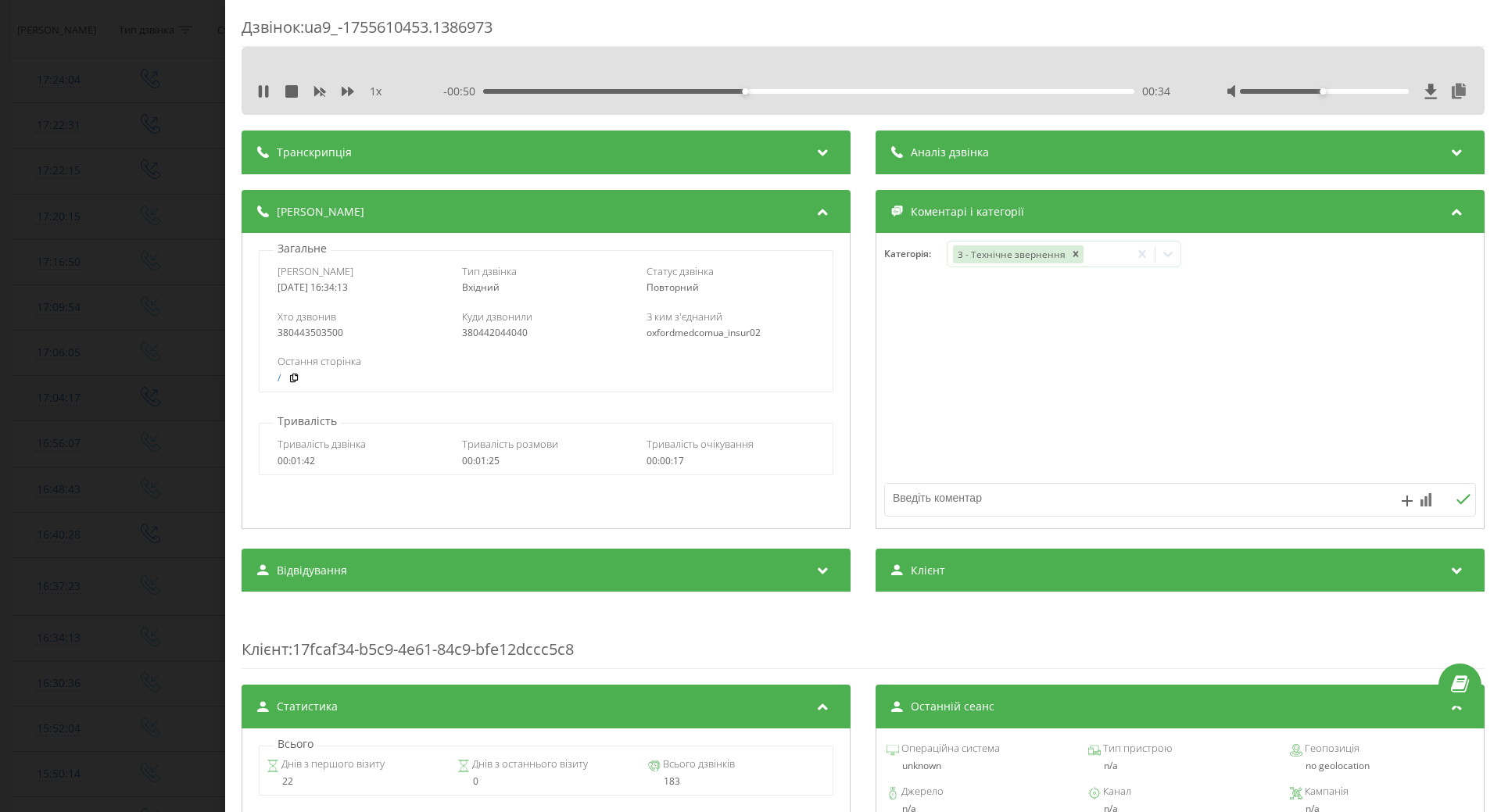
drag, startPoint x: 1262, startPoint y: 432, endPoint x: 1235, endPoint y: 435, distance: 27.2
click at [1261, 432] on div at bounding box center [1180, 381] width 607 height 187
click at [137, 375] on div "Дзвінок : ua9_-1755610453.1386973 1 x - 00:47 00:38 00:38 Транскрипція Для AI-а…" at bounding box center [750, 406] width 1501 height 812
click at [55, 574] on div "16:37:23" at bounding box center [59, 586] width 61 height 30
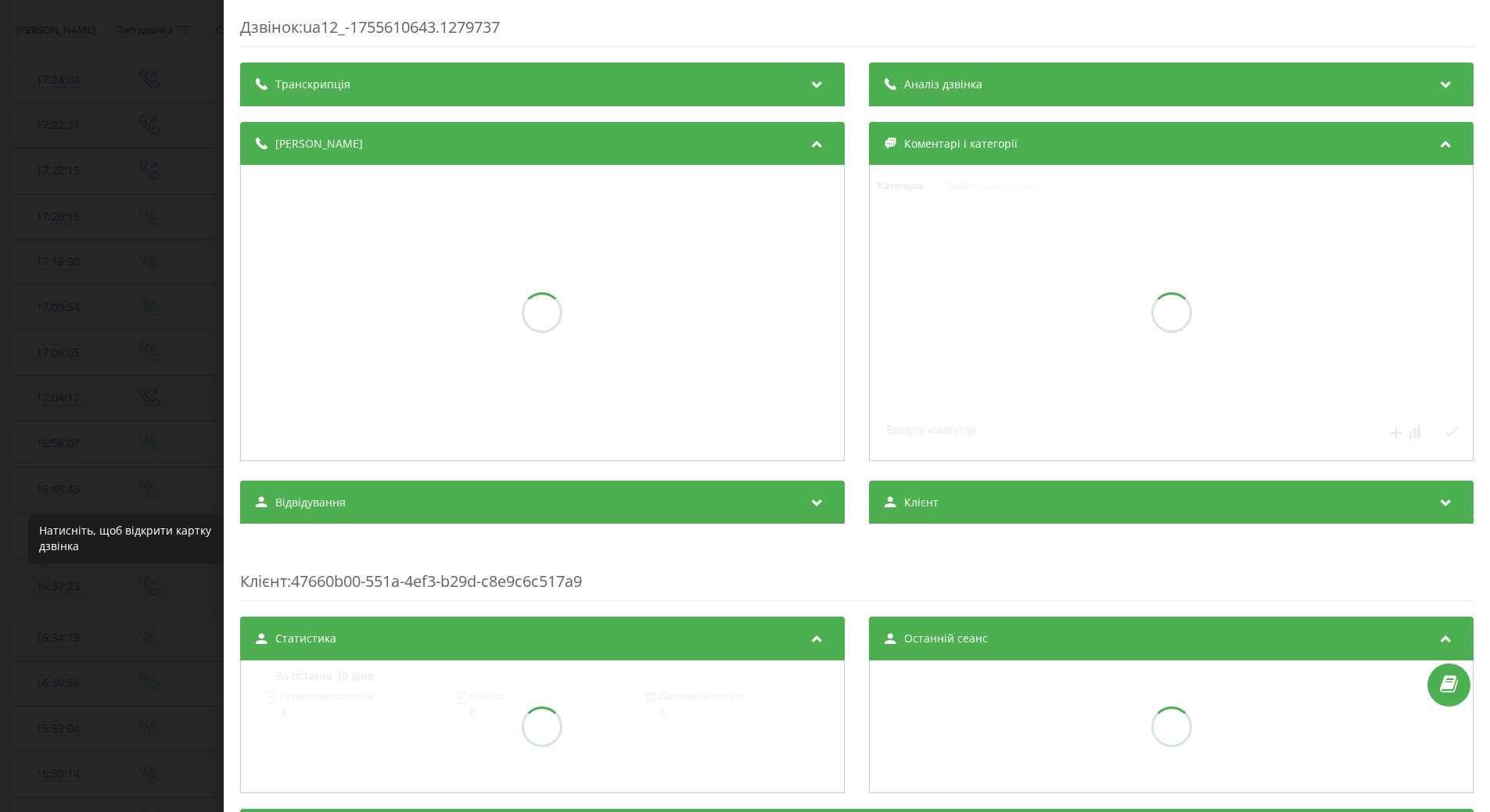
click at [56, 590] on div "Дзвінок : ua12_-1755610643.1279737 Транскрипція Аналіз дзвінка Деталі дзвінка К…" at bounding box center [745, 406] width 1490 height 812
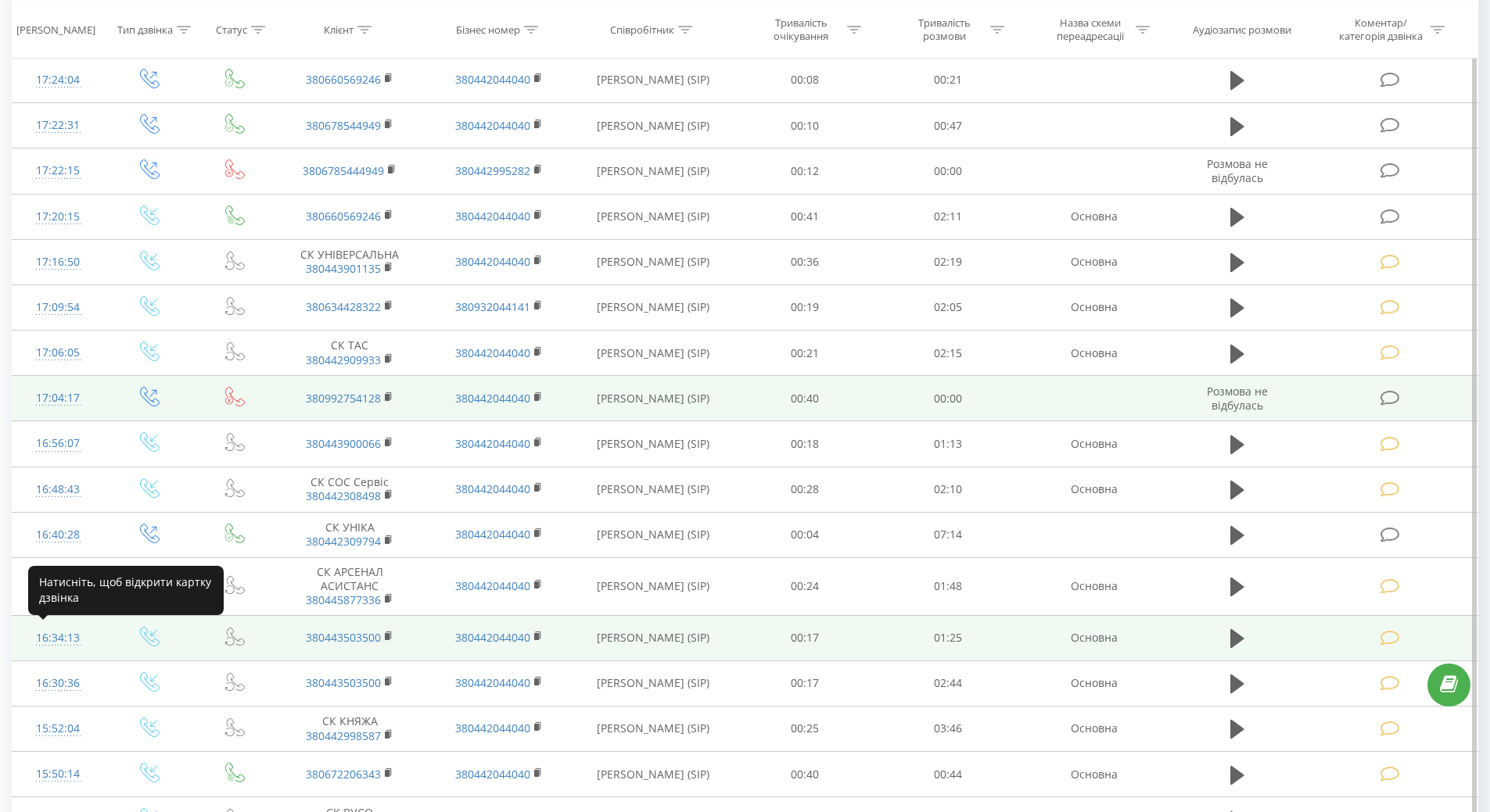
click at [56, 638] on div "16:34:13" at bounding box center [59, 638] width 60 height 30
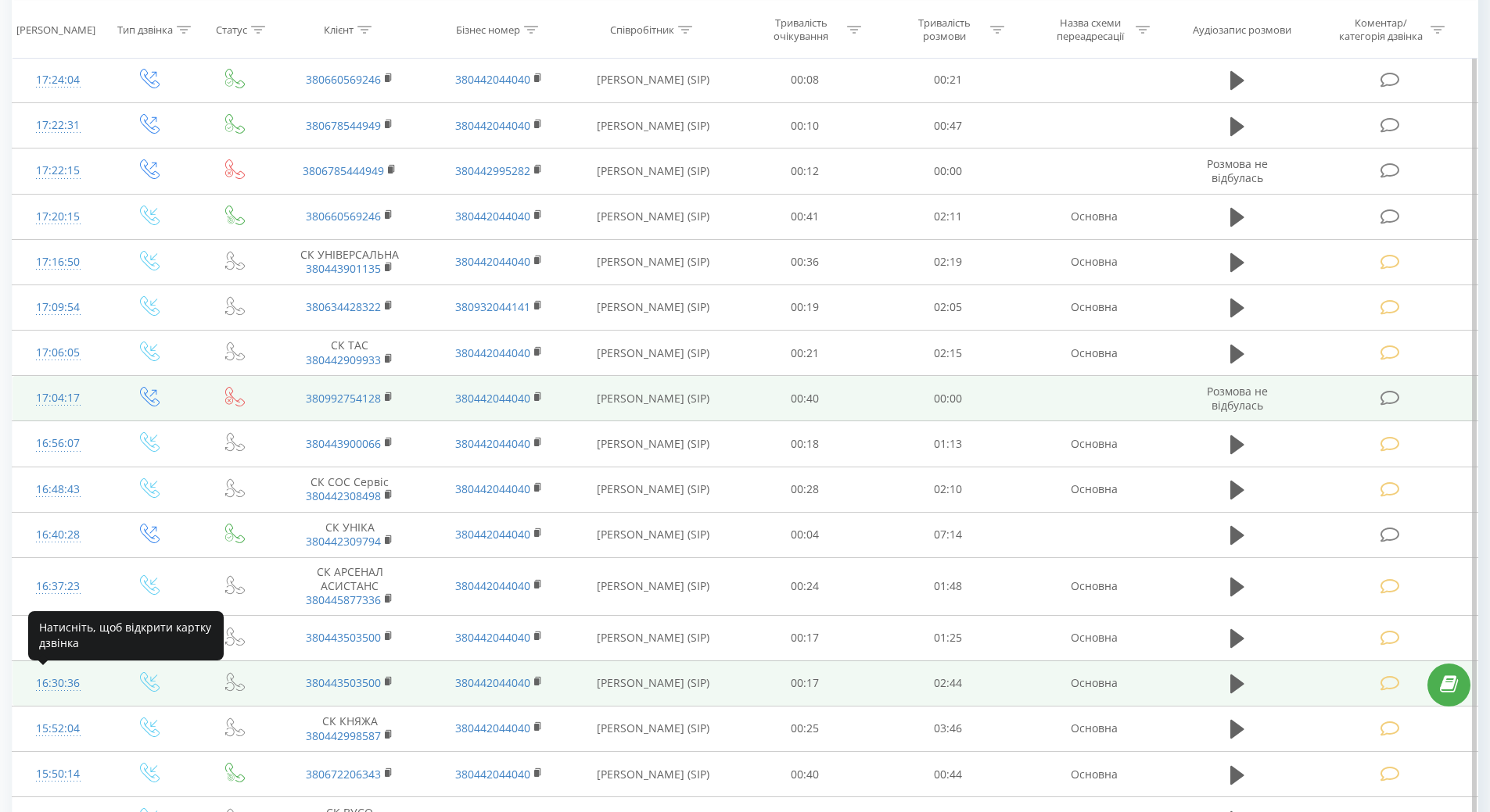
click at [64, 680] on div "16:30:36" at bounding box center [59, 683] width 60 height 30
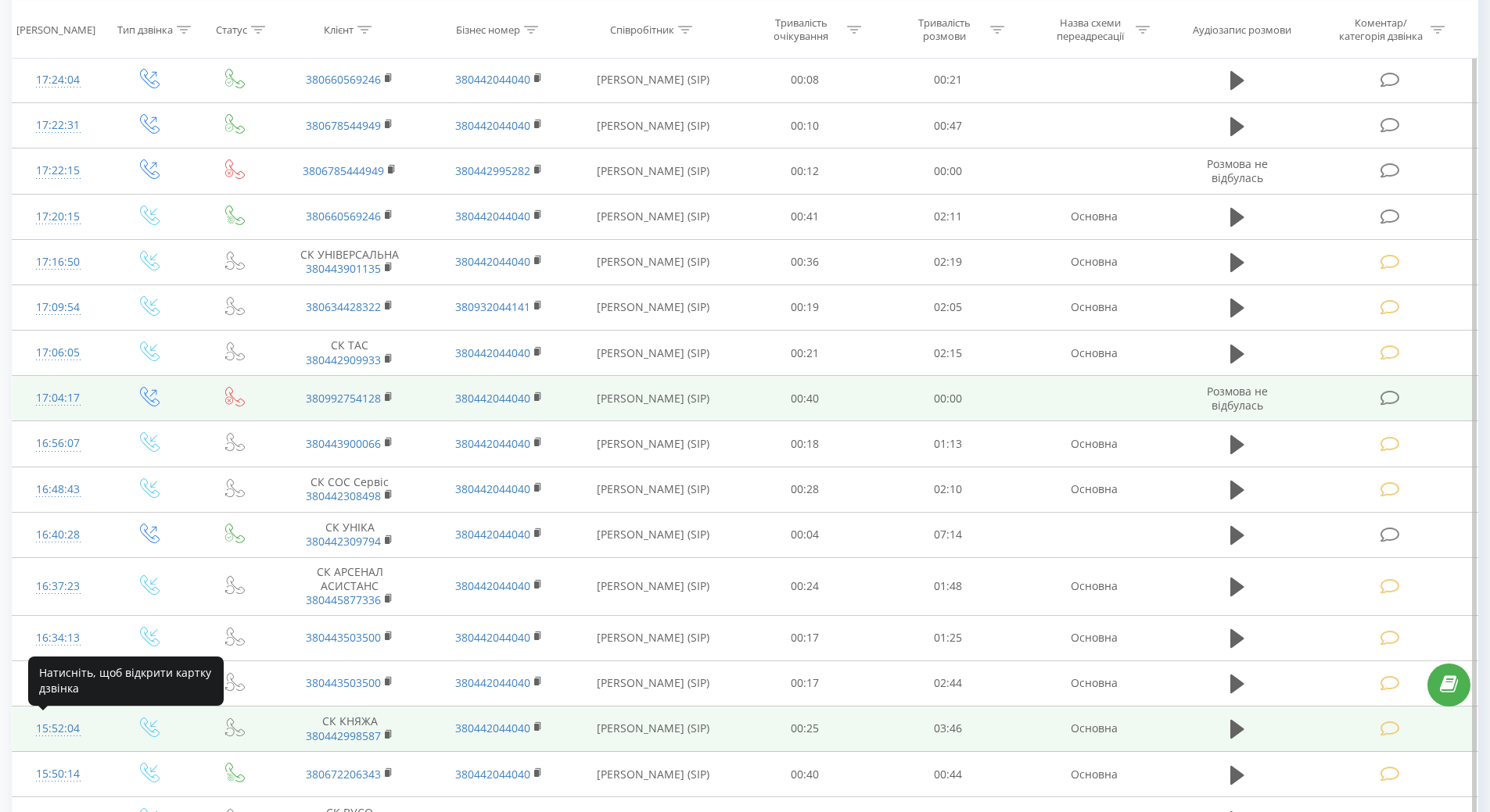
click at [54, 727] on div "15:52:04" at bounding box center [59, 728] width 60 height 30
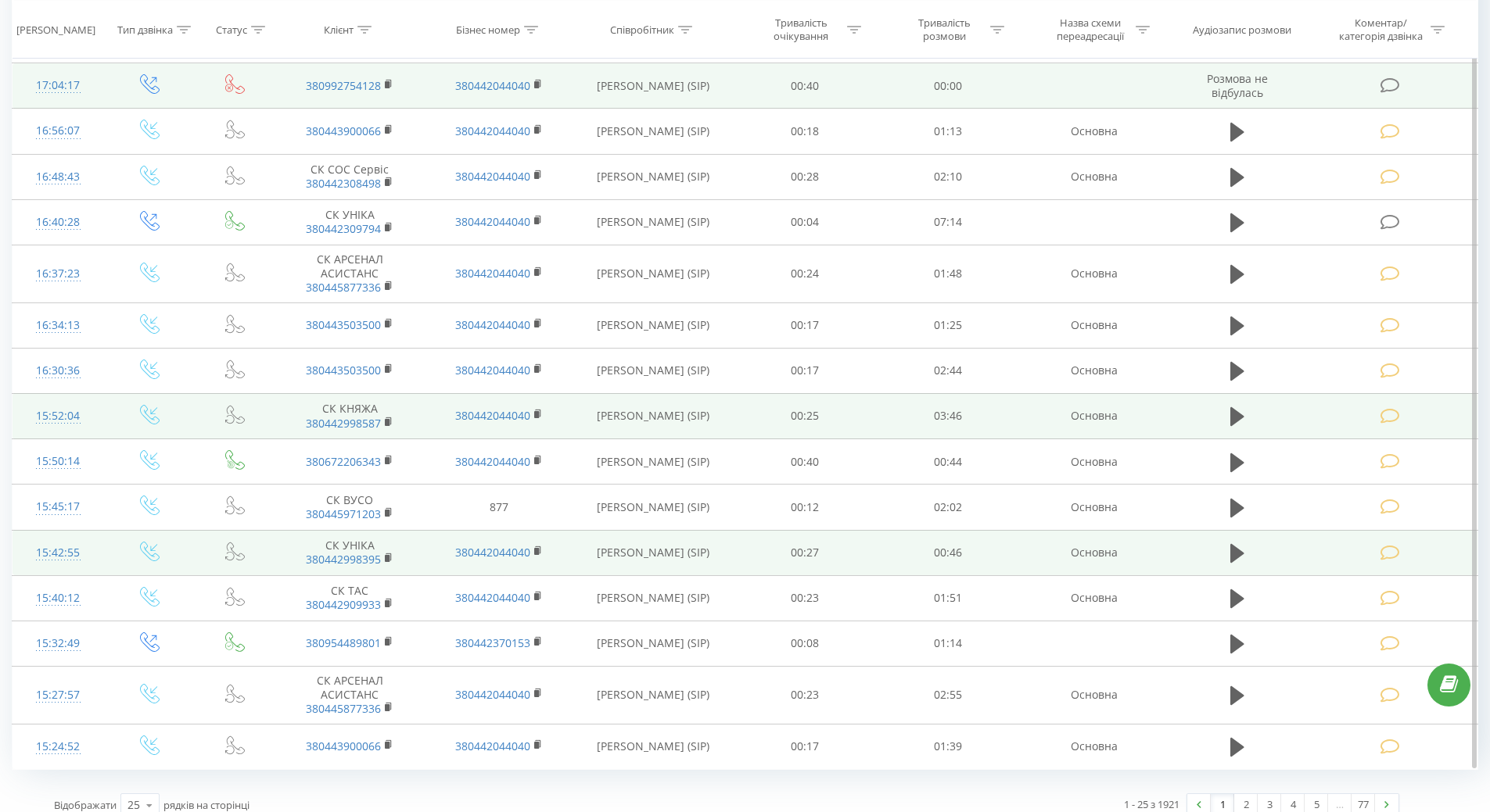
scroll to position [642, 0]
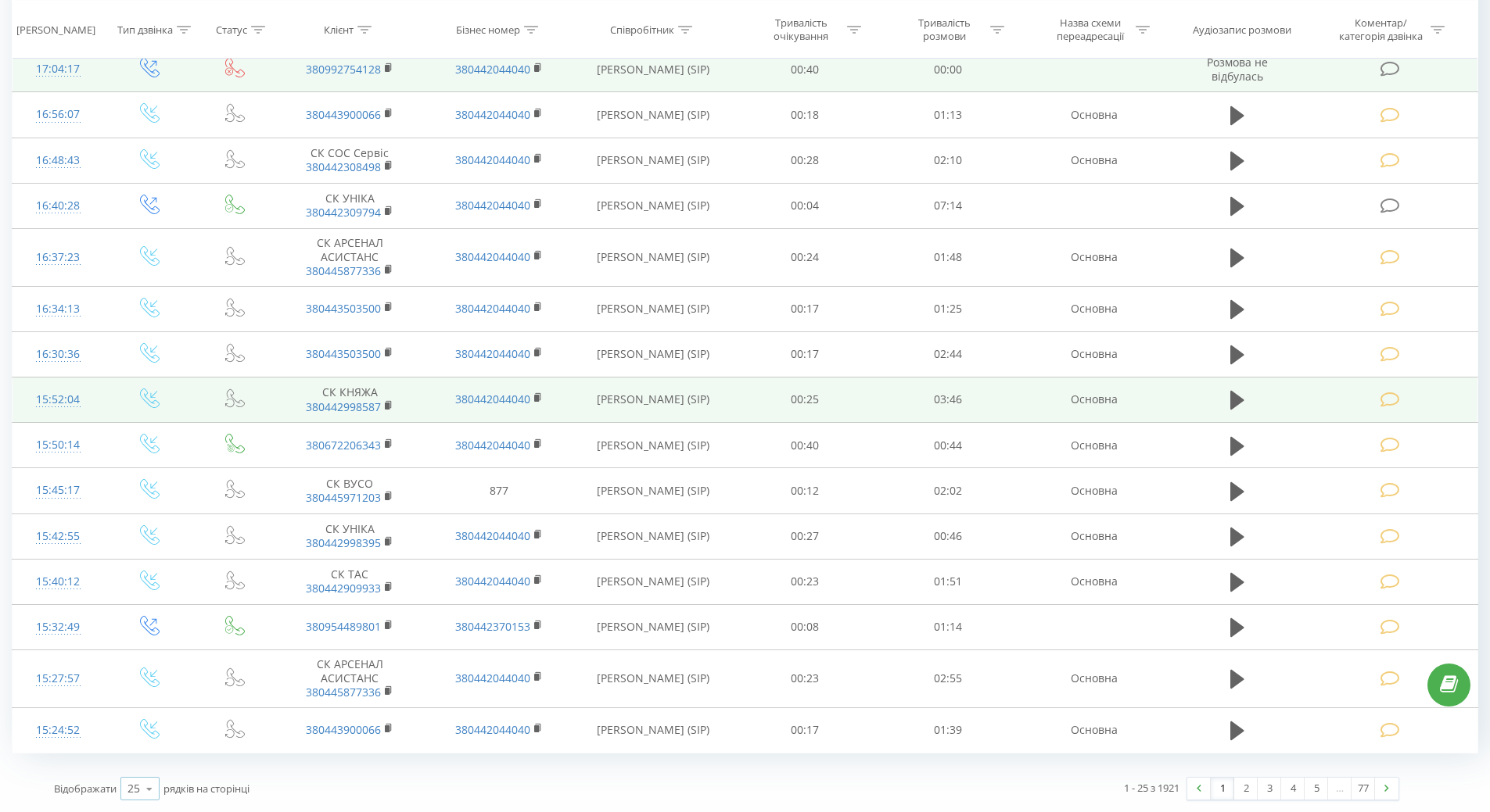
click at [147, 788] on icon at bounding box center [149, 789] width 23 height 30
click at [139, 769] on span "100" at bounding box center [137, 766] width 19 height 15
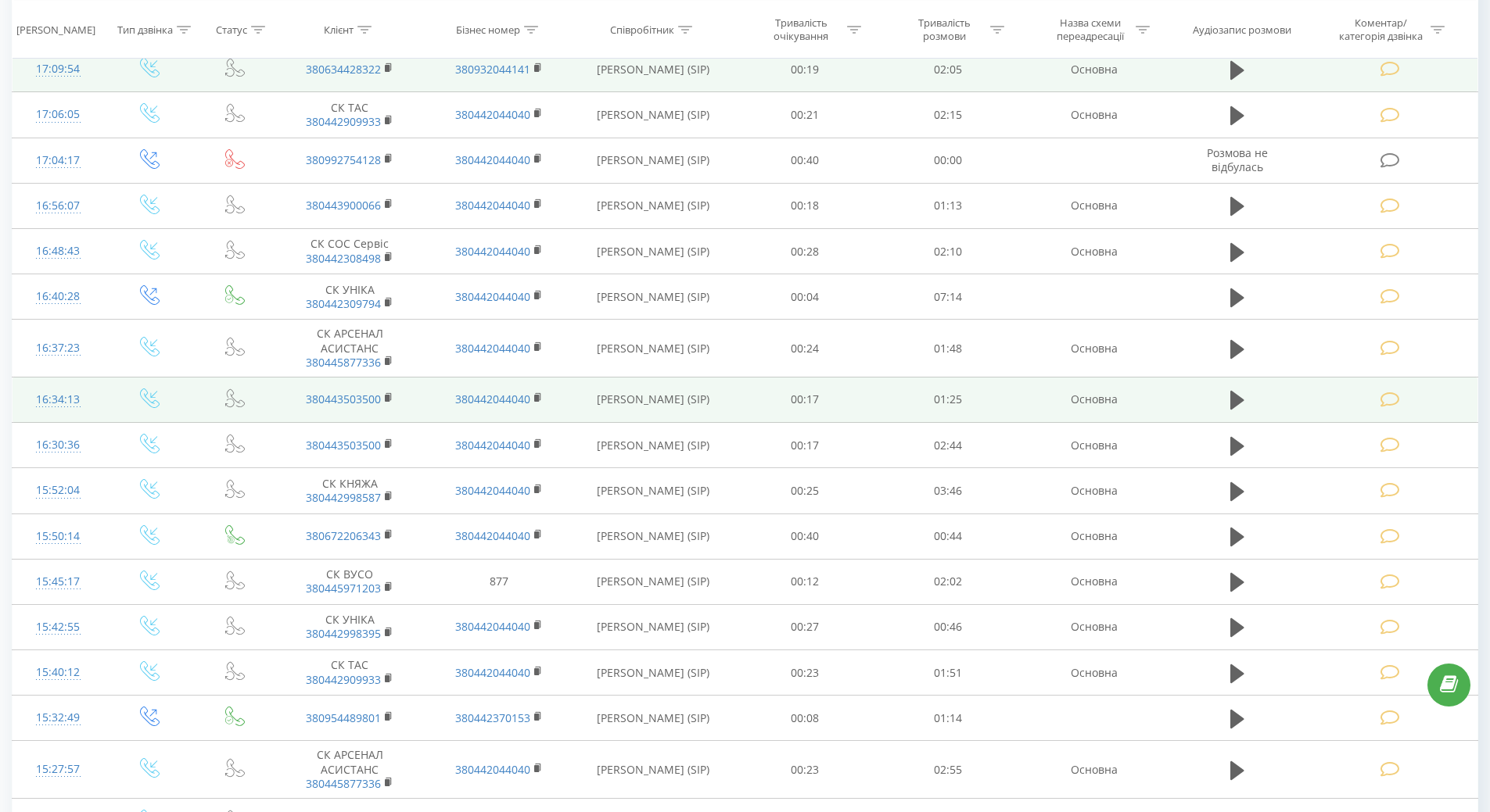
click at [23, 785] on td "15:27:57" at bounding box center [58, 770] width 92 height 58
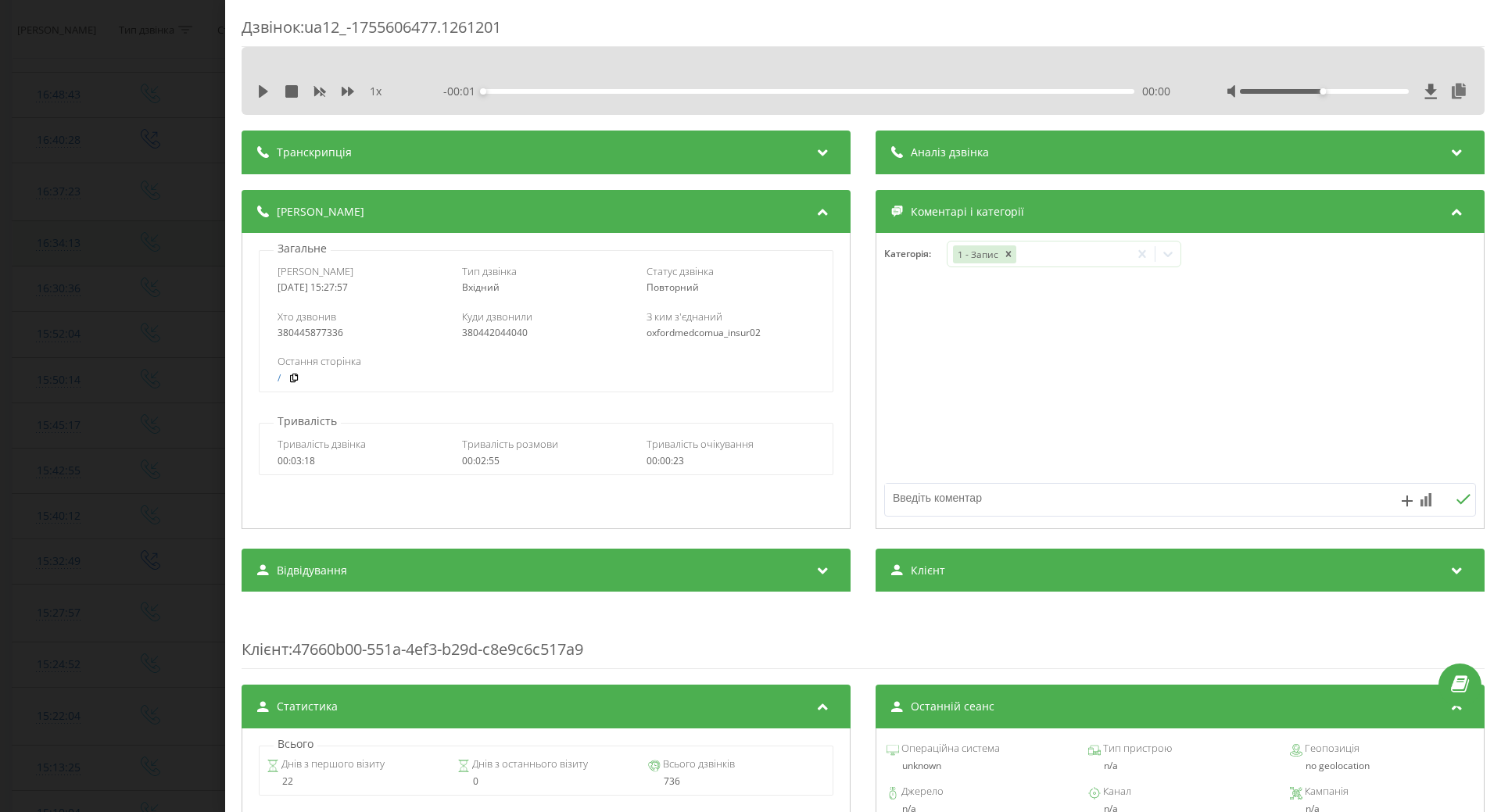
click at [37, 207] on div "Дзвінок : ua12_-1755606477.1261201 1 x - 00:01 00:00 00:00 Транскрипція Для AI-…" at bounding box center [750, 406] width 1501 height 812
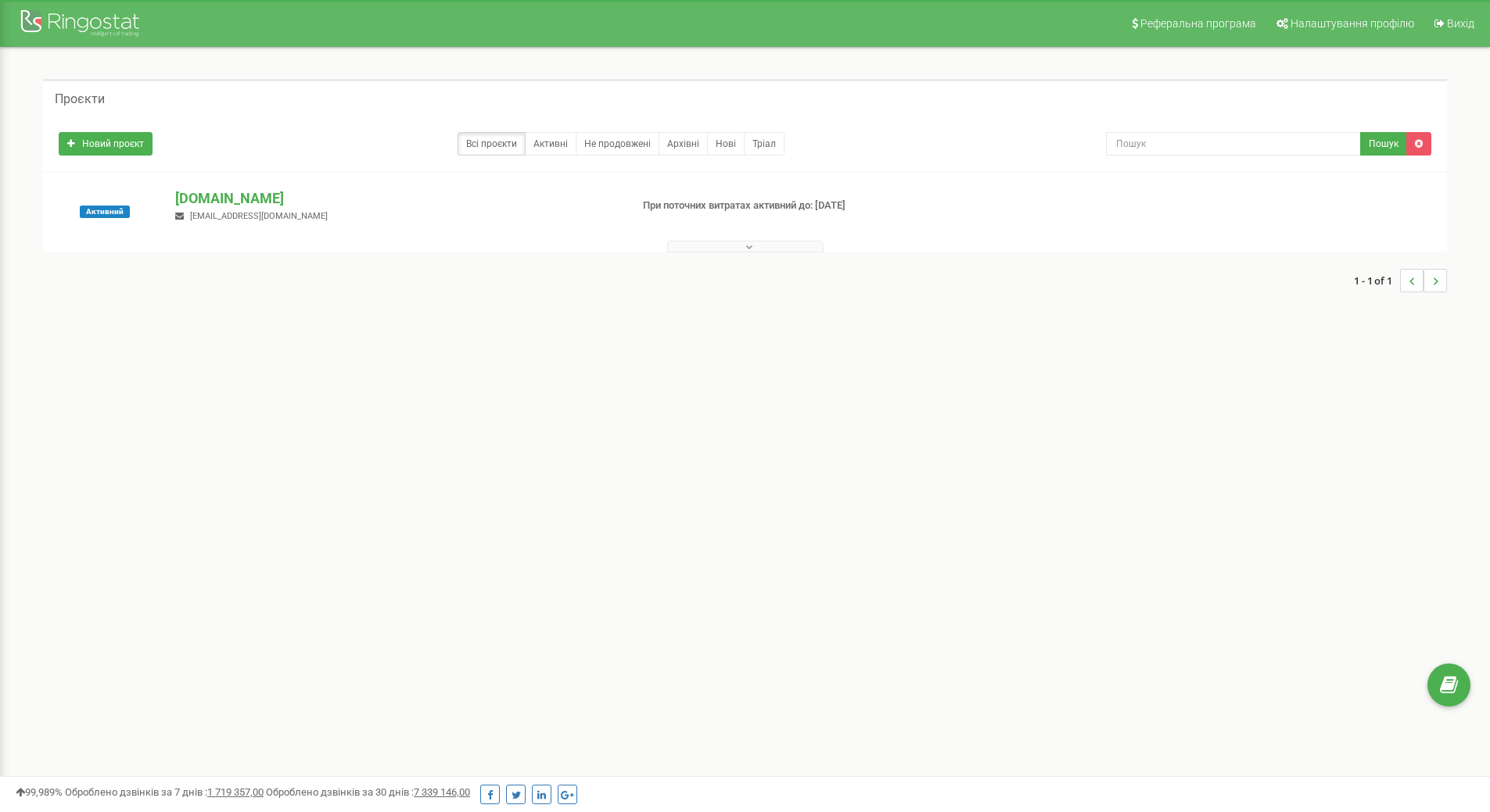
click at [747, 247] on icon at bounding box center [748, 247] width 7 height 11
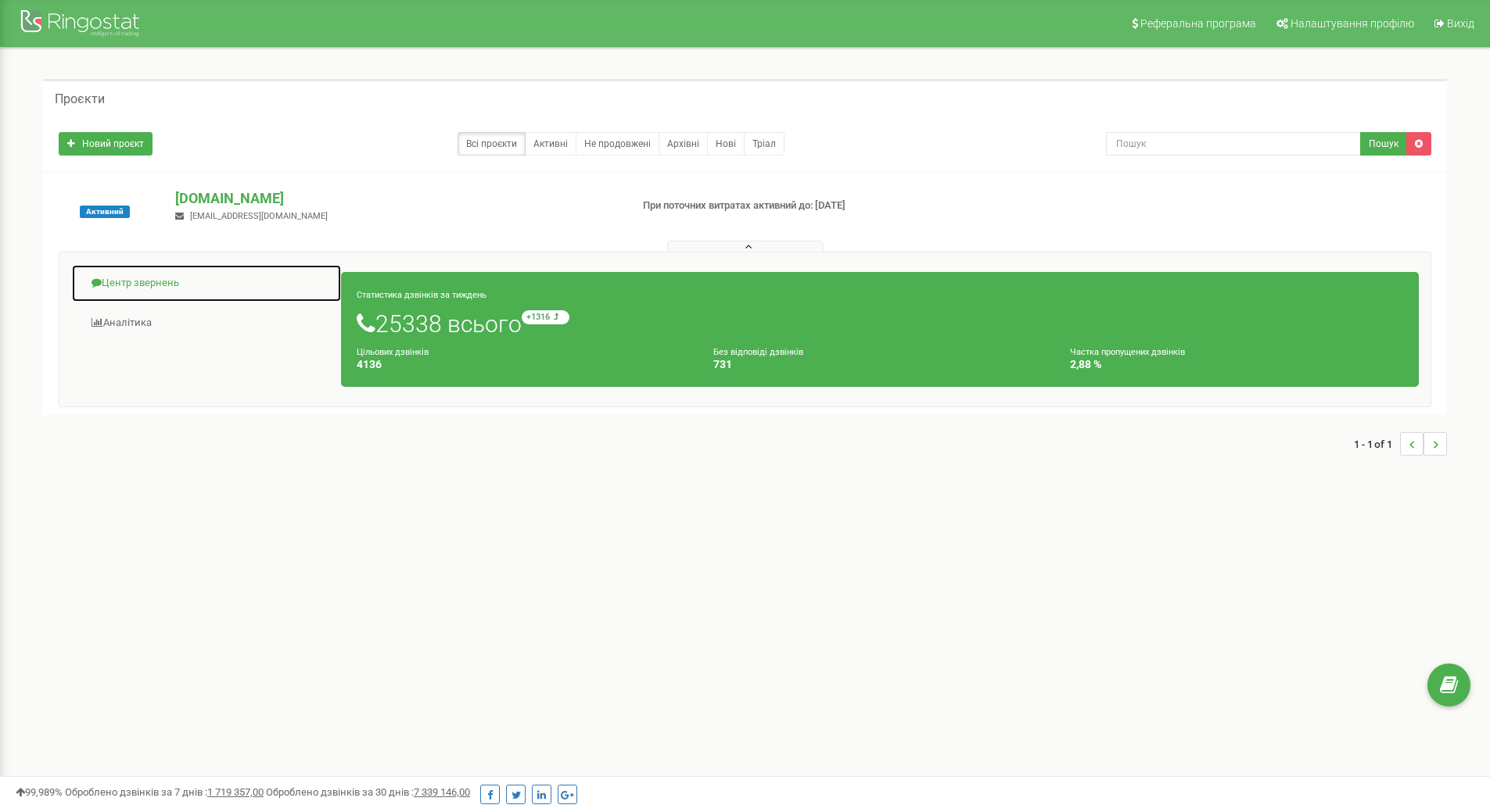
click at [111, 287] on link "Центр звернень" at bounding box center [206, 283] width 271 height 38
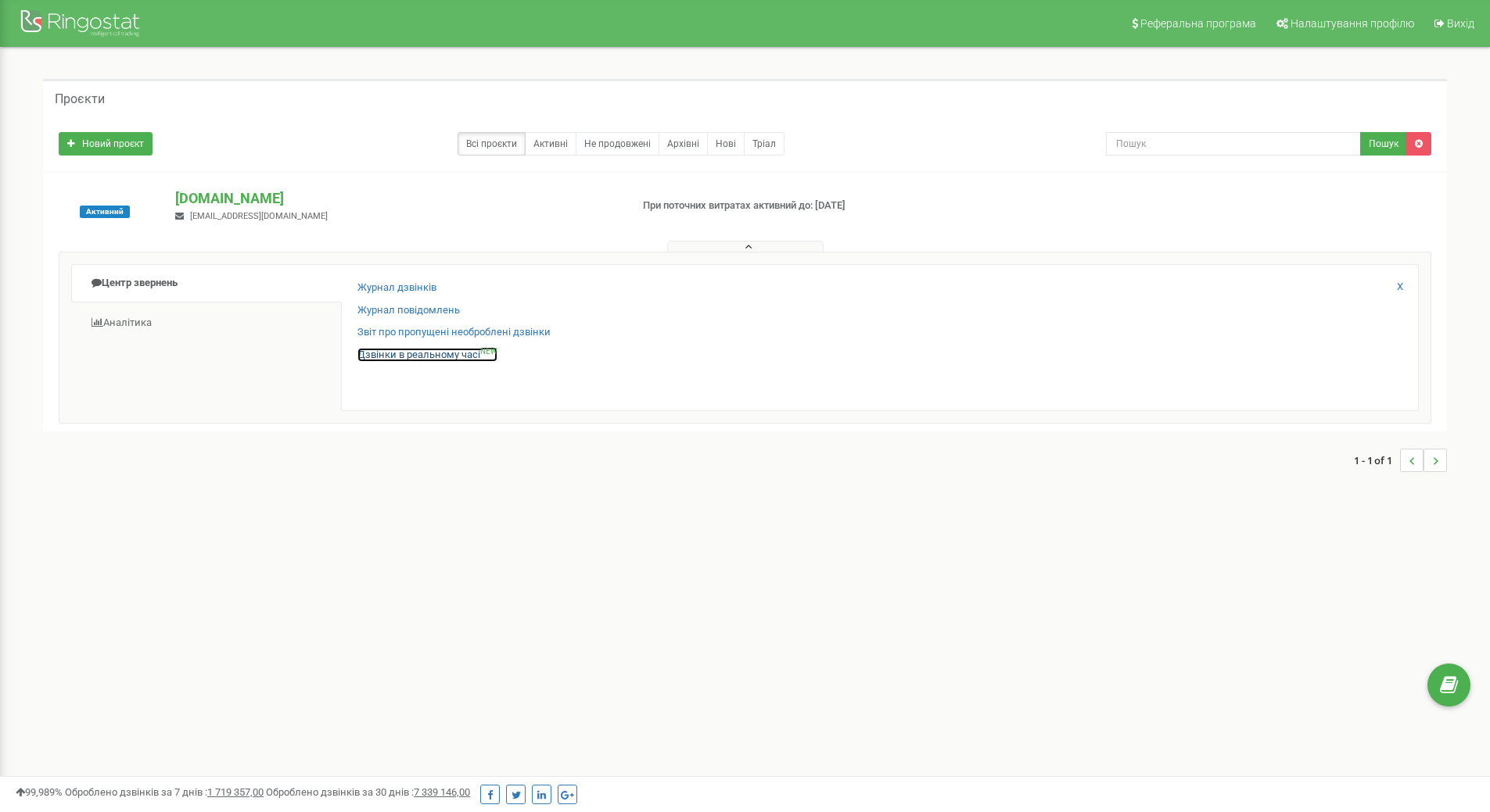
click at [378, 357] on link "Дзвінки в реальному часі NEW" at bounding box center [428, 355] width 140 height 15
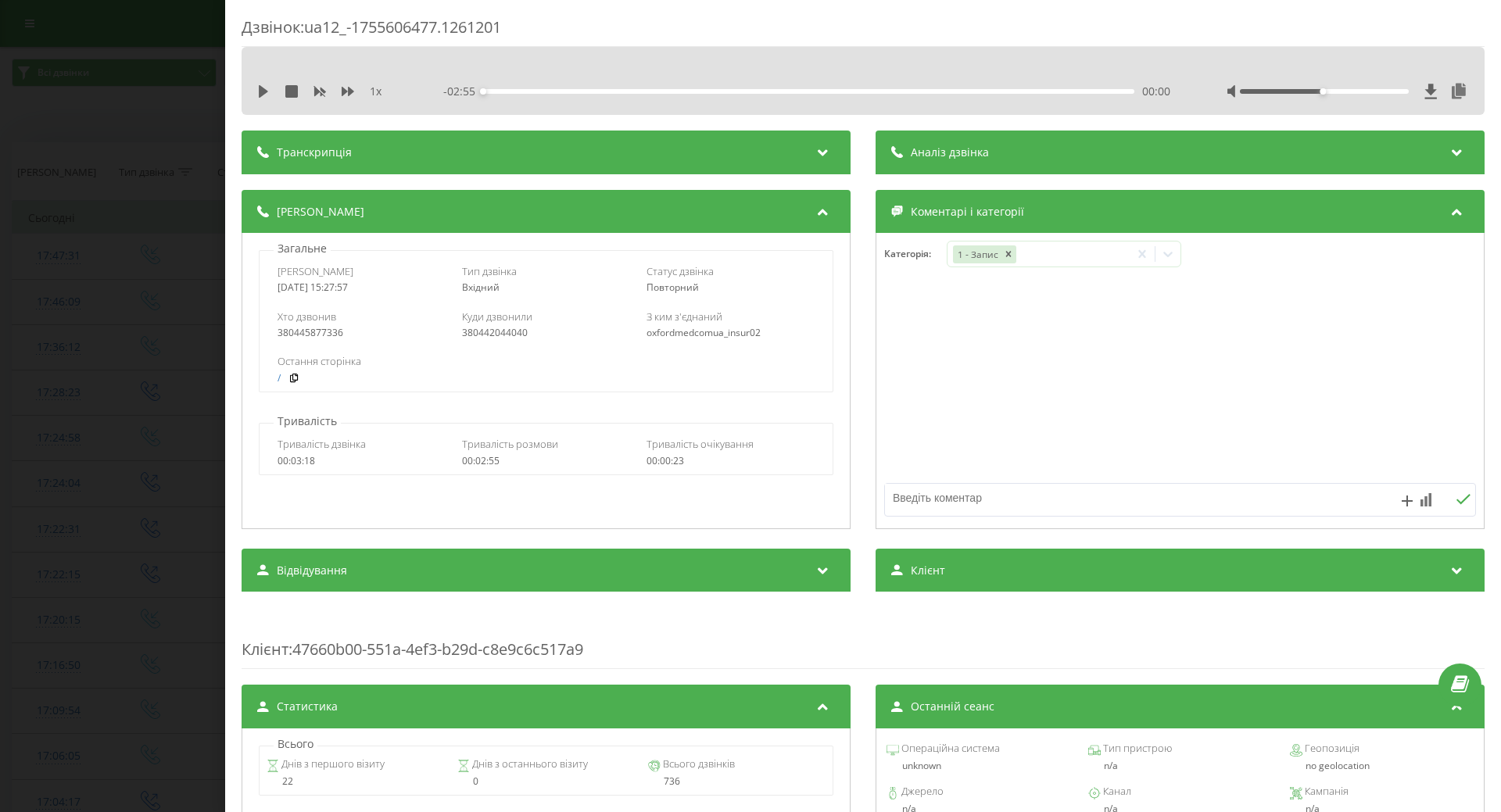
click at [136, 210] on div "Дзвінок : ua12_-1755606477.1261201 1 x - 02:55 00:00 00:00 Транскрипція Для AI-…" at bounding box center [750, 406] width 1501 height 812
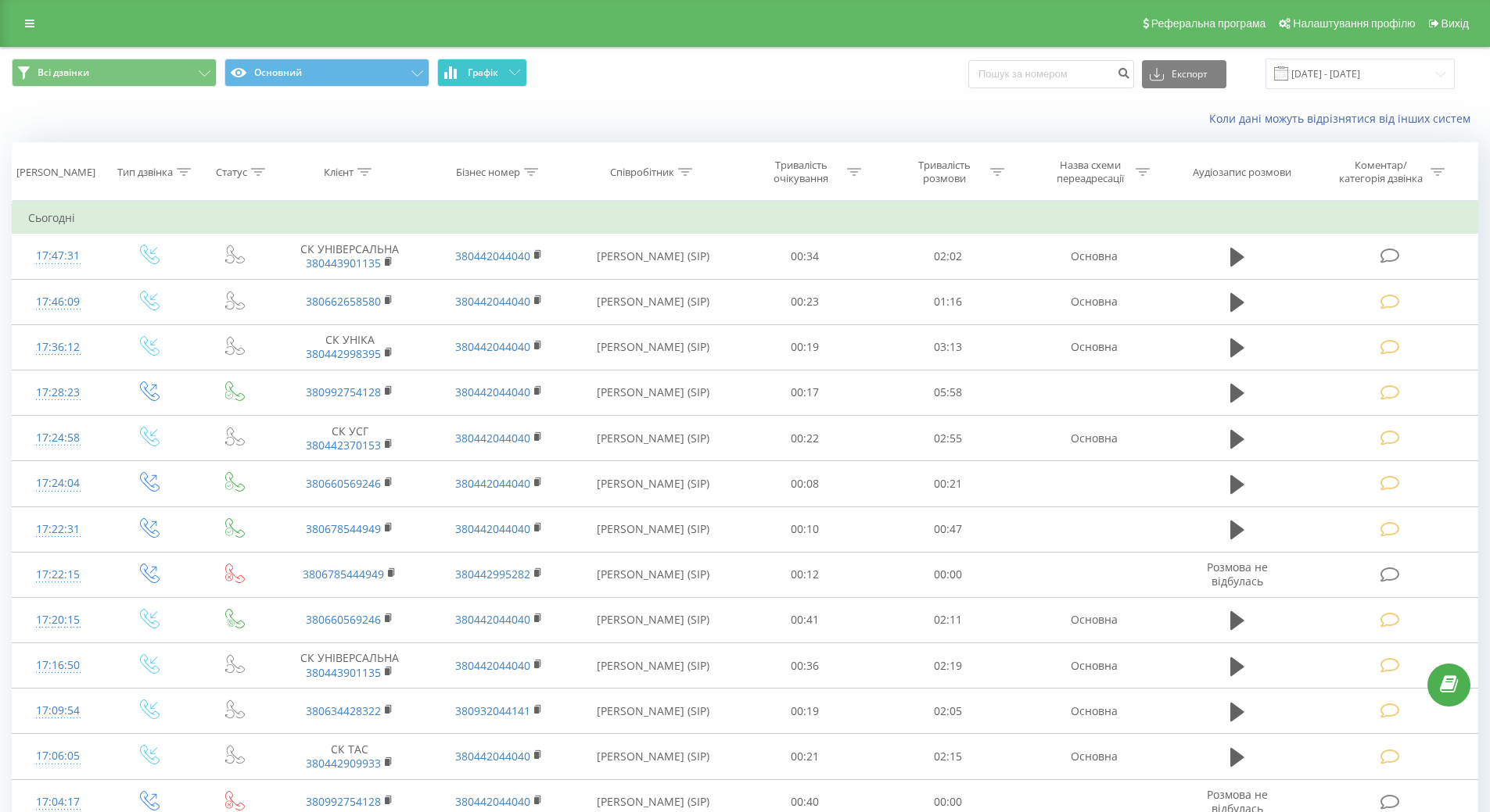
click at [513, 76] on button "Графік" at bounding box center [482, 73] width 90 height 29
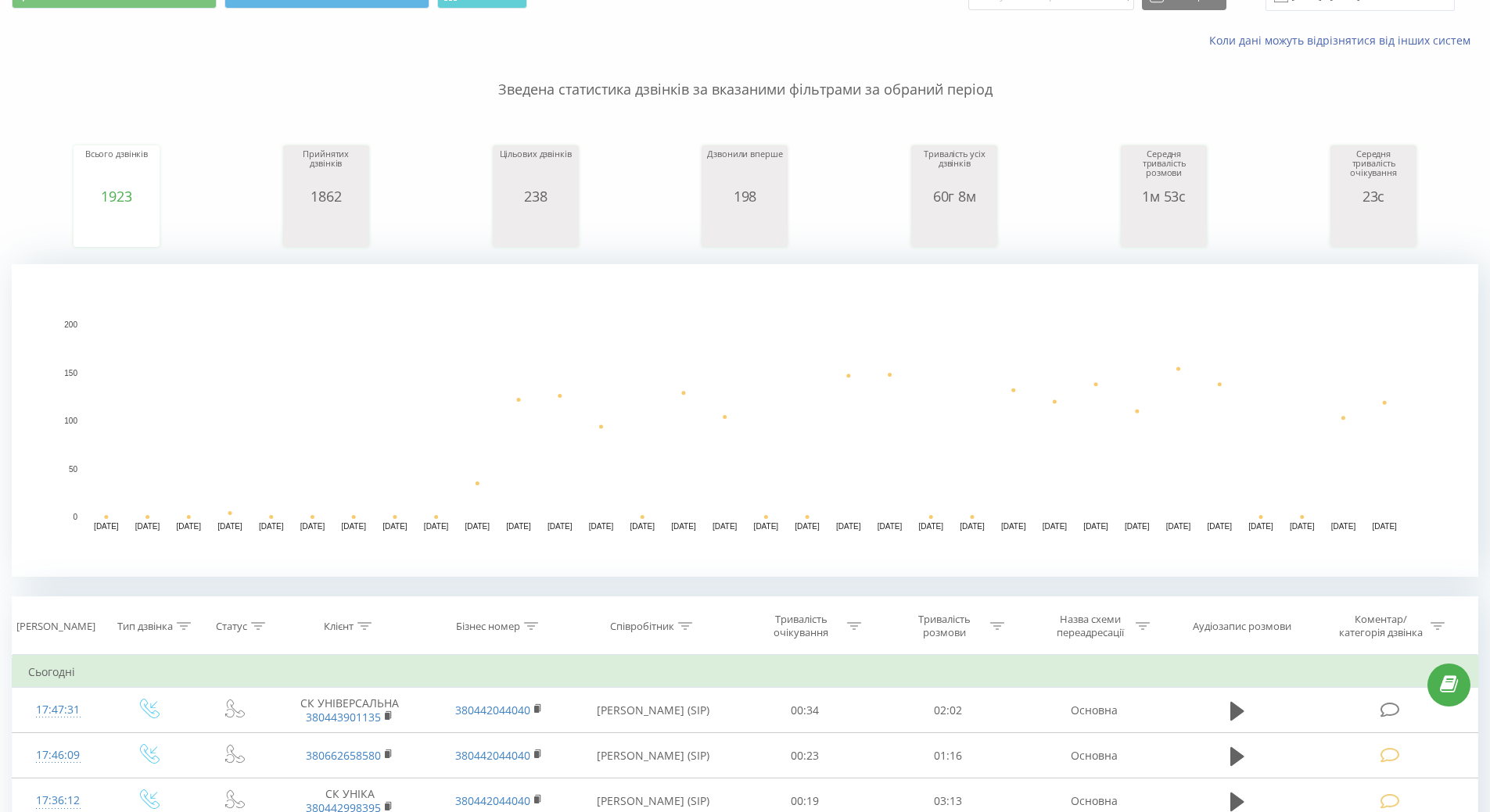
scroll to position [1094, 0]
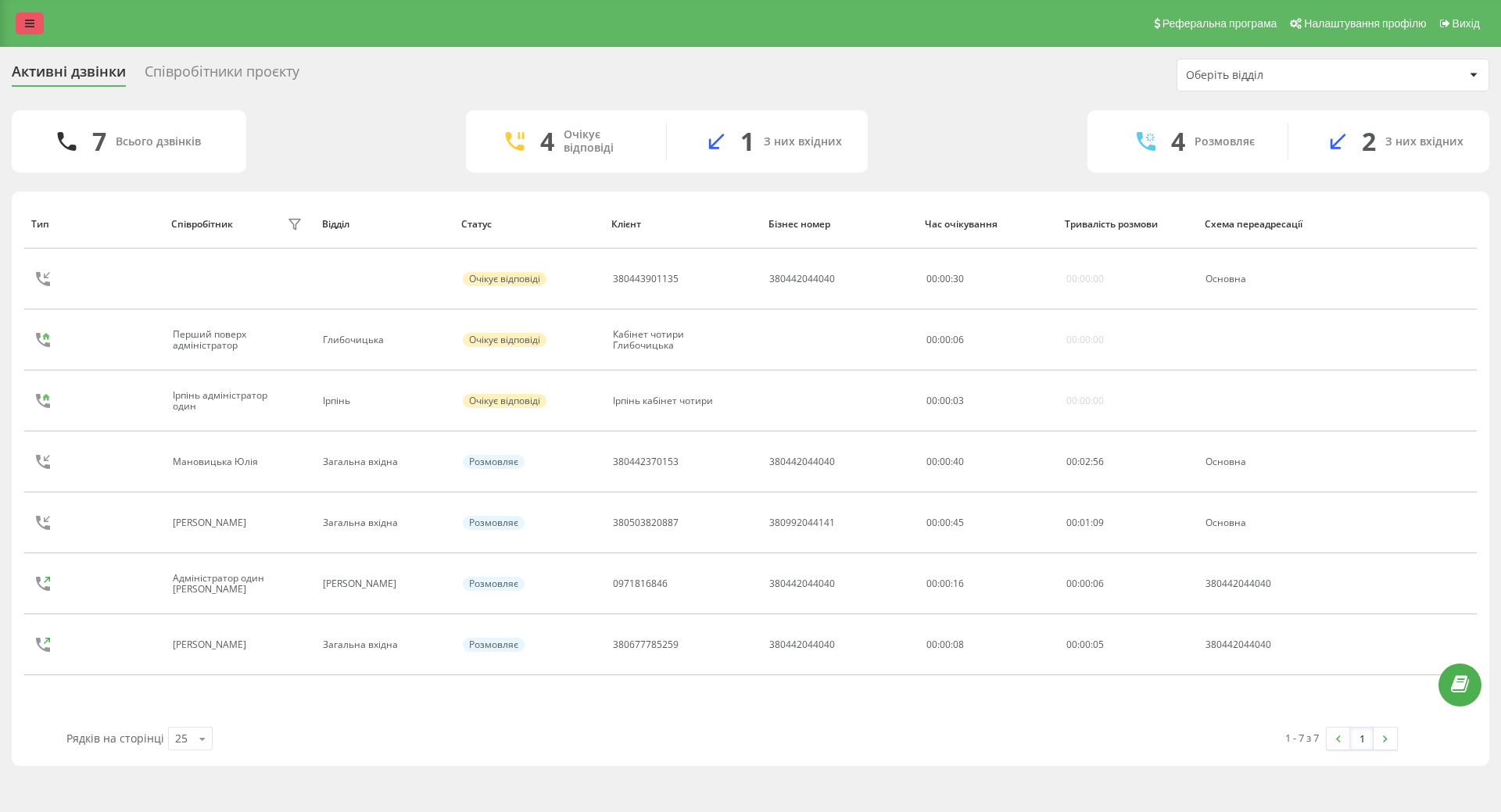
click at [22, 27] on link at bounding box center [29, 22] width 29 height 22
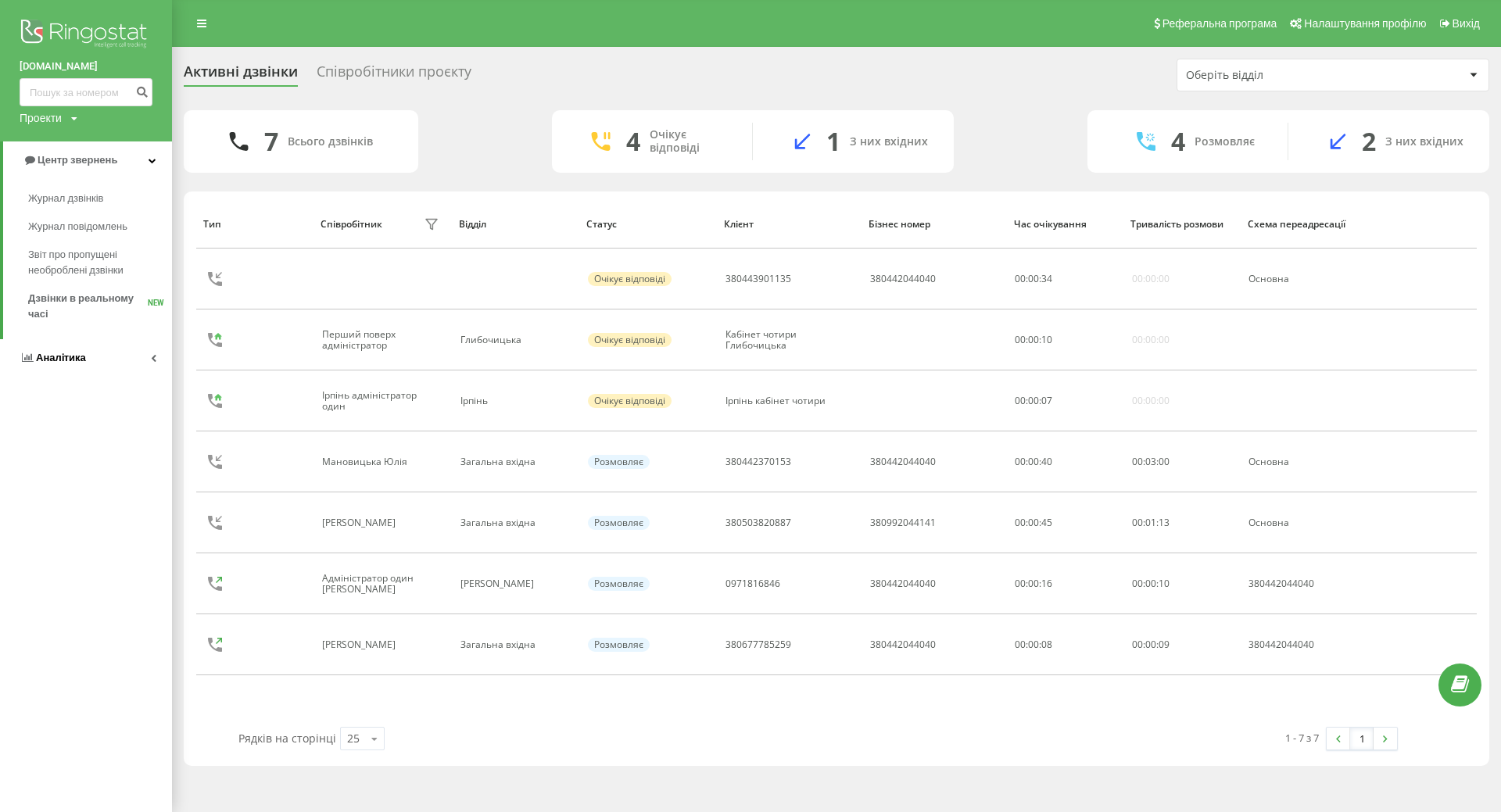
click at [58, 357] on span "Аналiтика" at bounding box center [61, 358] width 50 height 12
click at [60, 248] on span "Співробітники у реальному часі" at bounding box center [88, 244] width 119 height 31
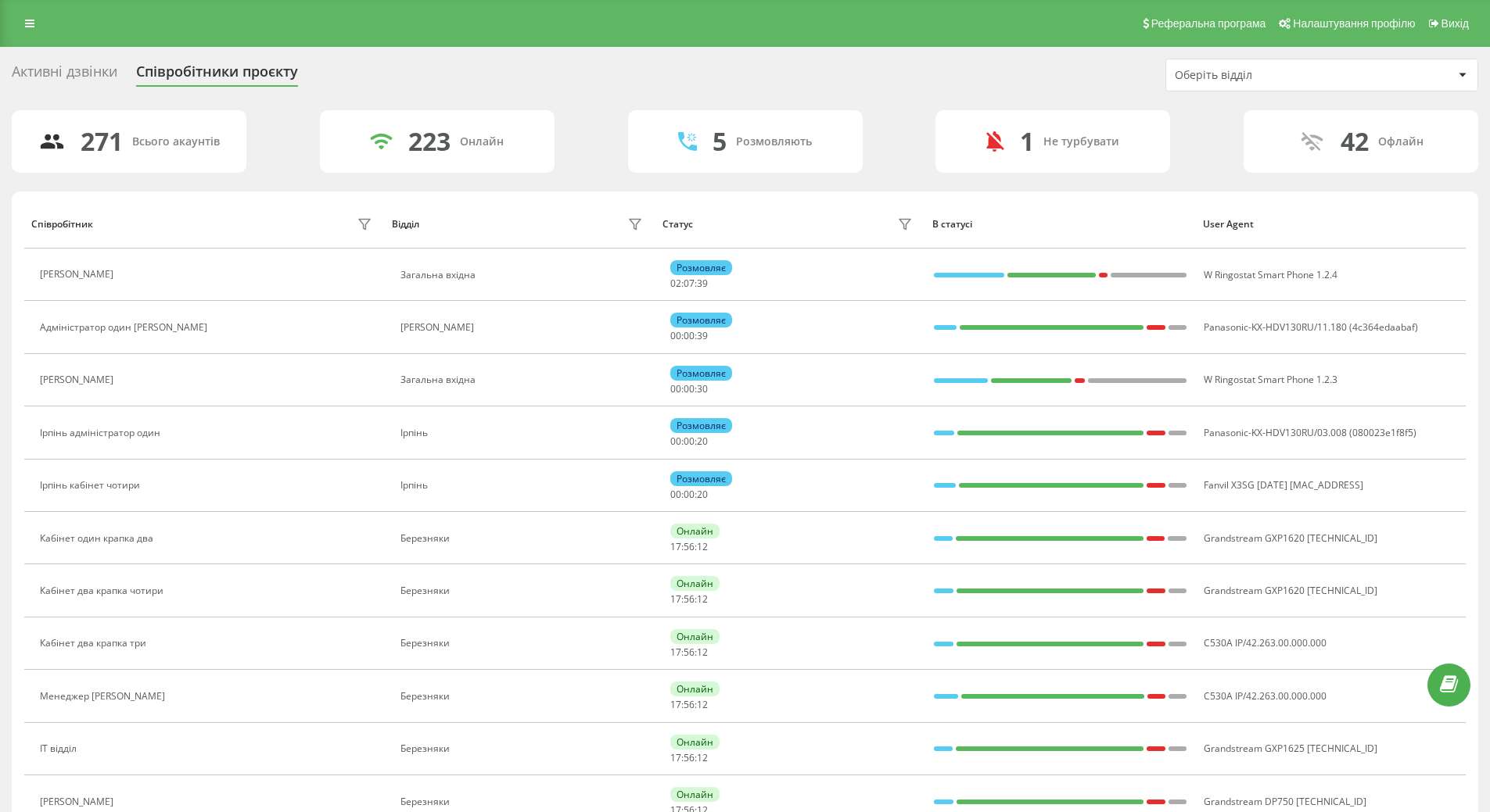
click at [1459, 73] on icon at bounding box center [1462, 74] width 8 height 4
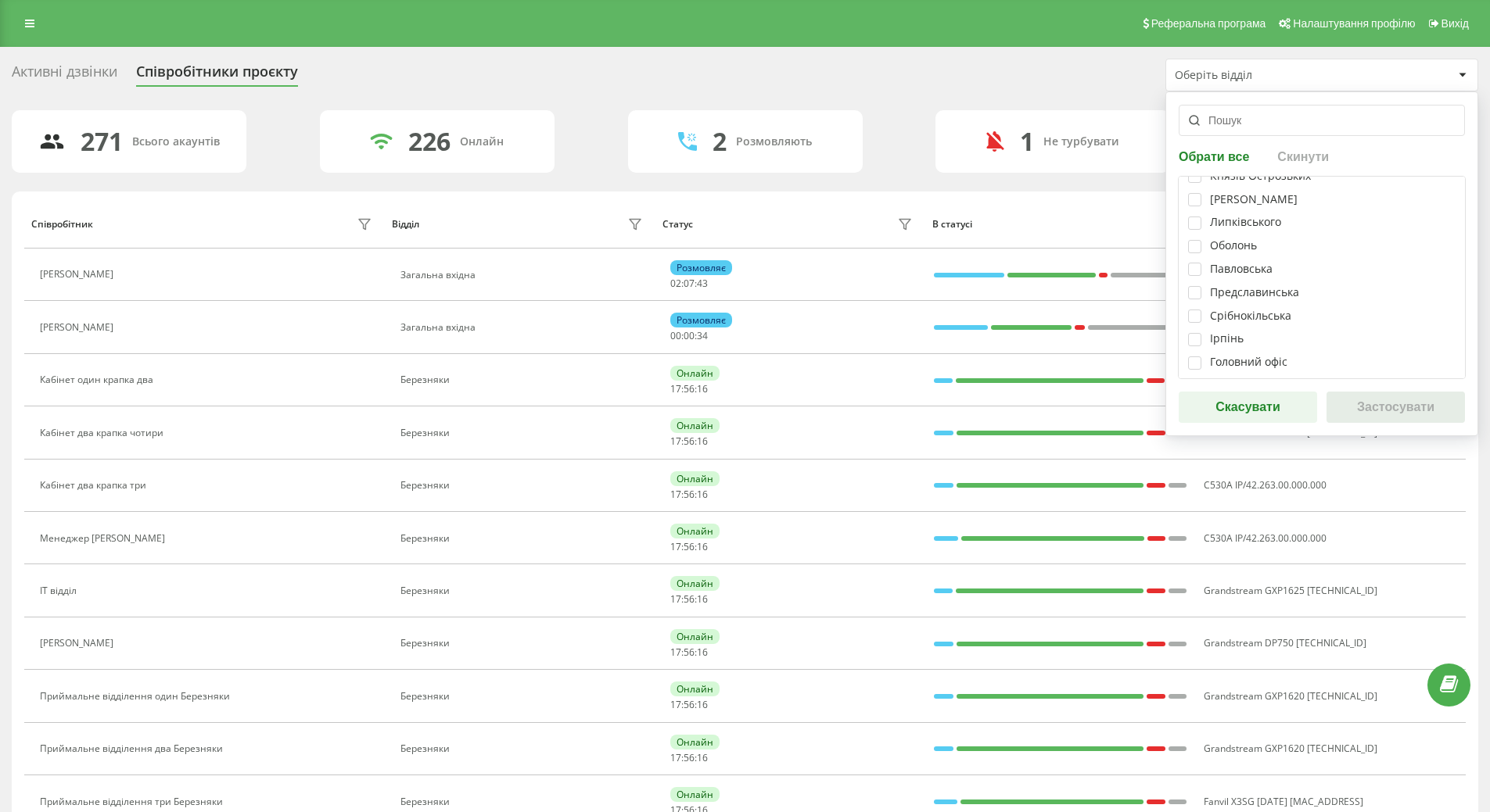
scroll to position [320, 0]
click at [1201, 225] on div "Загальна вхідна" at bounding box center [1321, 222] width 267 height 13
click at [1191, 286] on label at bounding box center [1194, 286] width 13 height 0
checkbox input "true"
click at [1195, 216] on label at bounding box center [1194, 216] width 13 height 0
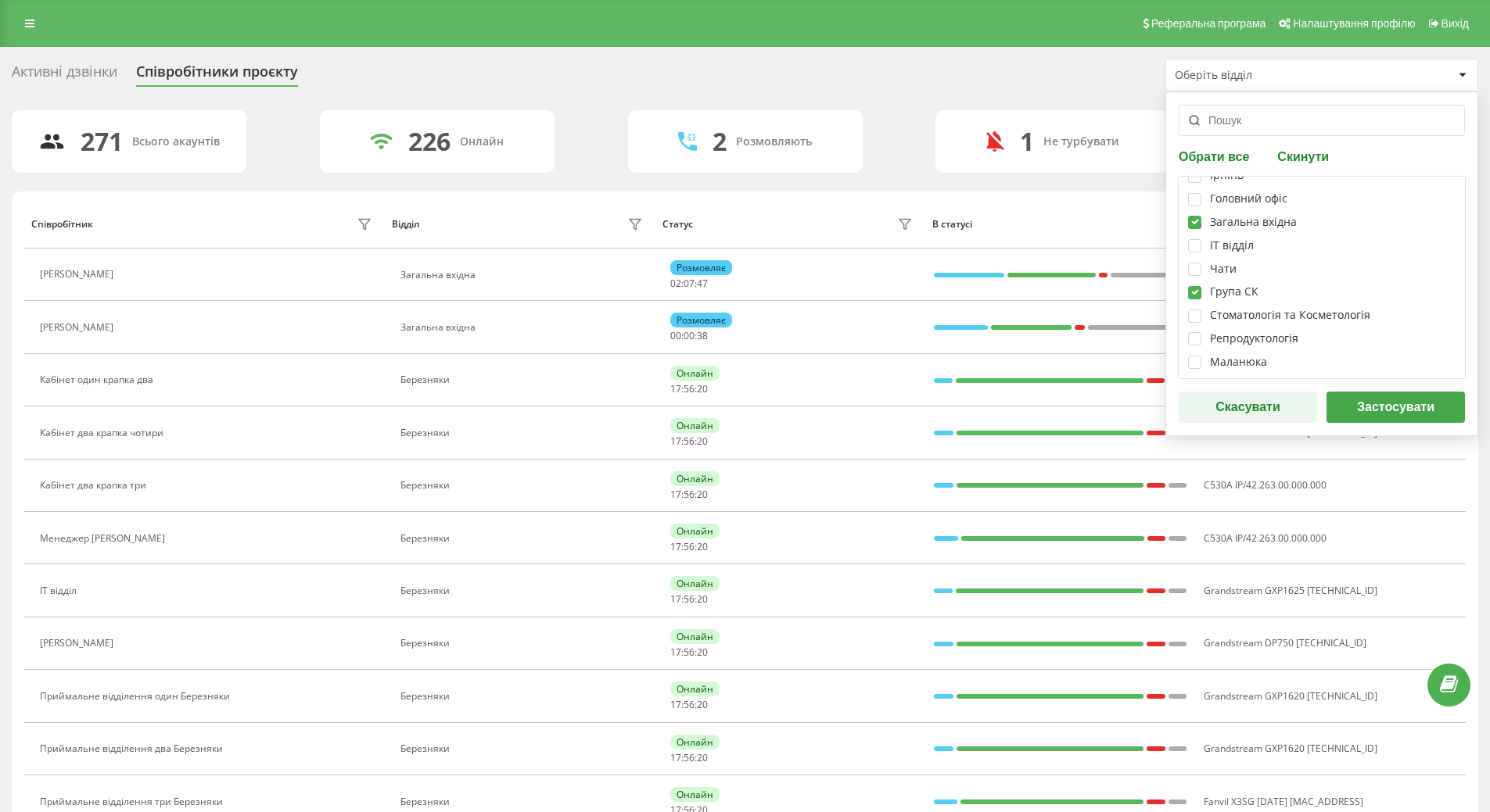
checkbox input "true"
click at [1380, 411] on button "Застосувати" at bounding box center [1396, 407] width 138 height 31
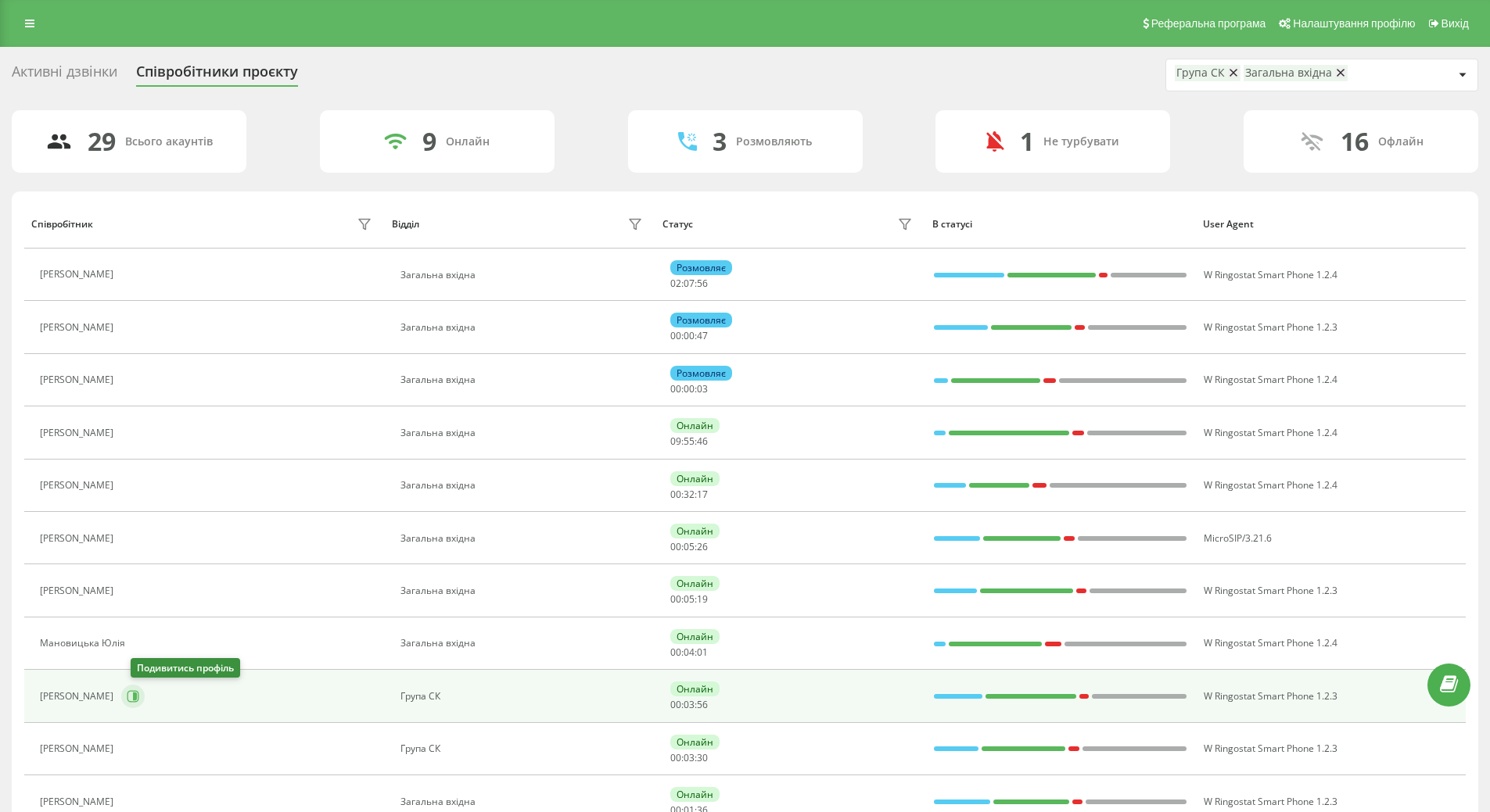
click at [139, 698] on icon at bounding box center [133, 696] width 12 height 12
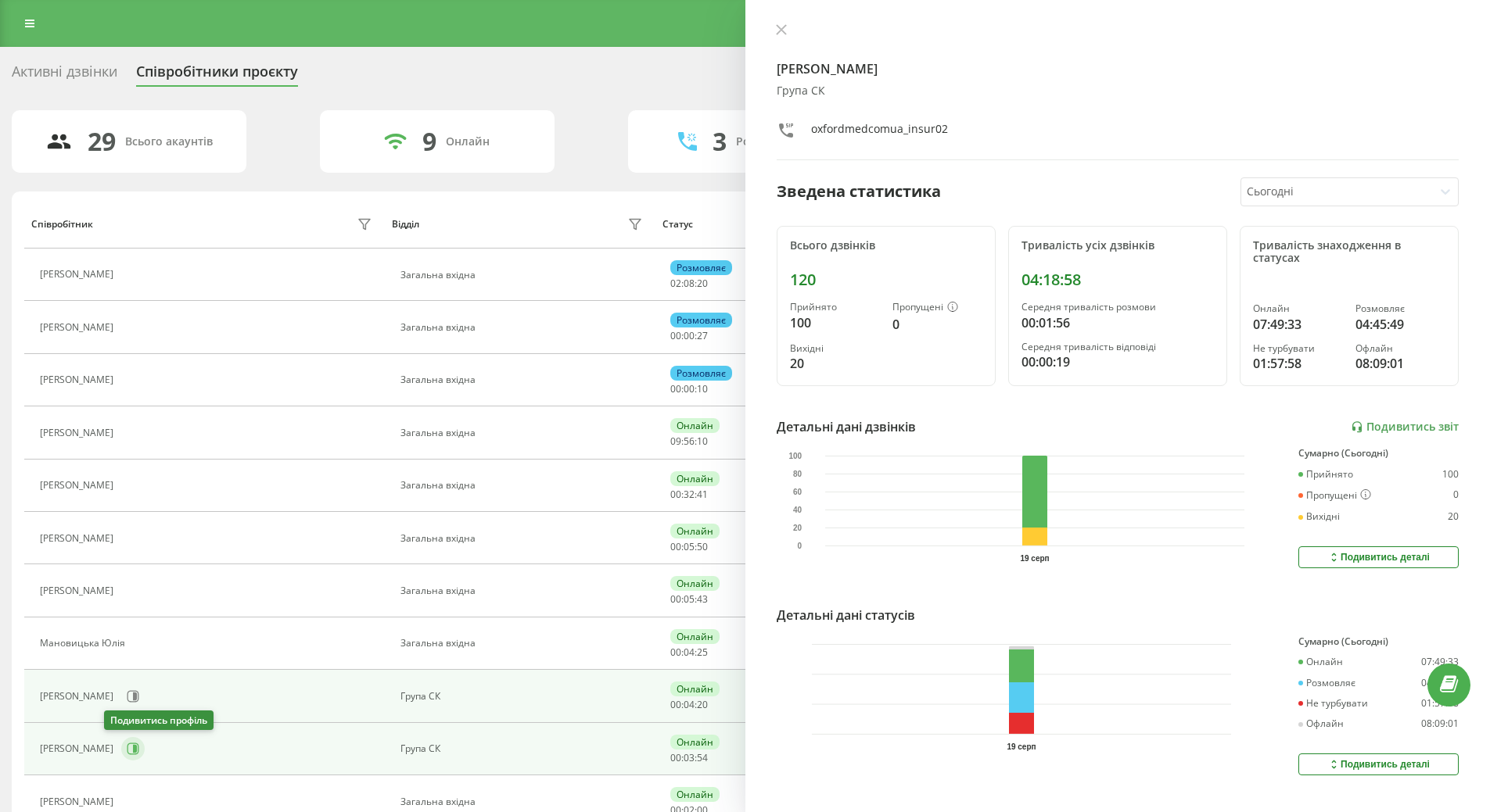
click at [127, 750] on icon at bounding box center [133, 749] width 12 height 12
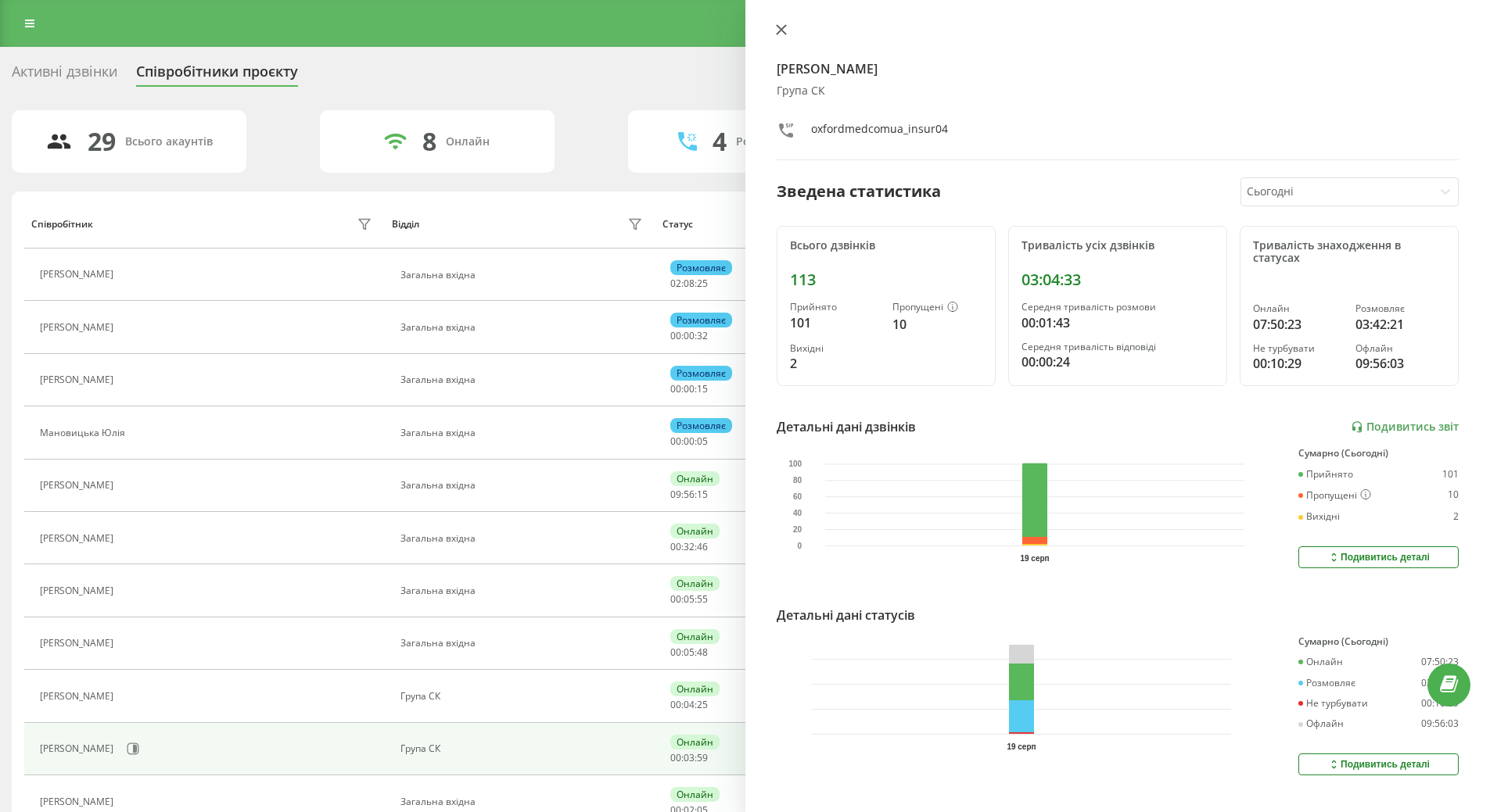
click at [785, 35] on icon at bounding box center [781, 29] width 11 height 11
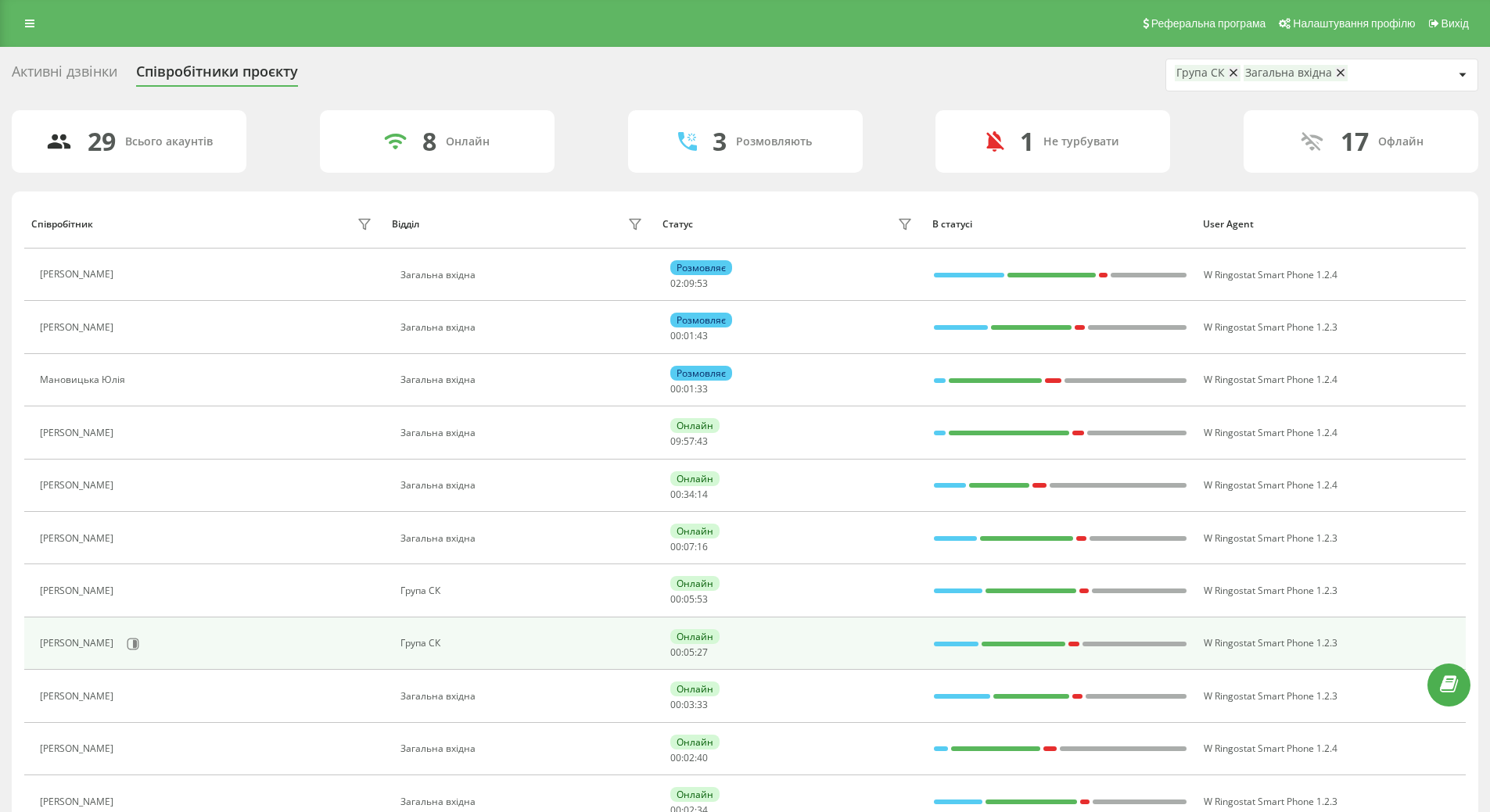
drag, startPoint x: 117, startPoint y: 697, endPoint x: 102, endPoint y: 647, distance: 52.2
click at [133, 646] on icon at bounding box center [135, 643] width 4 height 8
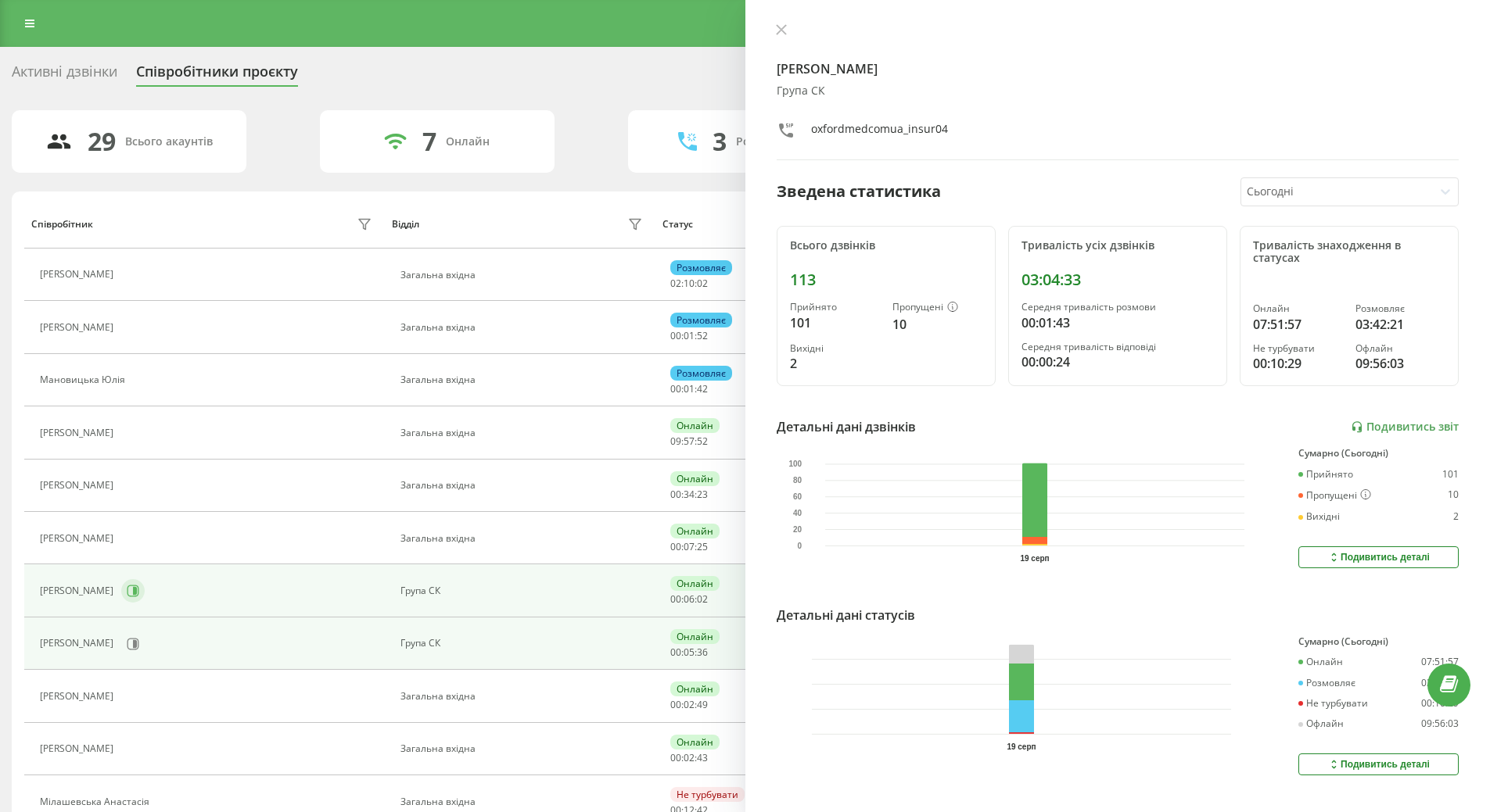
click at [139, 590] on icon at bounding box center [133, 591] width 12 height 12
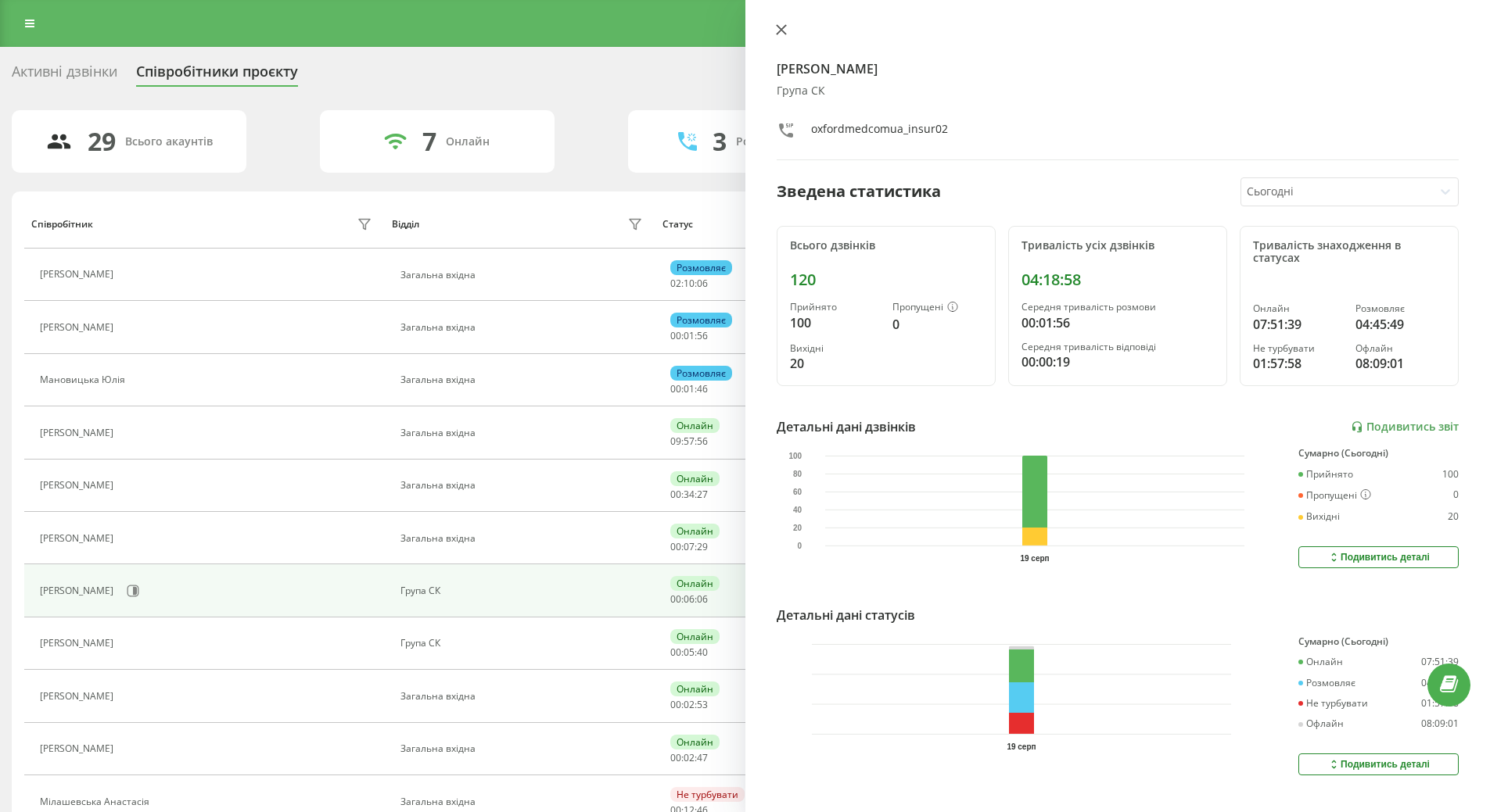
click at [780, 29] on icon at bounding box center [780, 29] width 10 height 10
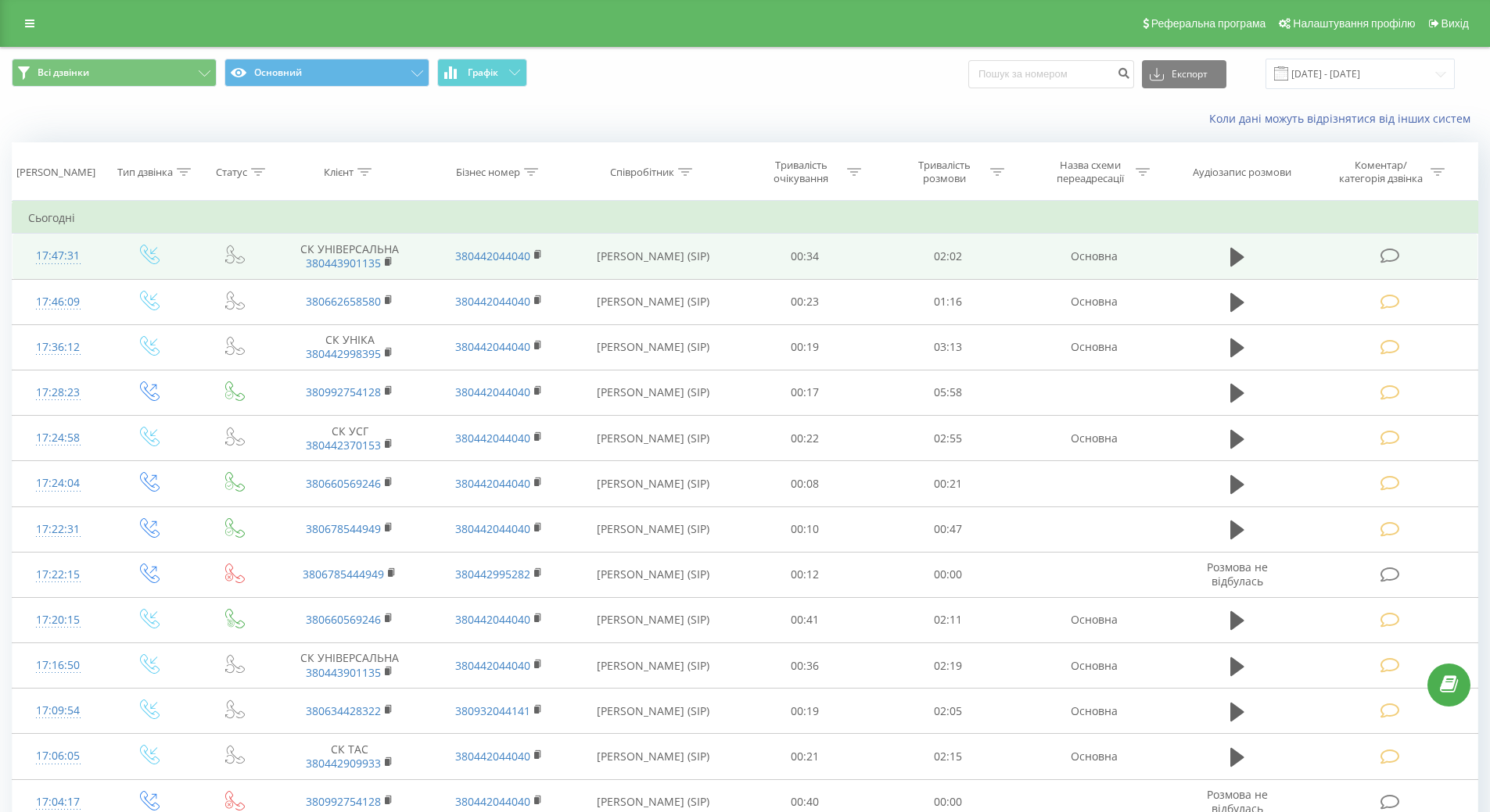
click at [1387, 263] on icon at bounding box center [1390, 256] width 20 height 16
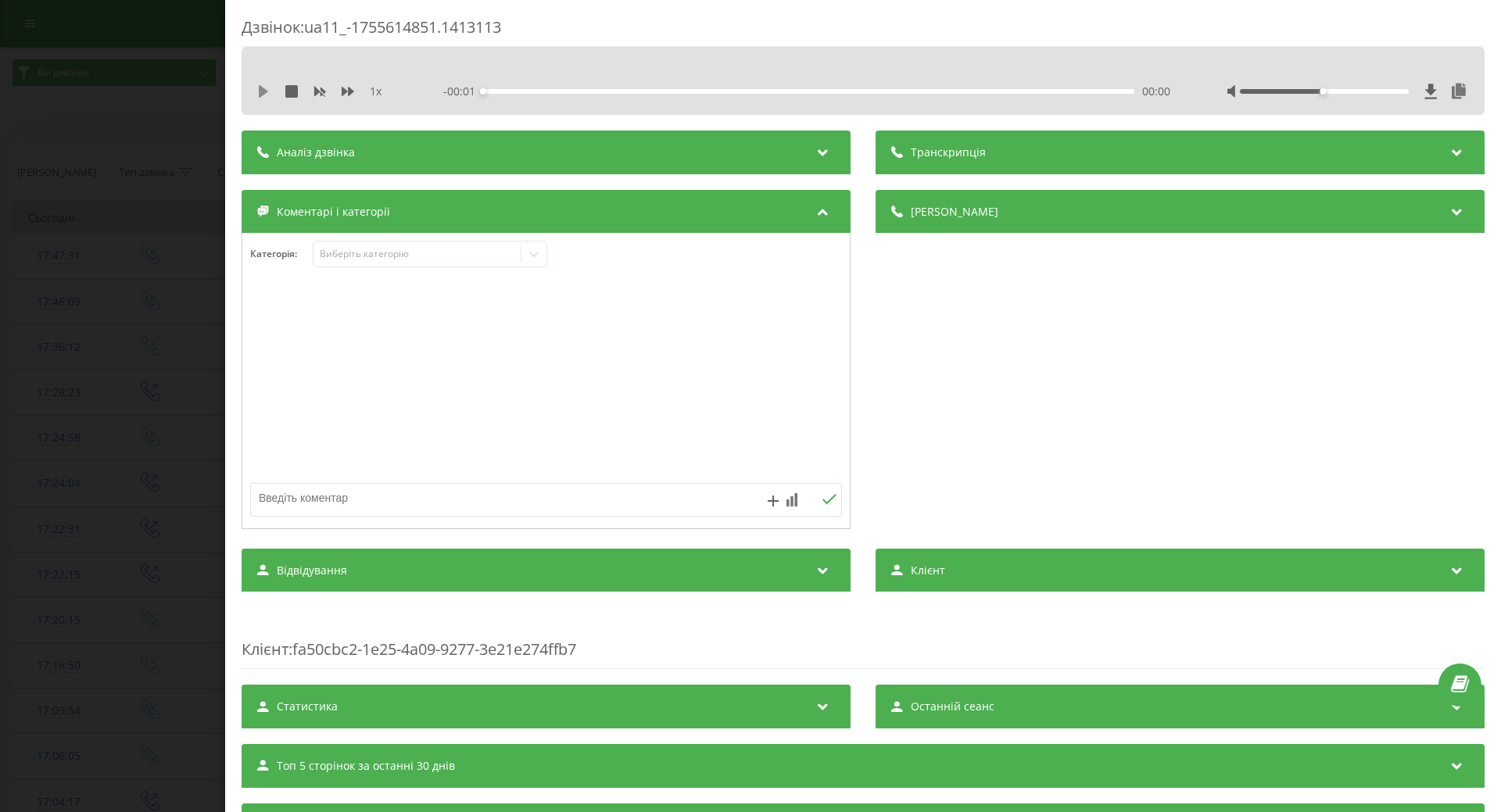
click at [258, 98] on button at bounding box center [264, 92] width 12 height 12
click at [537, 254] on icon at bounding box center [534, 254] width 16 height 16
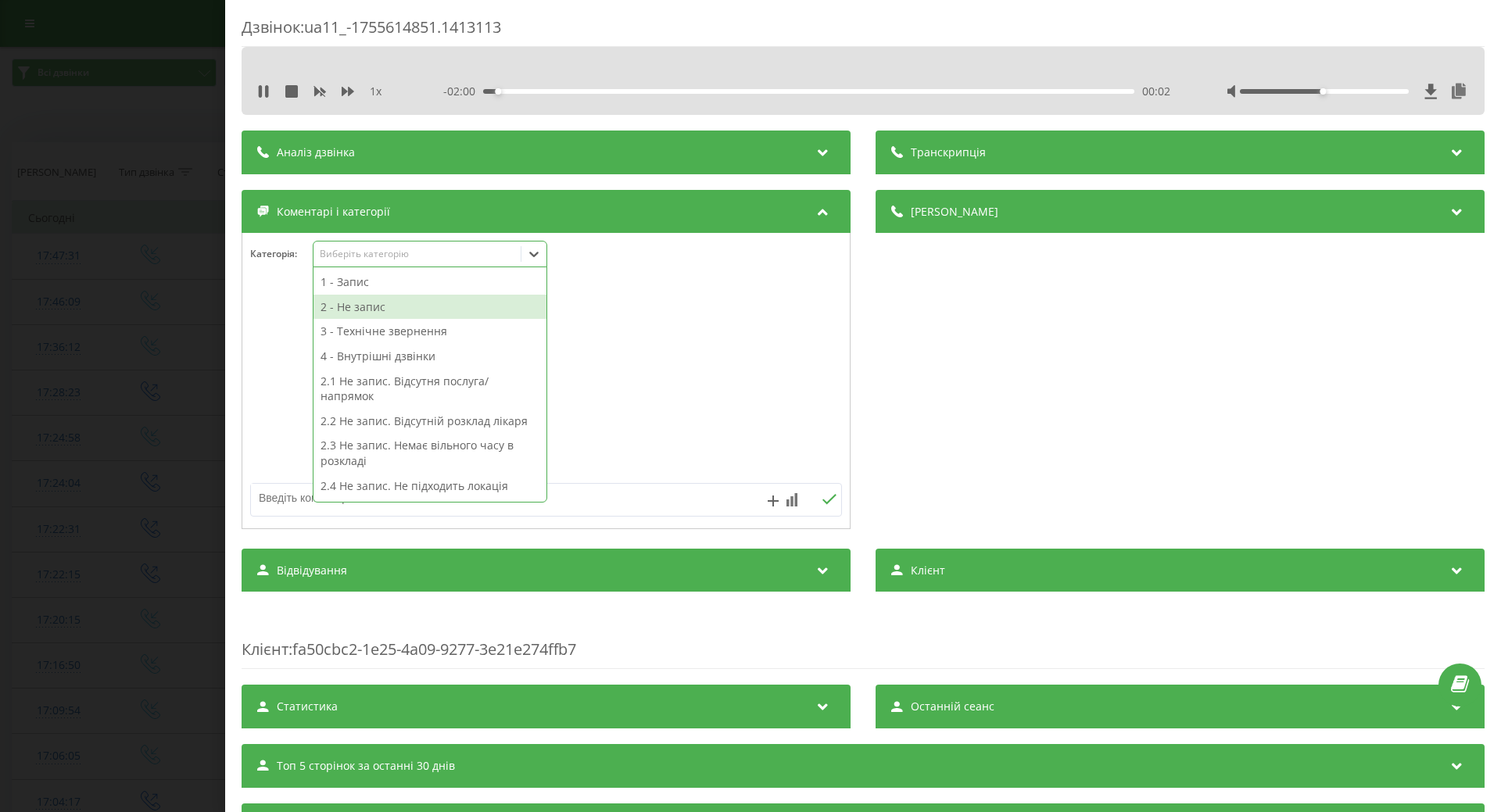
drag, startPoint x: 401, startPoint y: 314, endPoint x: 481, endPoint y: 327, distance: 81.0
click at [404, 314] on div "2 - Не запис" at bounding box center [430, 307] width 233 height 25
click at [735, 377] on div at bounding box center [546, 381] width 607 height 187
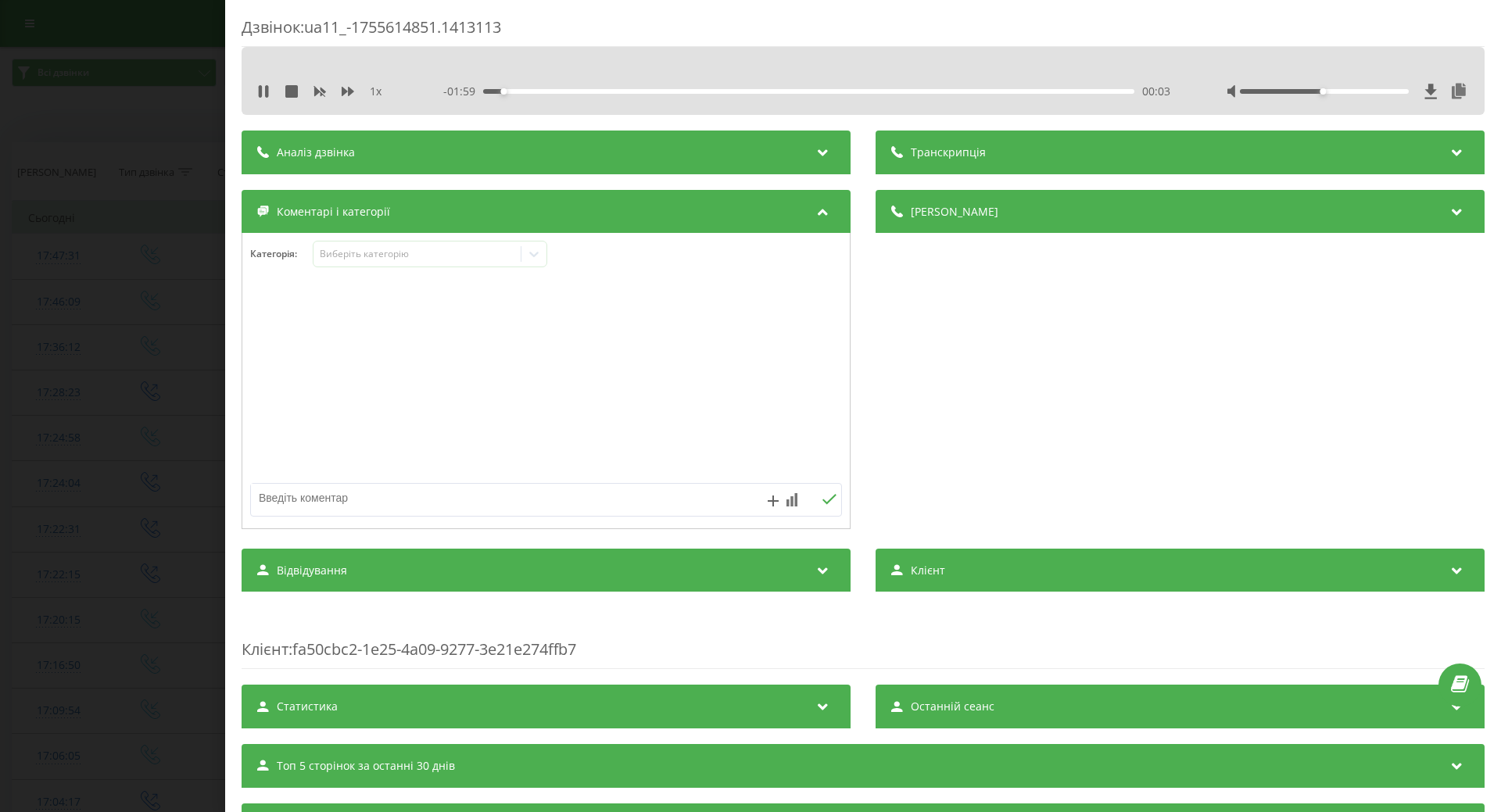
click at [512, 511] on textarea at bounding box center [487, 498] width 473 height 29
type textarea "передано запит в хірургію"
click at [824, 503] on icon at bounding box center [829, 499] width 15 height 11
click at [150, 472] on div "Дзвінок : ua11_-1755614851.1413113 1 x - 01:48 00:14 00:14 Транскрипція Для AI-…" at bounding box center [750, 406] width 1501 height 812
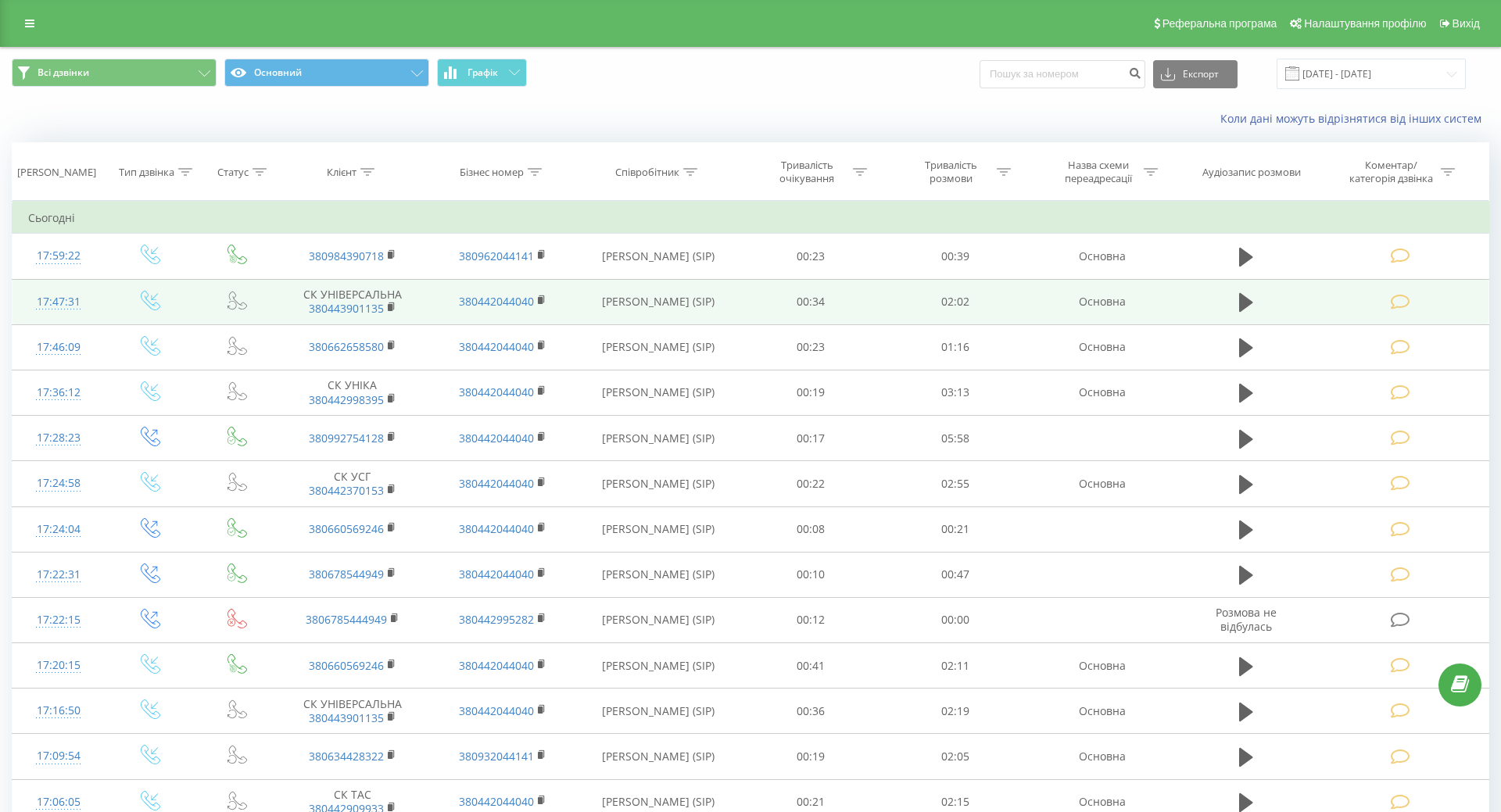
click at [1394, 257] on icon at bounding box center [1401, 256] width 20 height 16
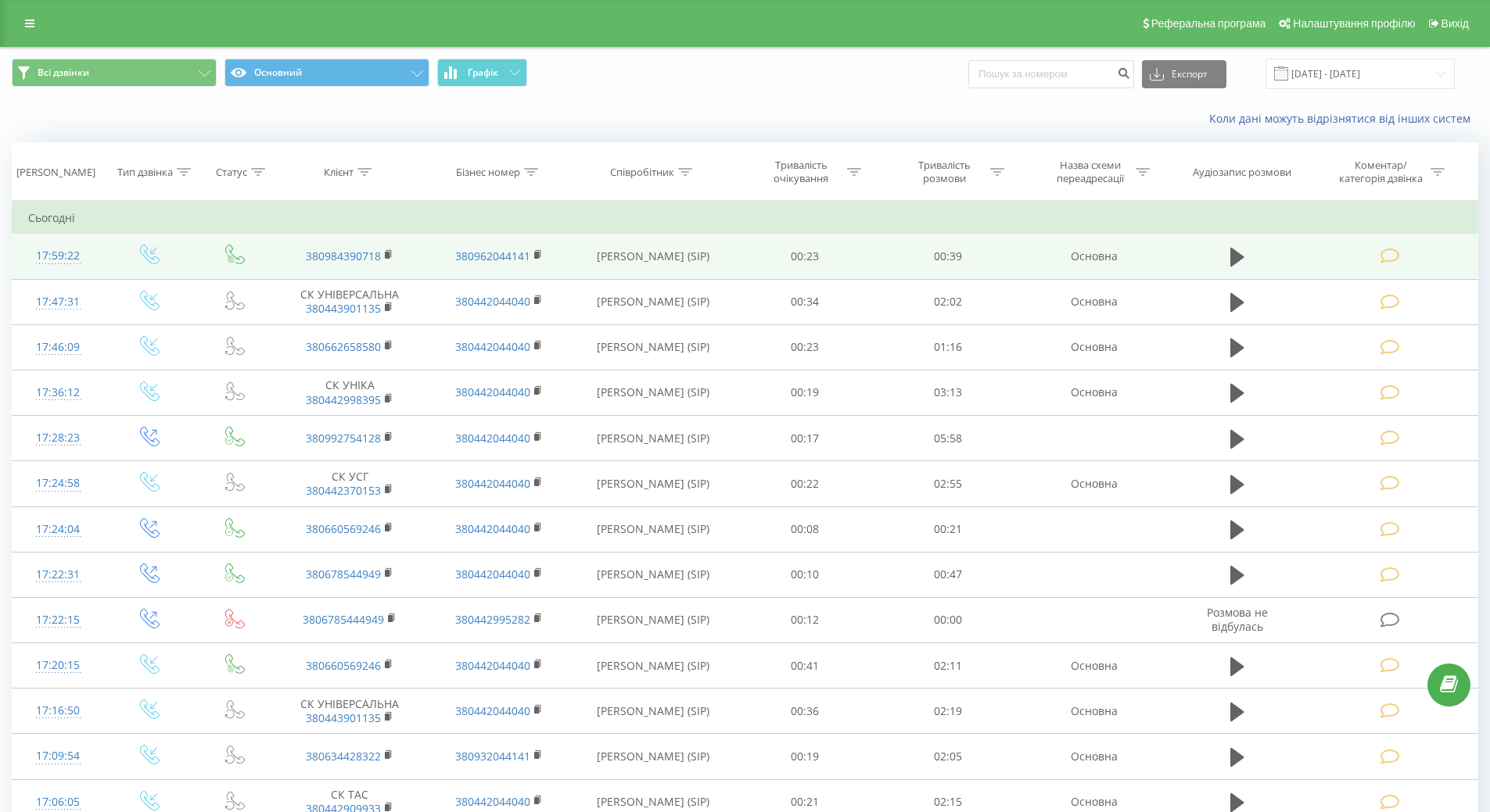
click at [1394, 253] on icon at bounding box center [1390, 256] width 20 height 16
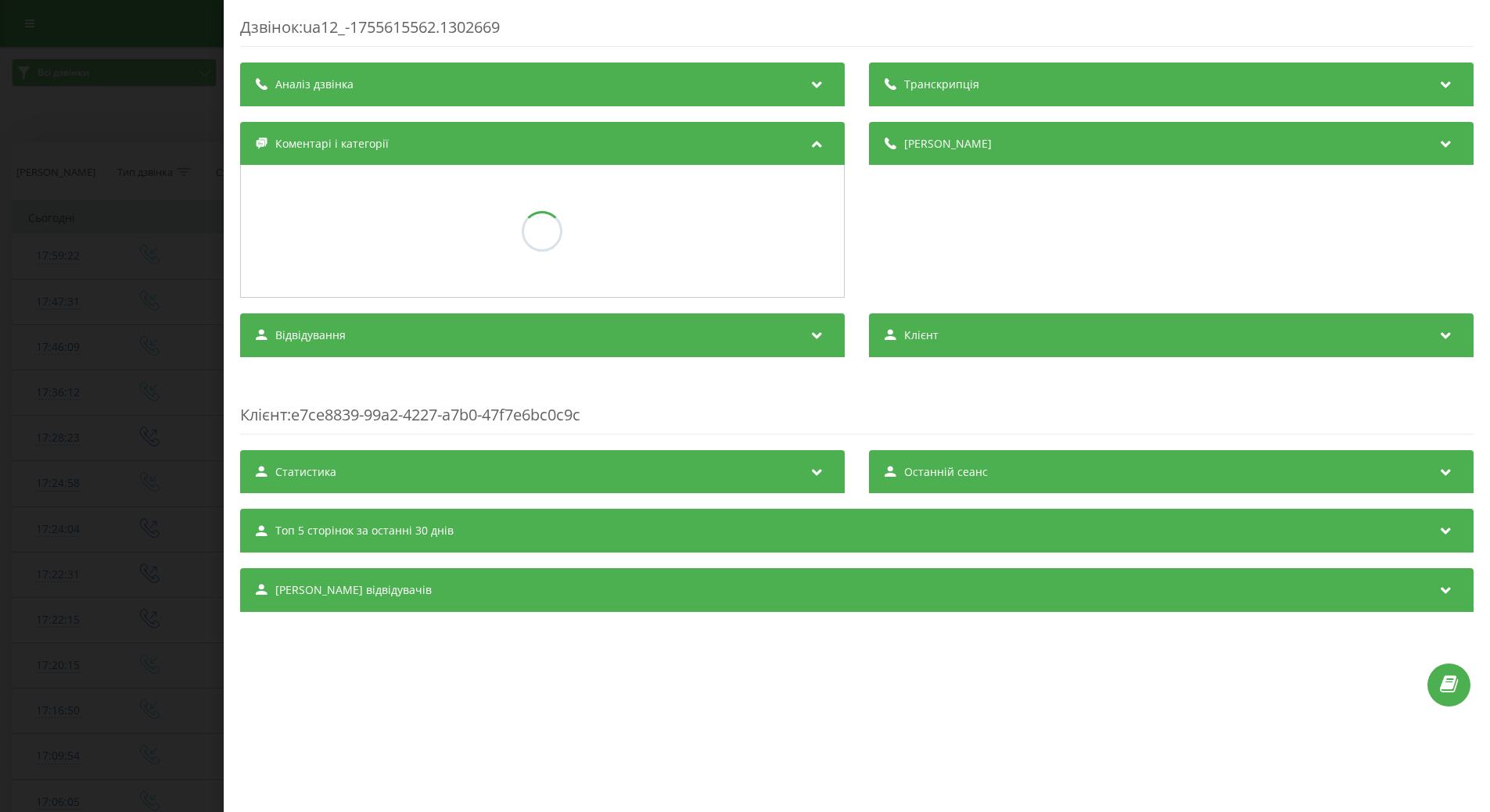
click at [60, 258] on div "Дзвінок : ua12_-1755615562.1302669 Транскрипція Аналіз дзвінка Деталі дзвінка К…" at bounding box center [745, 406] width 1490 height 812
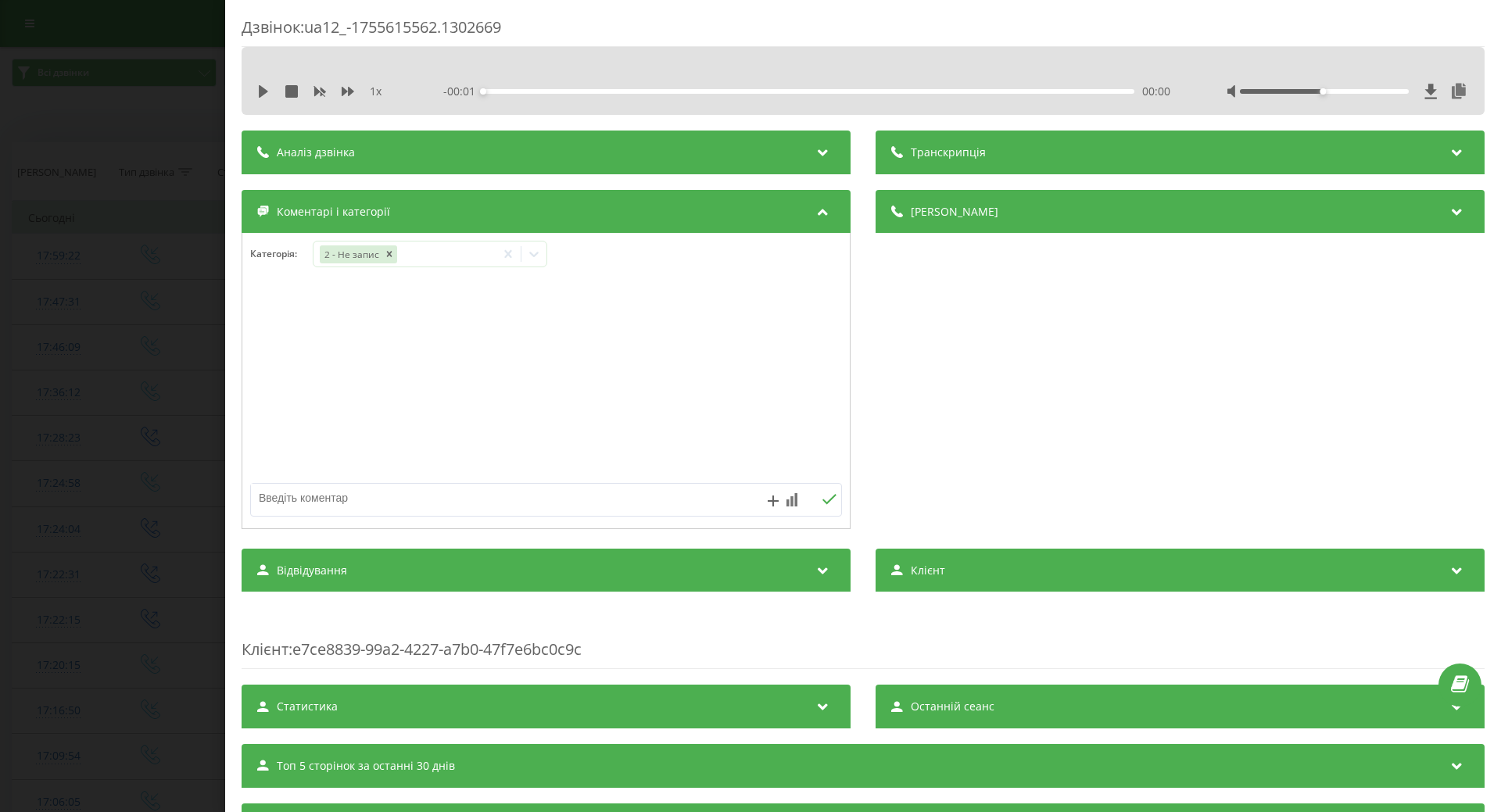
click at [277, 505] on textarea at bounding box center [487, 498] width 473 height 29
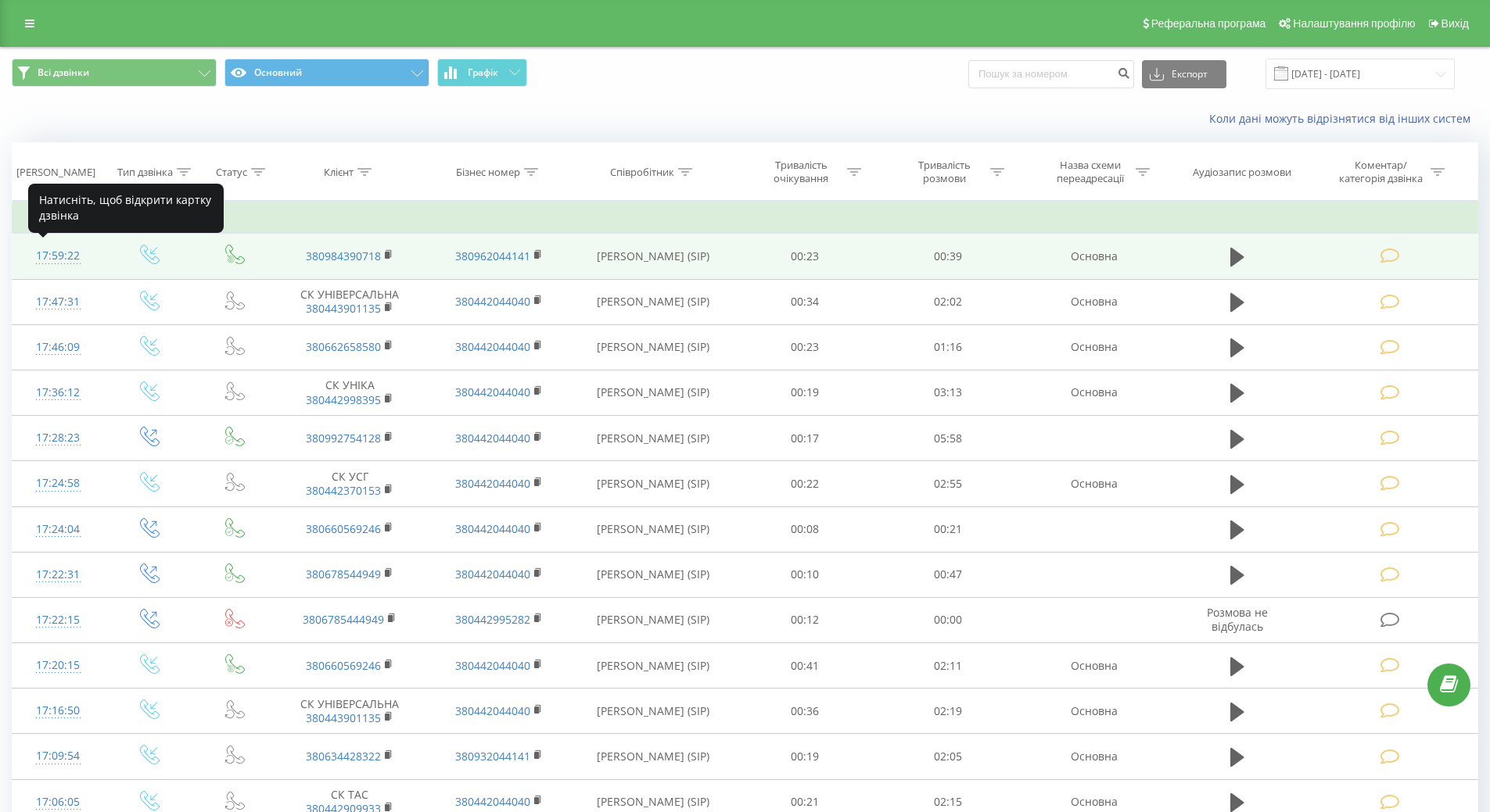
click at [63, 251] on div "17:59:22" at bounding box center [59, 256] width 60 height 30
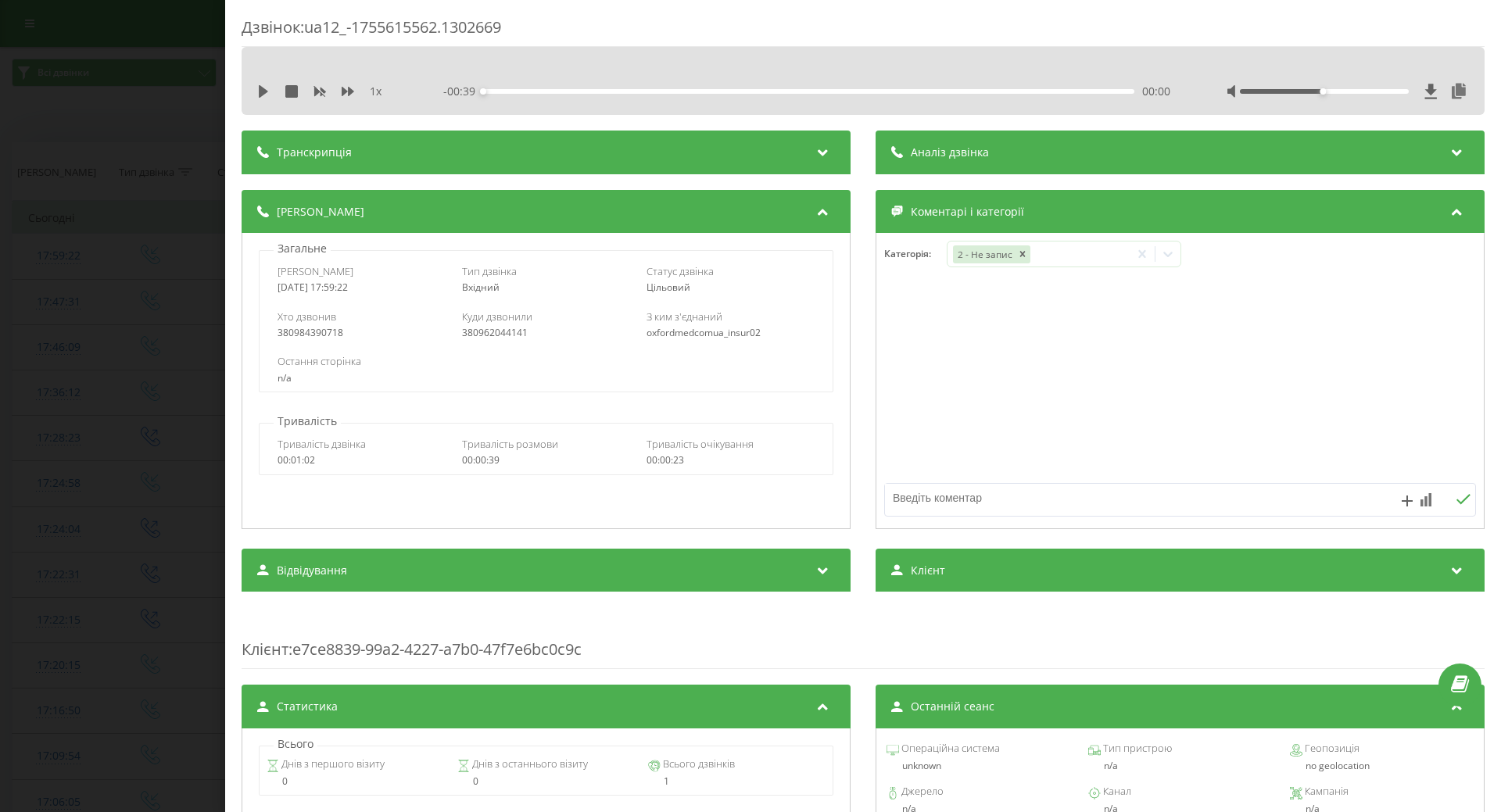
click at [972, 495] on textarea at bounding box center [1121, 498] width 473 height 29
type textarea "[PERSON_NAME]. щодо прийому у лікаря"
drag, startPoint x: 1453, startPoint y: 505, endPoint x: 1221, endPoint y: 474, distance: 234.1
click at [1456, 504] on icon at bounding box center [1463, 499] width 15 height 11
